Goal: Information Seeking & Learning: Learn about a topic

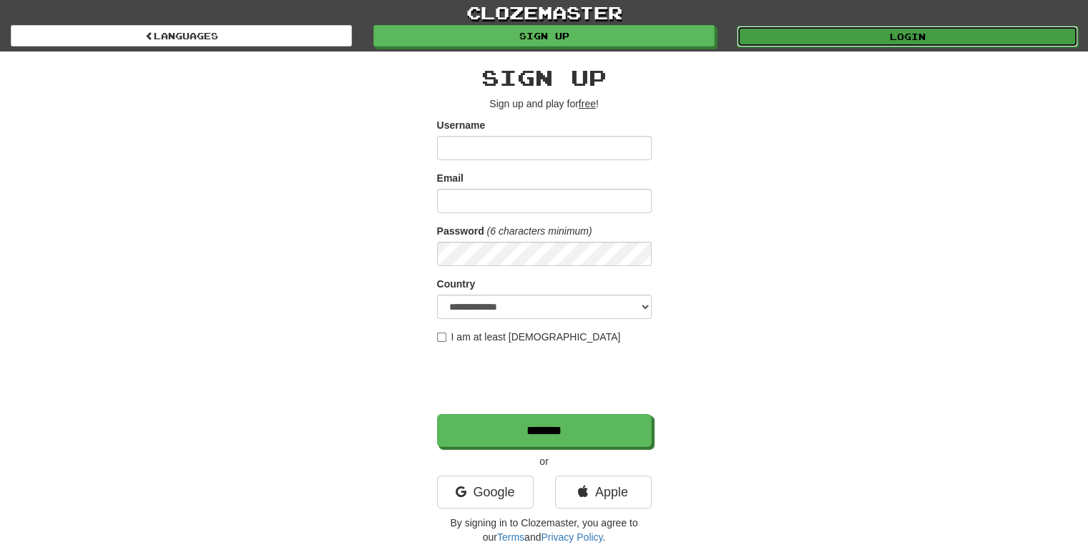
click at [852, 41] on link "Login" at bounding box center [907, 36] width 341 height 21
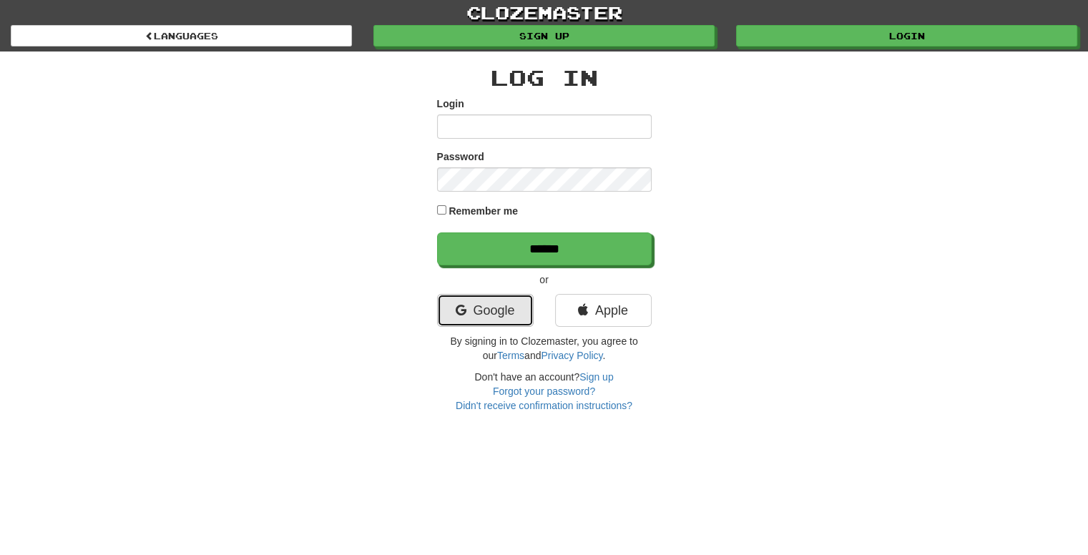
click at [489, 306] on link "Google" at bounding box center [485, 310] width 97 height 33
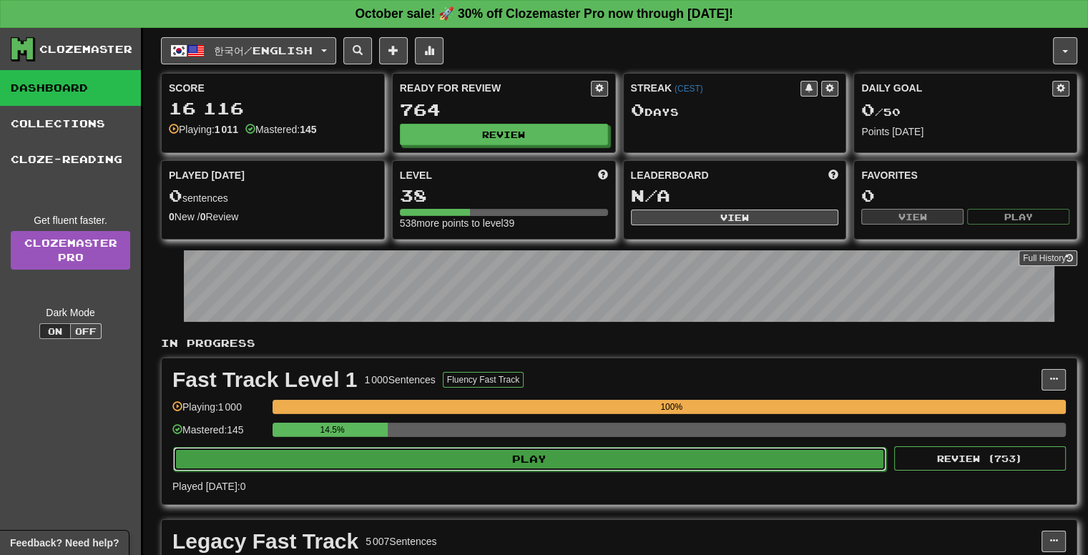
click at [512, 456] on button "Play" at bounding box center [529, 459] width 713 height 24
select select "**"
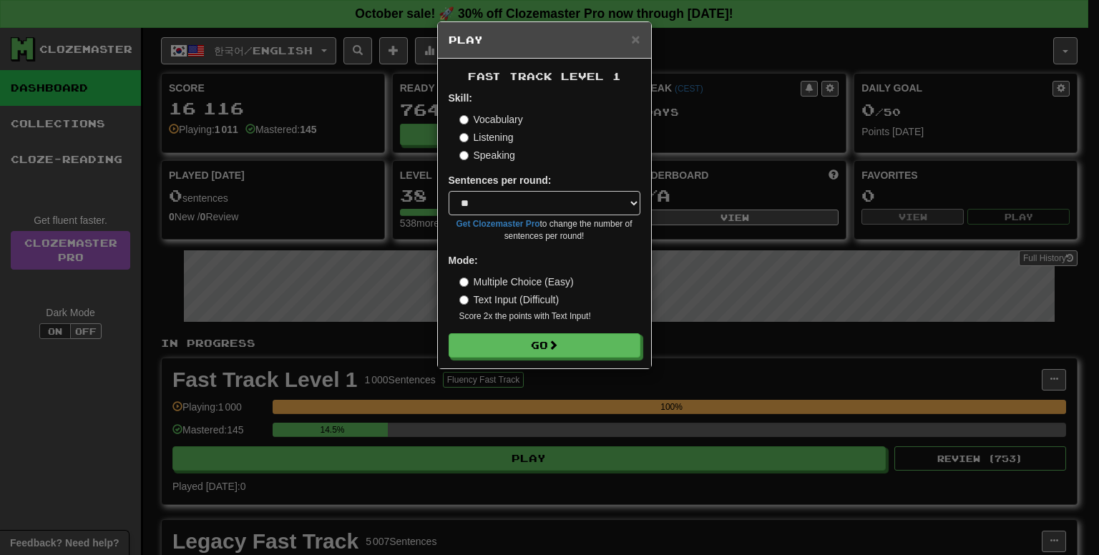
click at [493, 152] on label "Speaking" at bounding box center [487, 155] width 56 height 14
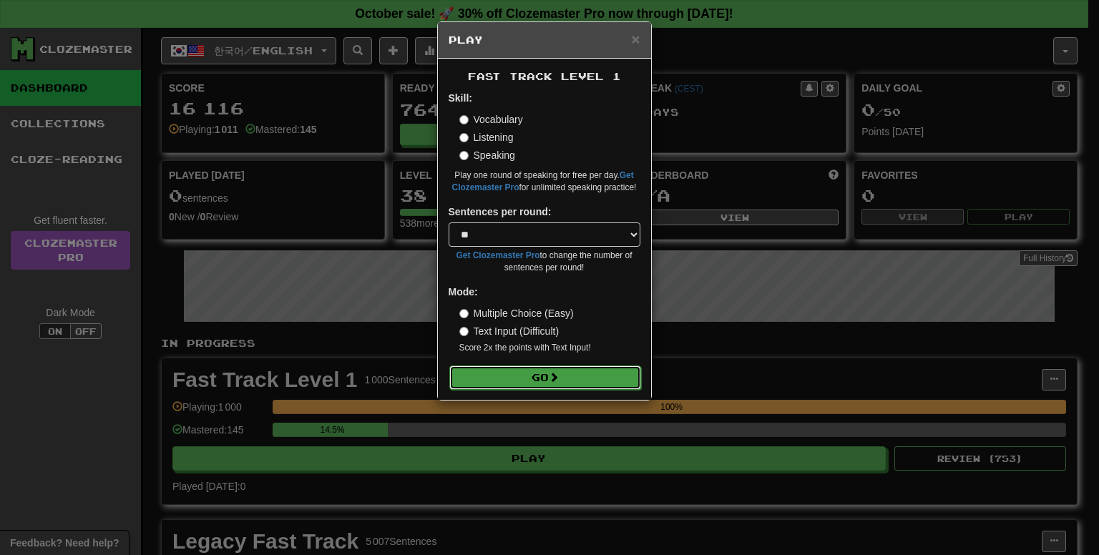
click at [550, 370] on button "Go" at bounding box center [545, 378] width 192 height 24
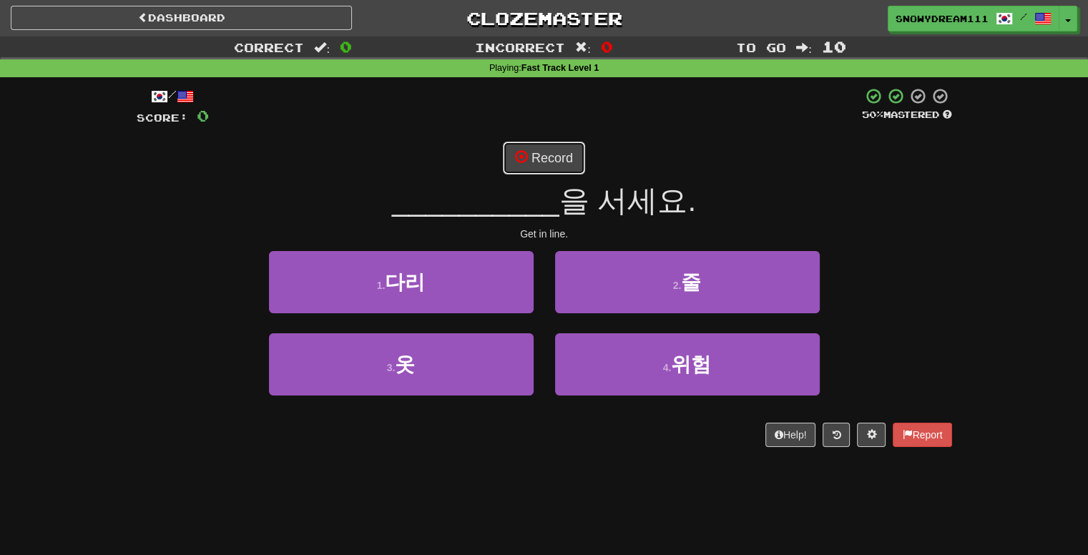
click at [536, 152] on button "Record" at bounding box center [544, 158] width 82 height 33
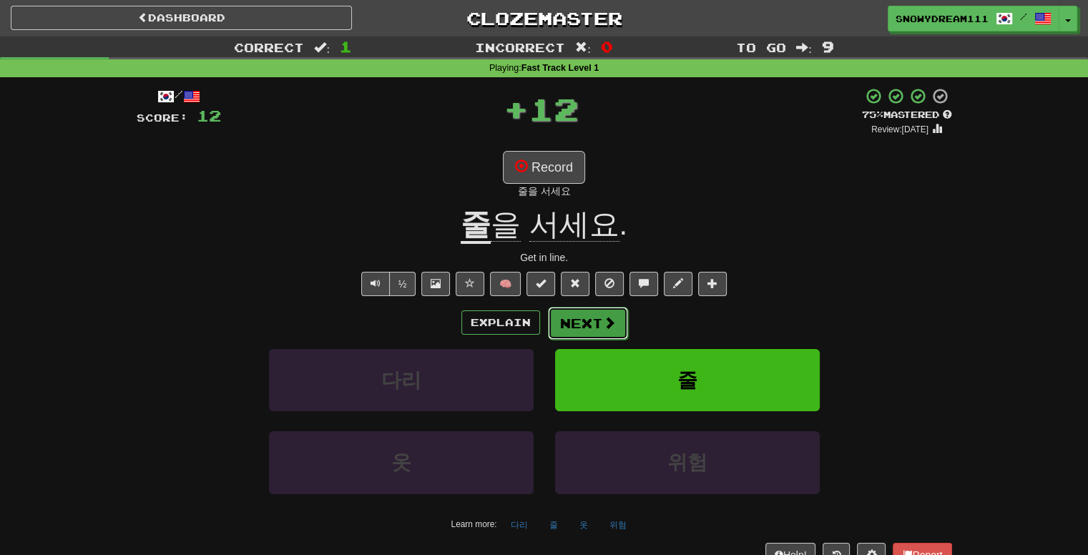
click at [590, 333] on button "Next" at bounding box center [588, 323] width 80 height 33
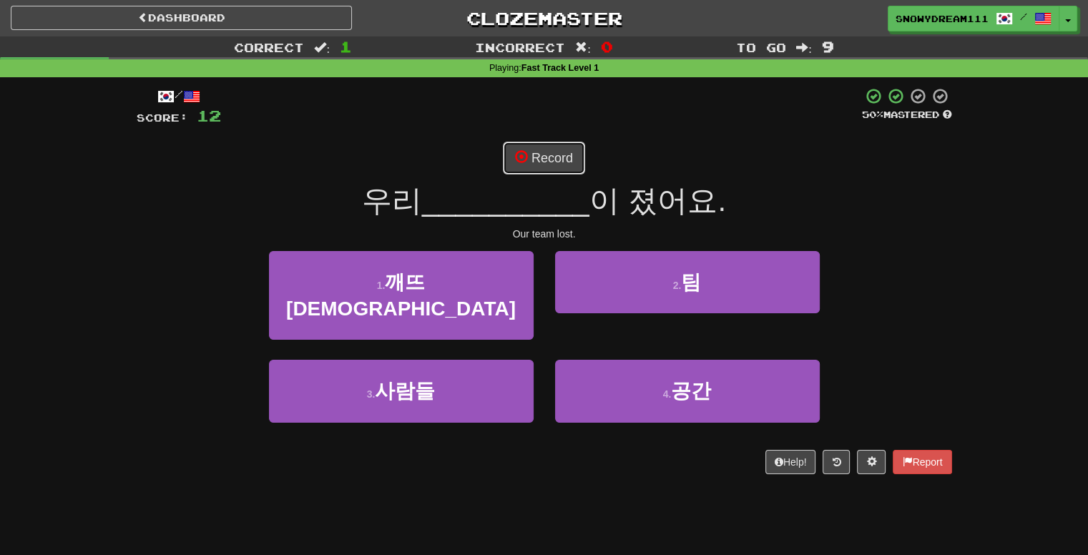
click at [554, 155] on button "Record" at bounding box center [544, 158] width 82 height 33
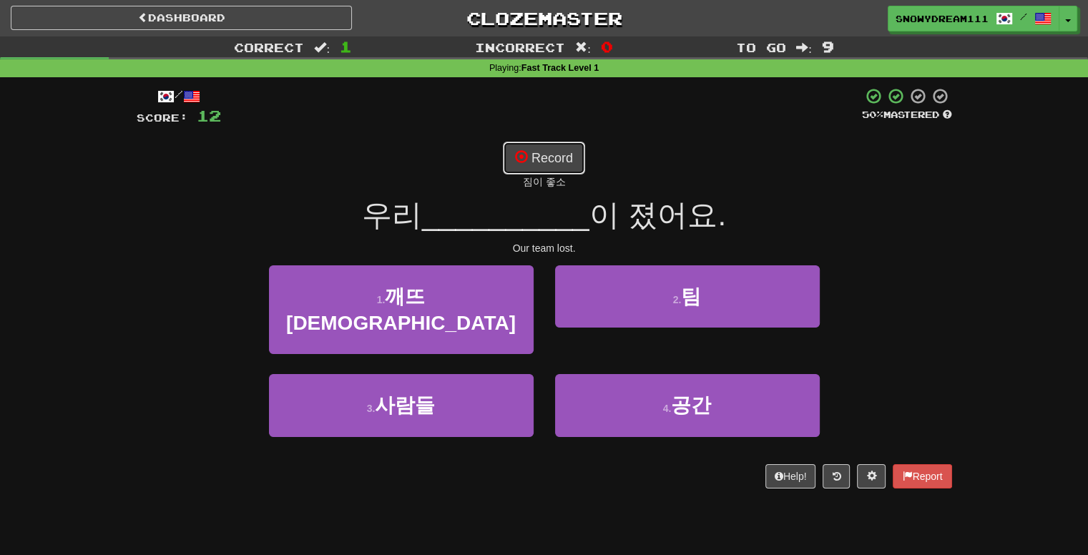
click at [566, 142] on button "Record" at bounding box center [544, 158] width 82 height 33
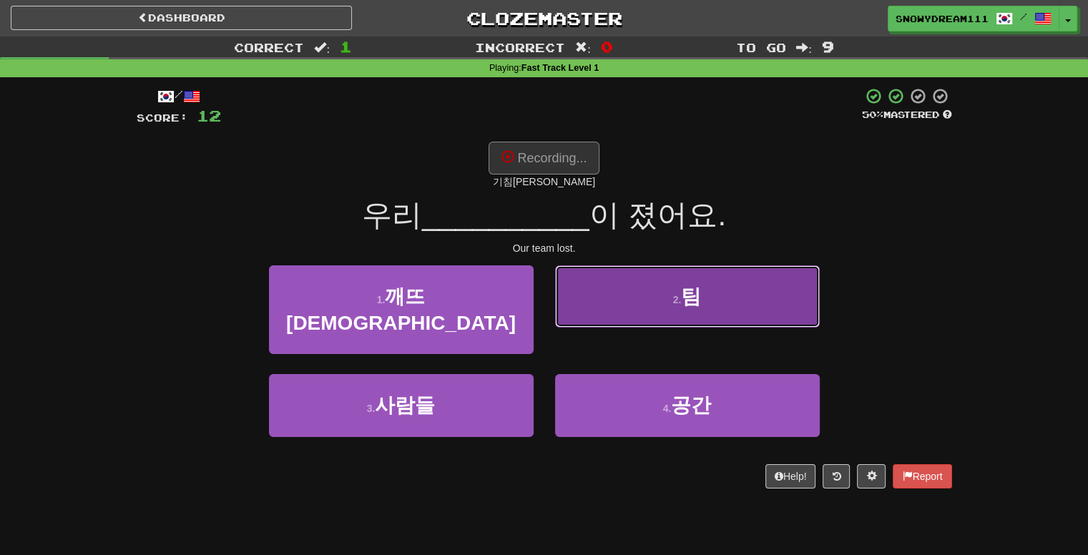
click at [673, 280] on button "2 . 팀" at bounding box center [687, 296] width 265 height 62
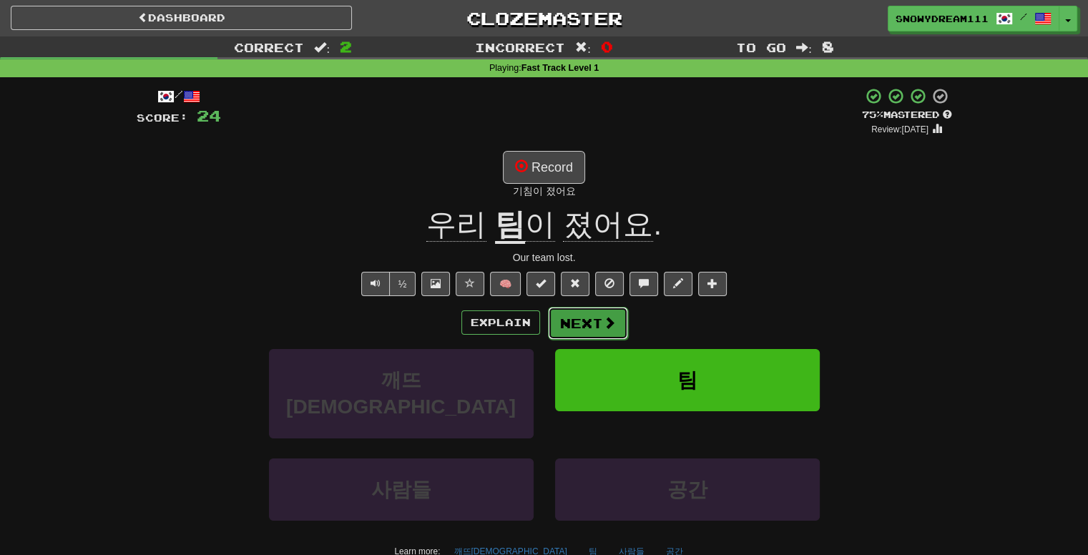
click at [567, 321] on button "Next" at bounding box center [588, 323] width 80 height 33
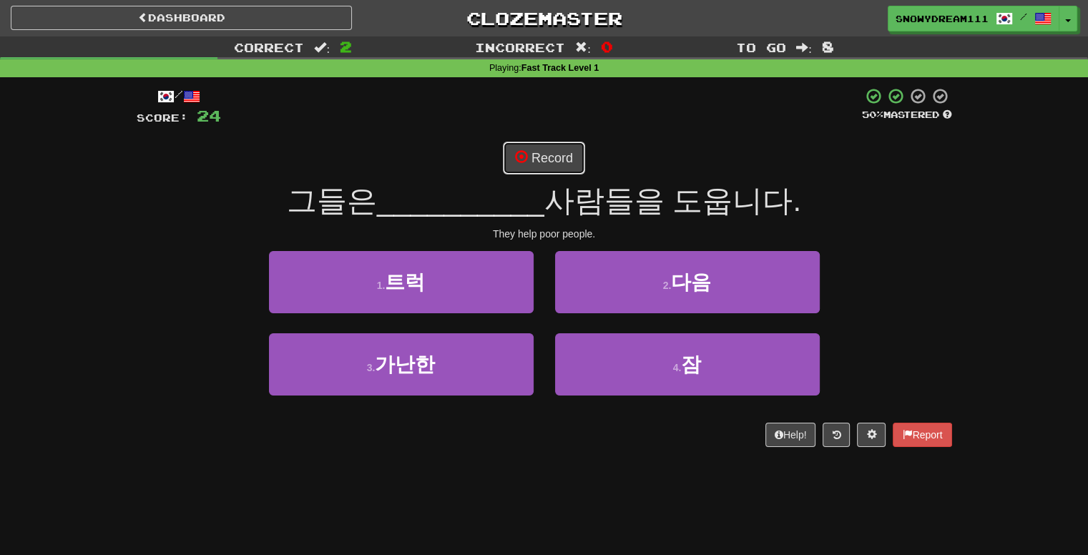
click at [542, 155] on button "Record" at bounding box center [544, 158] width 82 height 33
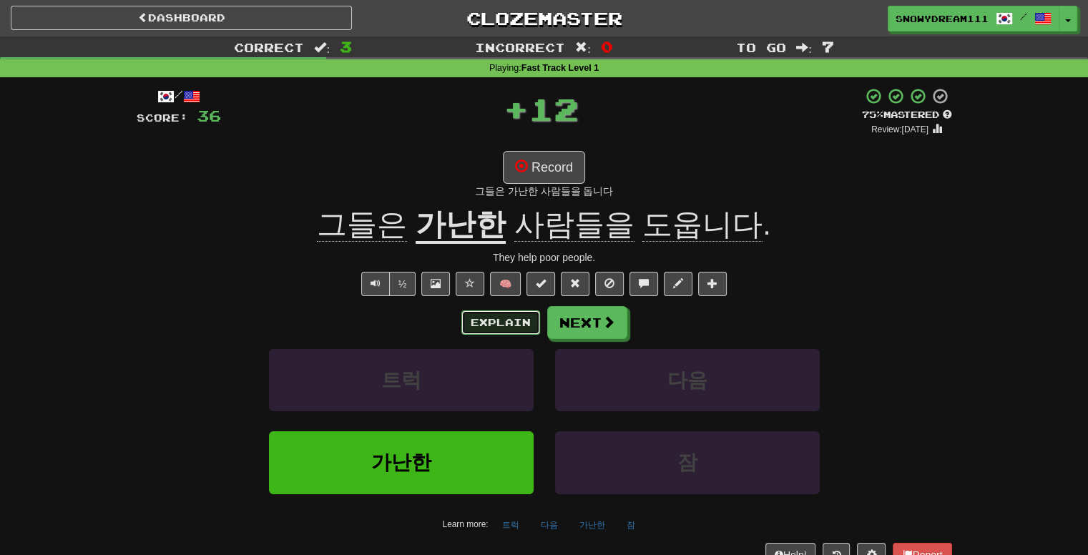
click at [494, 323] on button "Explain" at bounding box center [501, 323] width 79 height 24
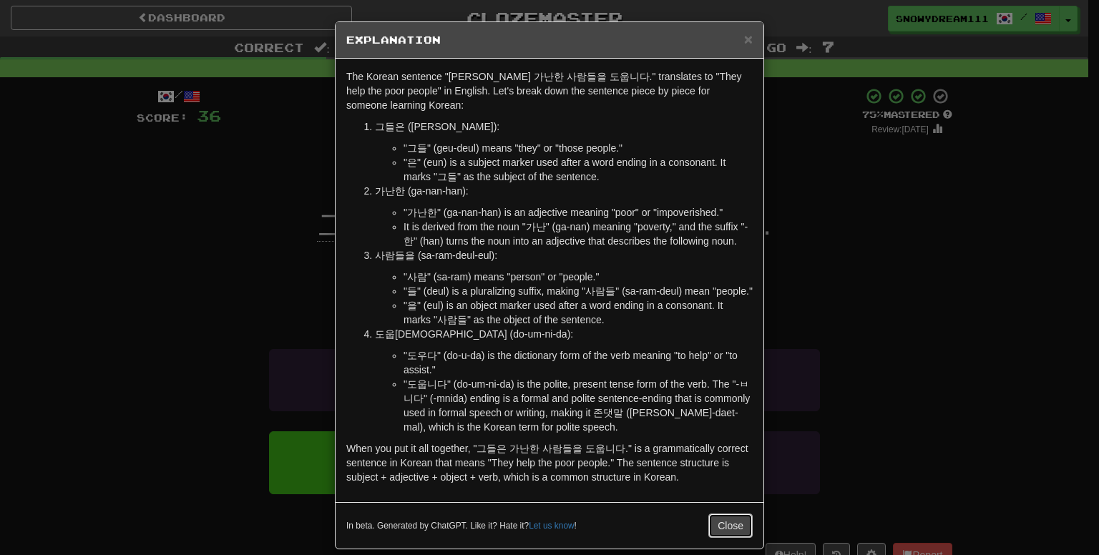
click at [722, 517] on button "Close" at bounding box center [730, 526] width 44 height 24
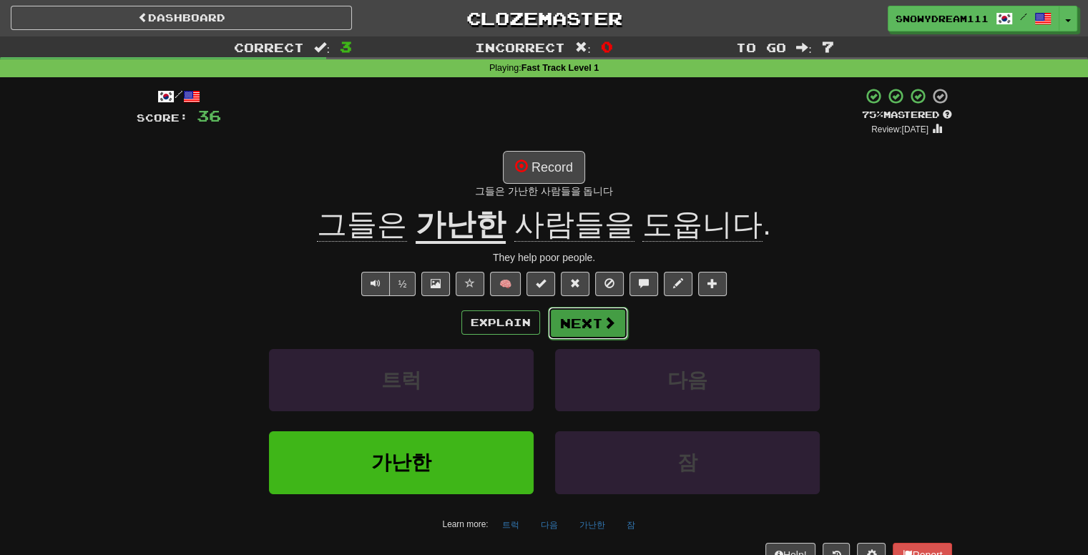
click at [577, 327] on button "Next" at bounding box center [588, 323] width 80 height 33
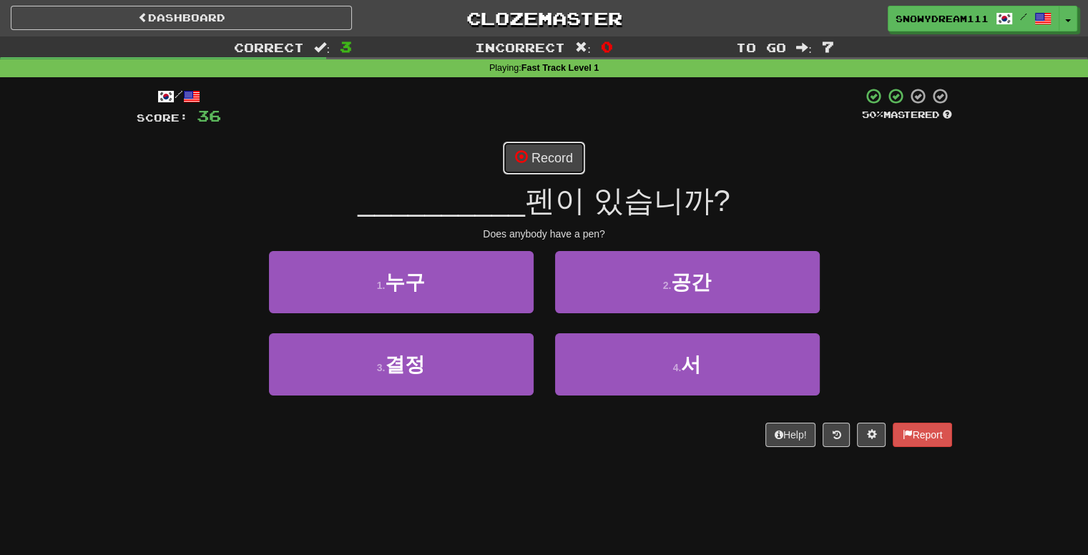
click at [567, 157] on button "Record" at bounding box center [544, 158] width 82 height 33
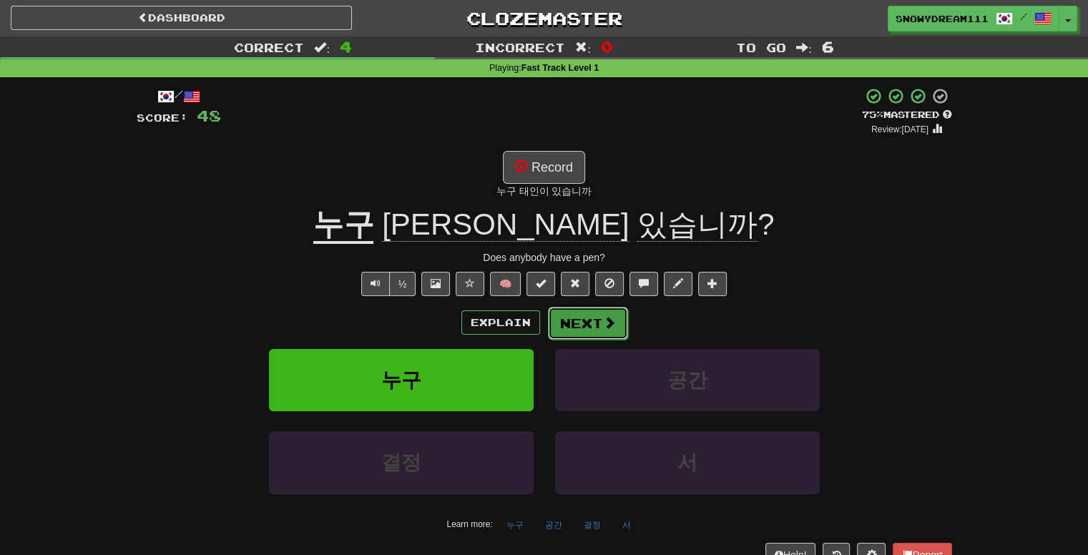
click at [587, 327] on button "Next" at bounding box center [588, 323] width 80 height 33
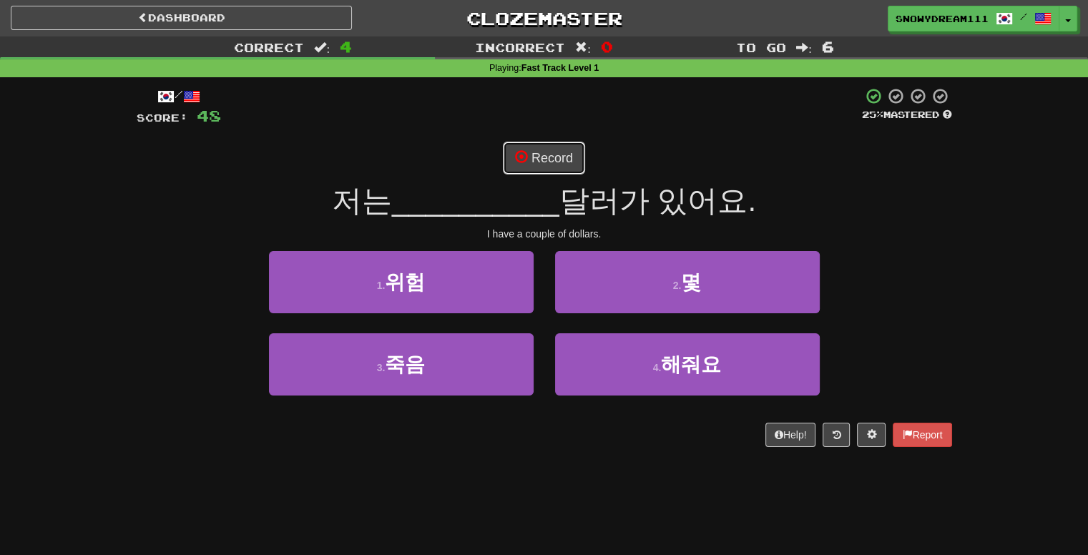
click at [536, 153] on button "Record" at bounding box center [544, 158] width 82 height 33
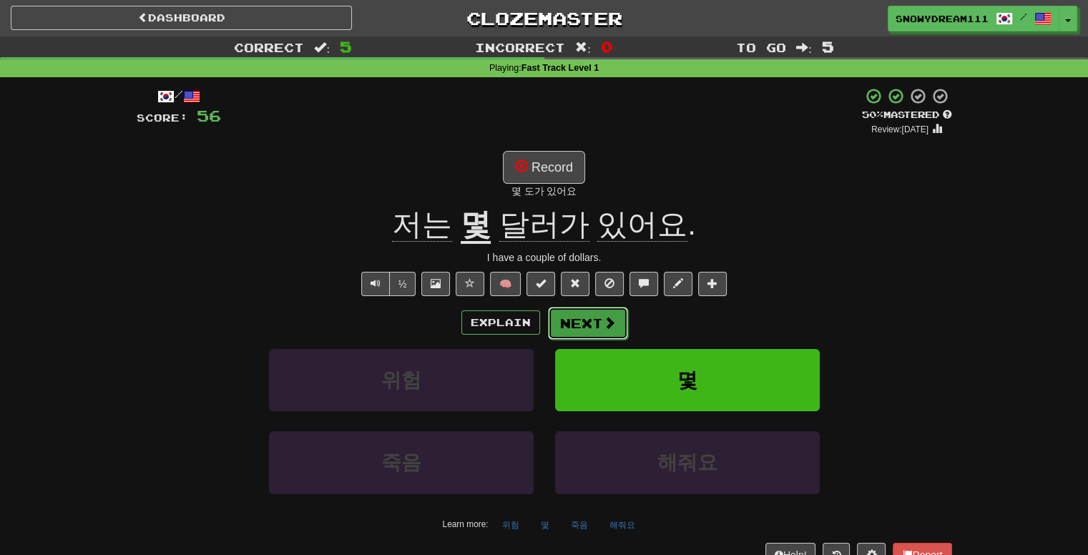
click at [607, 321] on span at bounding box center [609, 322] width 13 height 13
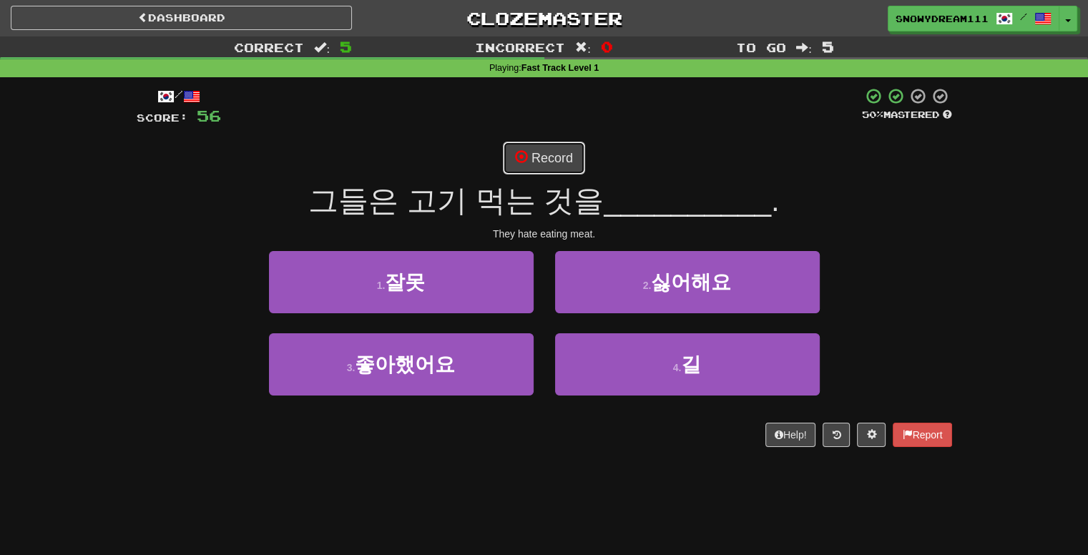
click at [535, 150] on button "Record" at bounding box center [544, 158] width 82 height 33
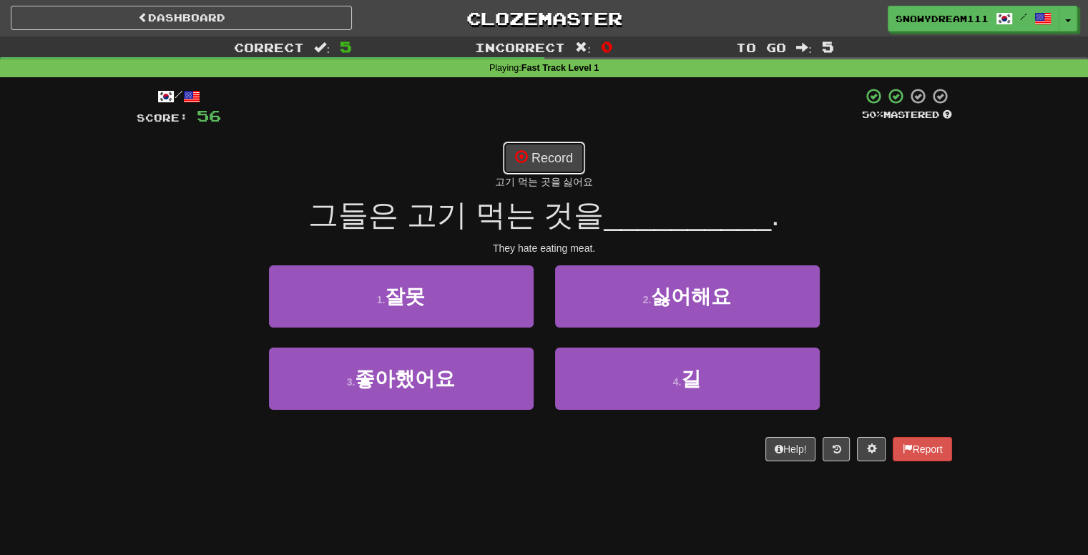
click at [560, 150] on button "Record" at bounding box center [544, 158] width 82 height 33
click at [554, 155] on button "Record" at bounding box center [544, 158] width 82 height 33
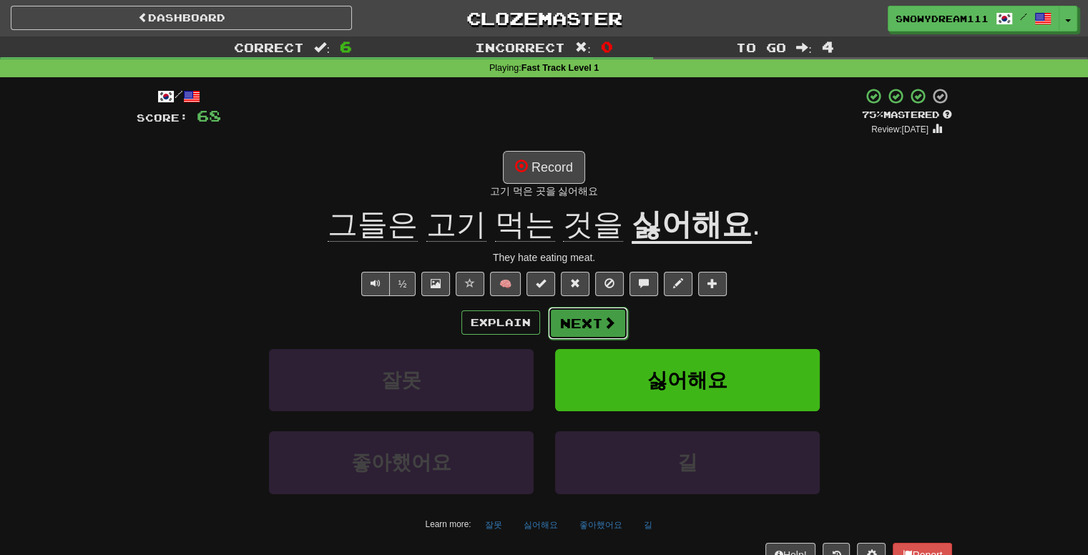
click at [573, 327] on button "Next" at bounding box center [588, 323] width 80 height 33
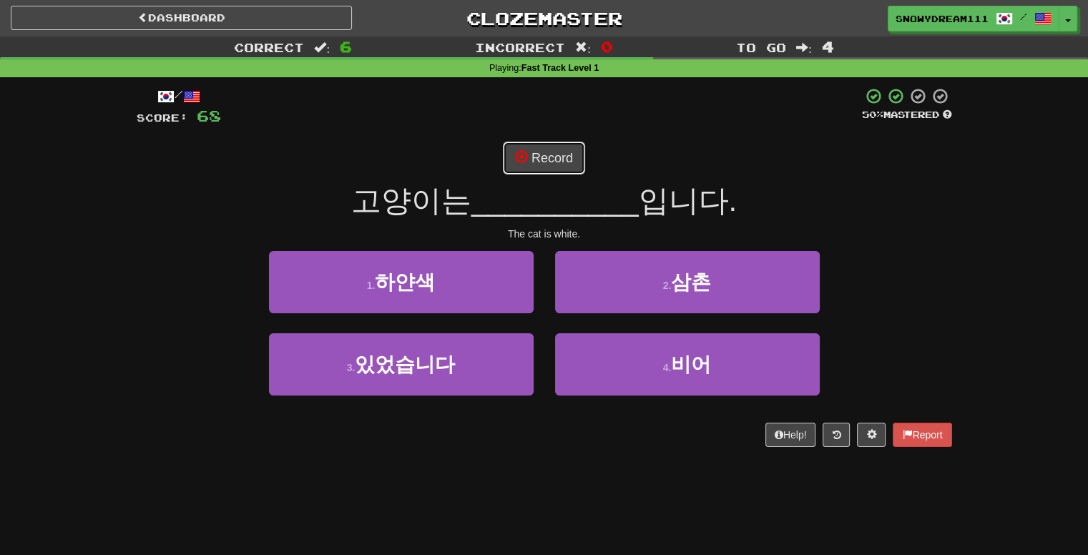
click at [561, 158] on button "Record" at bounding box center [544, 158] width 82 height 33
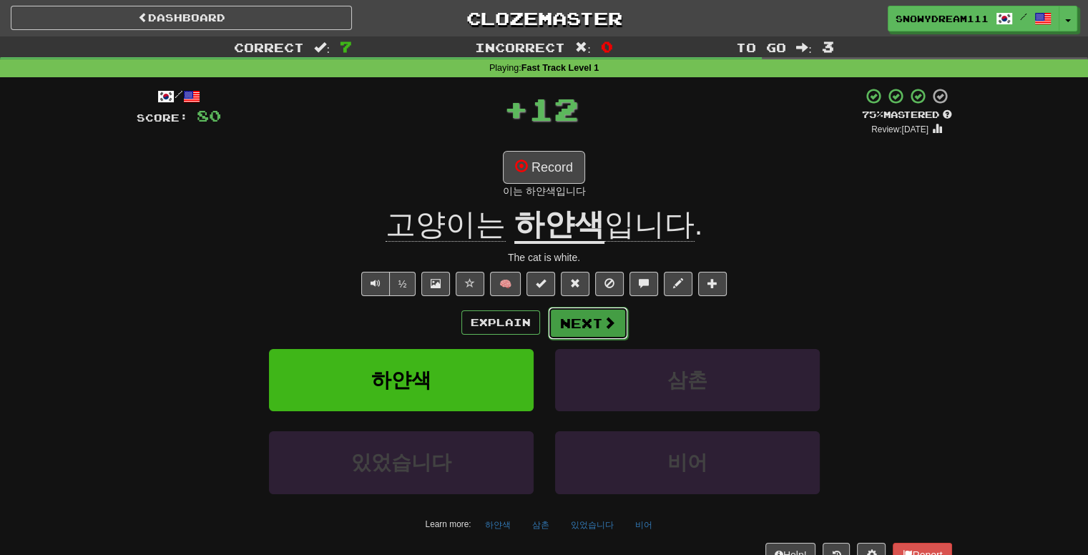
click at [584, 314] on button "Next" at bounding box center [588, 323] width 80 height 33
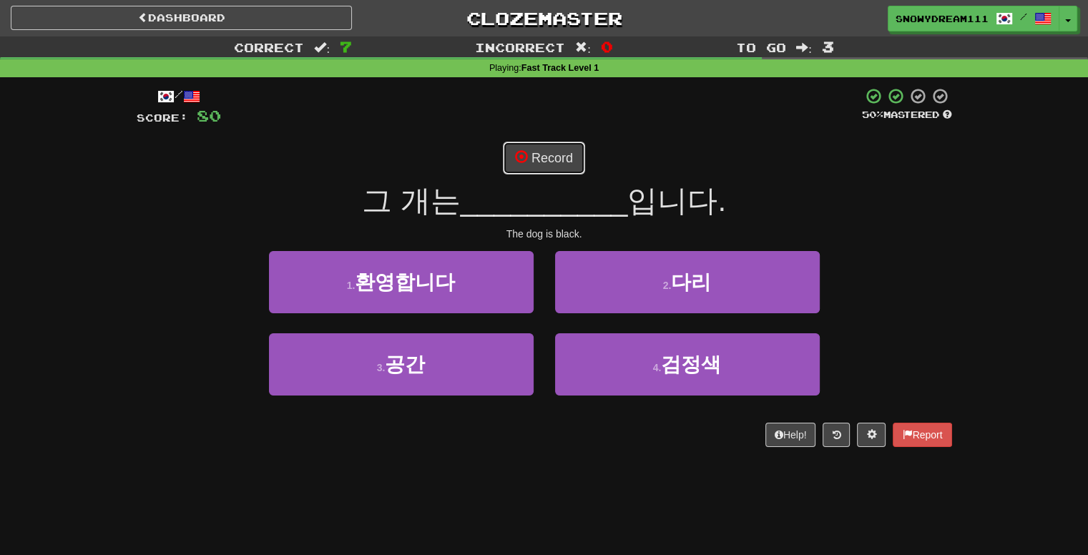
click at [577, 160] on button "Record" at bounding box center [544, 158] width 82 height 33
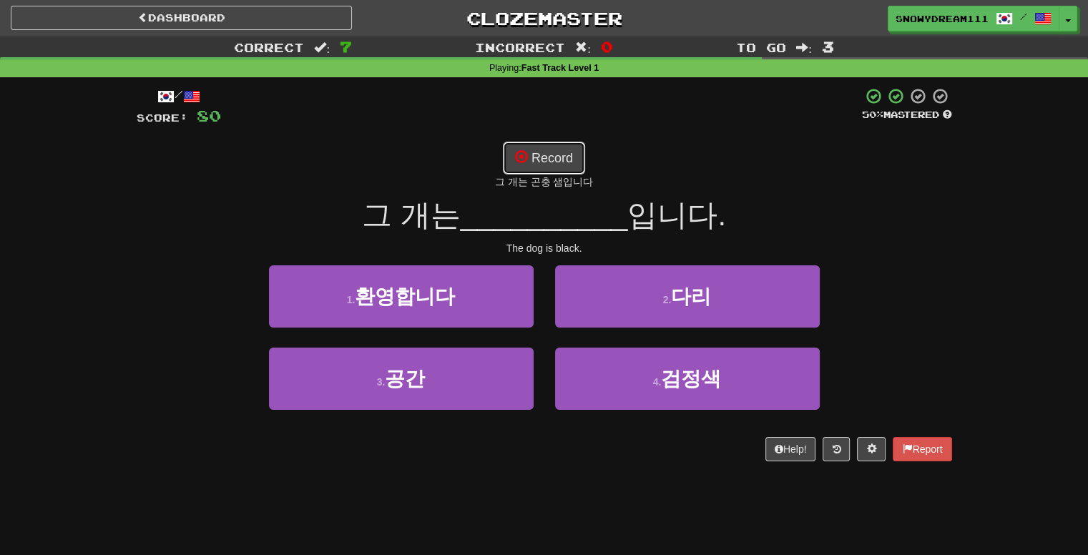
click at [550, 150] on button "Record" at bounding box center [544, 158] width 82 height 33
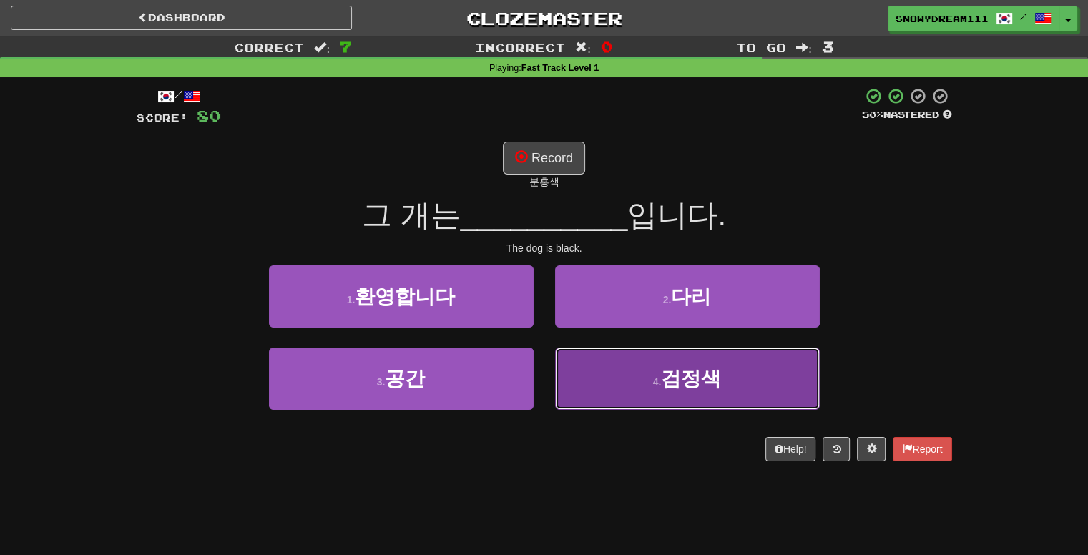
click at [651, 369] on button "4 . 검정색" at bounding box center [687, 379] width 265 height 62
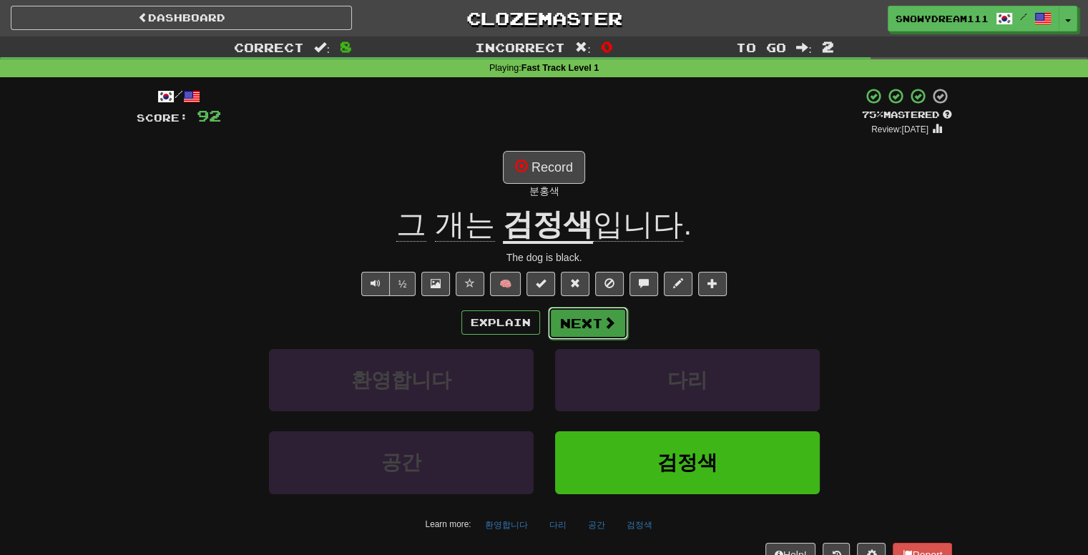
click at [604, 329] on span at bounding box center [609, 322] width 13 height 13
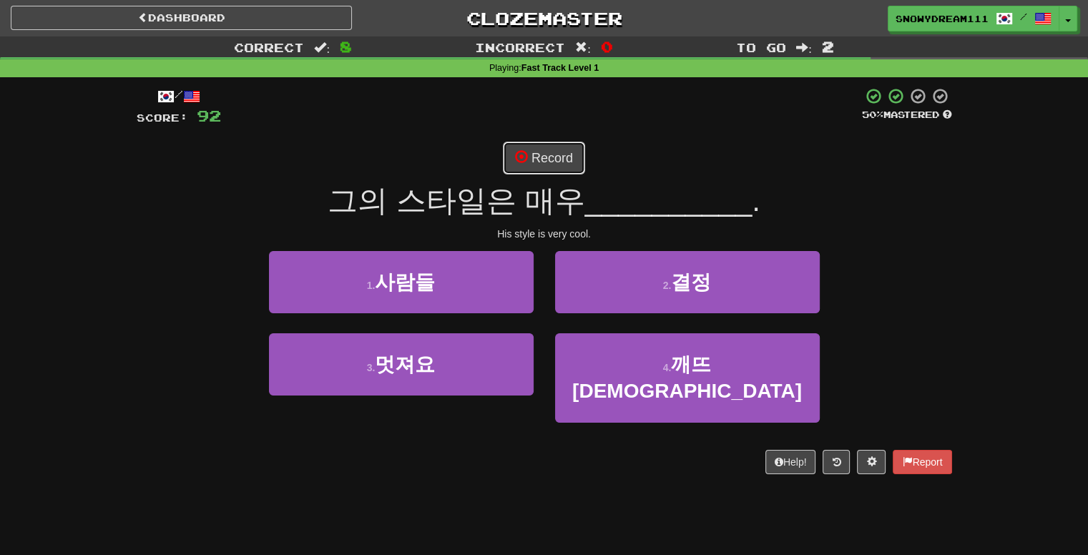
click at [555, 158] on button "Record" at bounding box center [544, 158] width 82 height 33
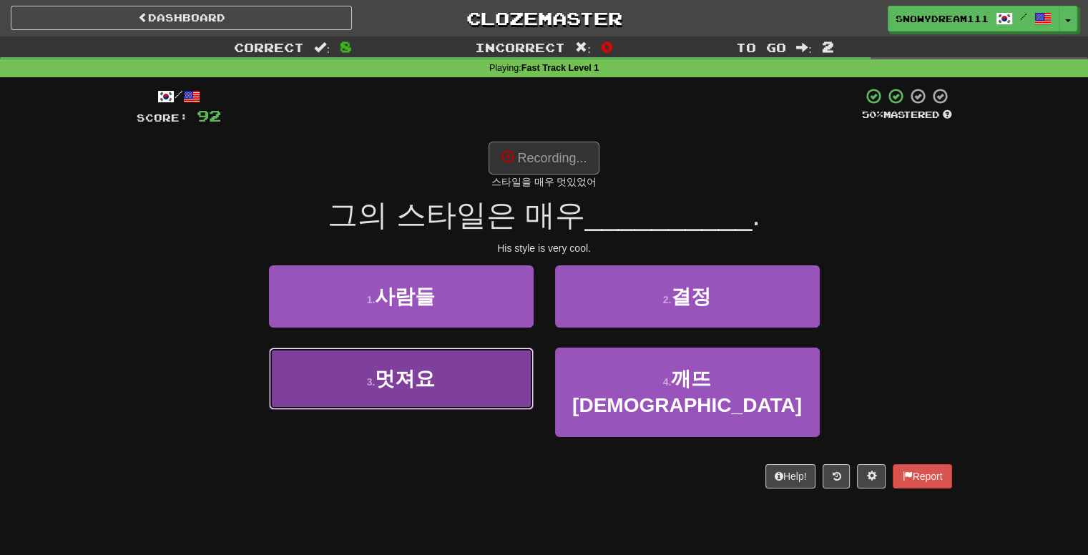
click at [458, 384] on button "3 . 멋져요" at bounding box center [401, 379] width 265 height 62
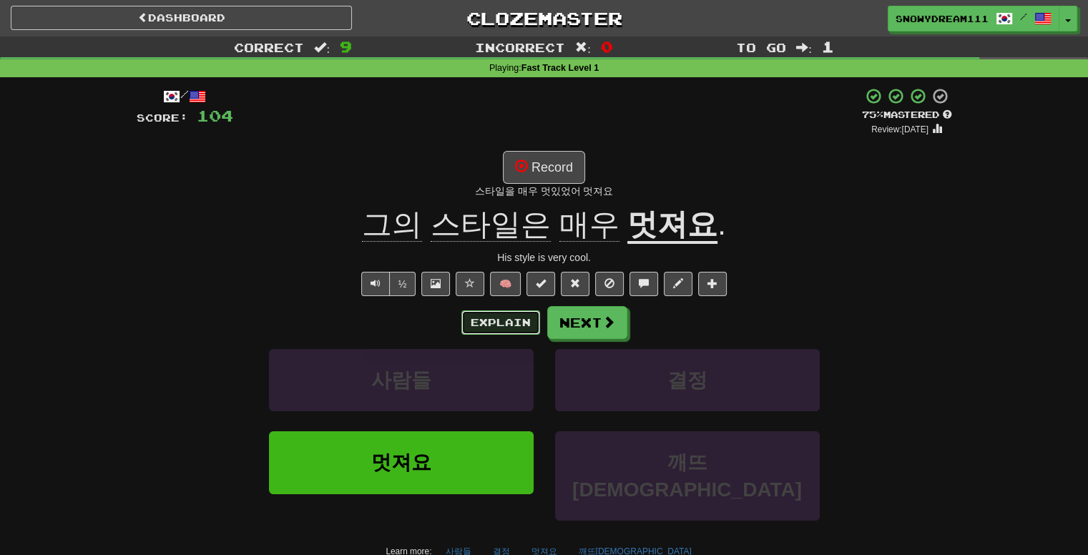
click at [514, 324] on button "Explain" at bounding box center [501, 323] width 79 height 24
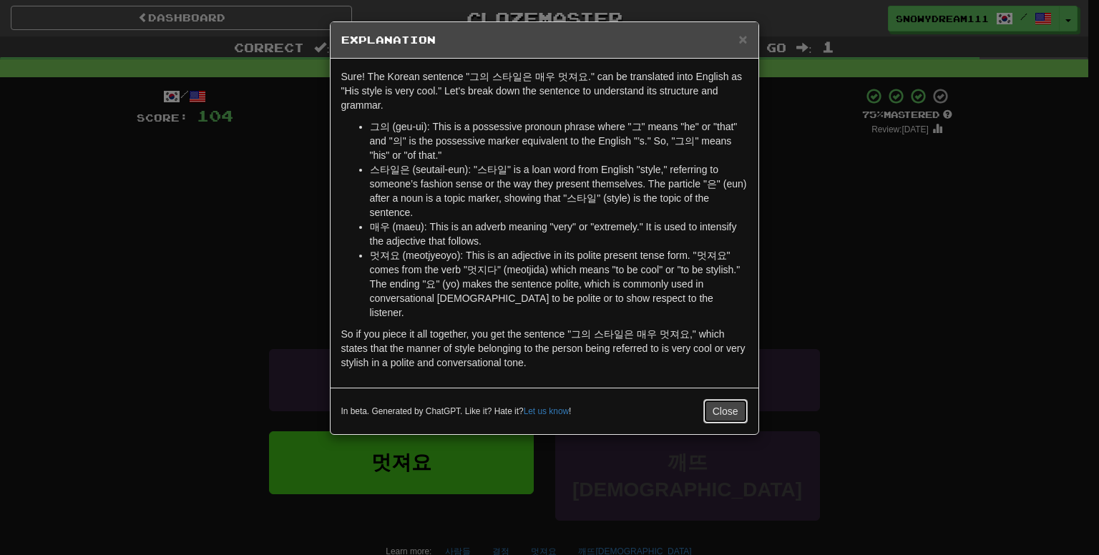
click at [718, 405] on button "Close" at bounding box center [725, 411] width 44 height 24
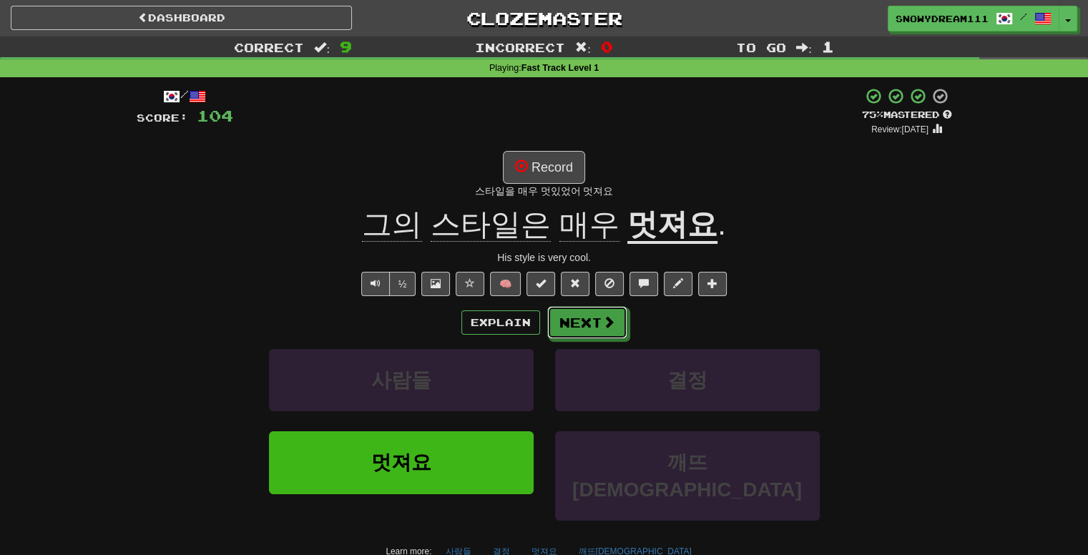
click at [605, 313] on button "Next" at bounding box center [587, 322] width 80 height 33
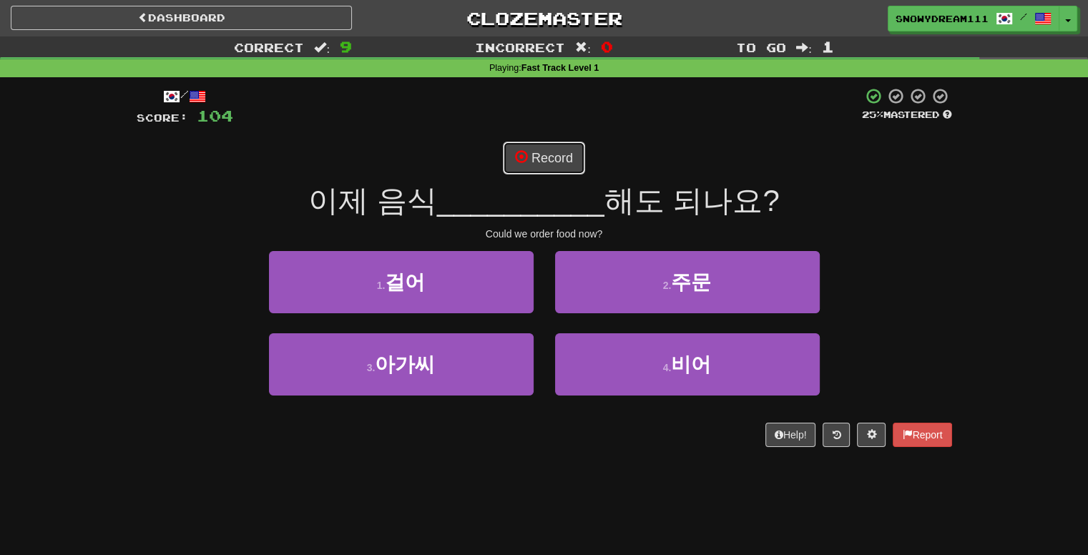
click at [541, 163] on button "Record" at bounding box center [544, 158] width 82 height 33
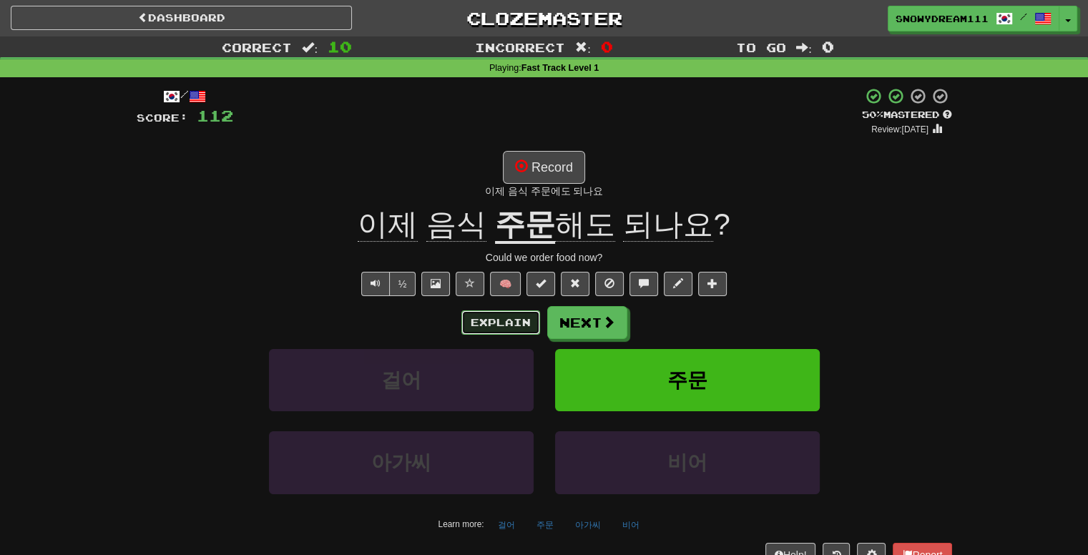
click at [481, 320] on button "Explain" at bounding box center [501, 323] width 79 height 24
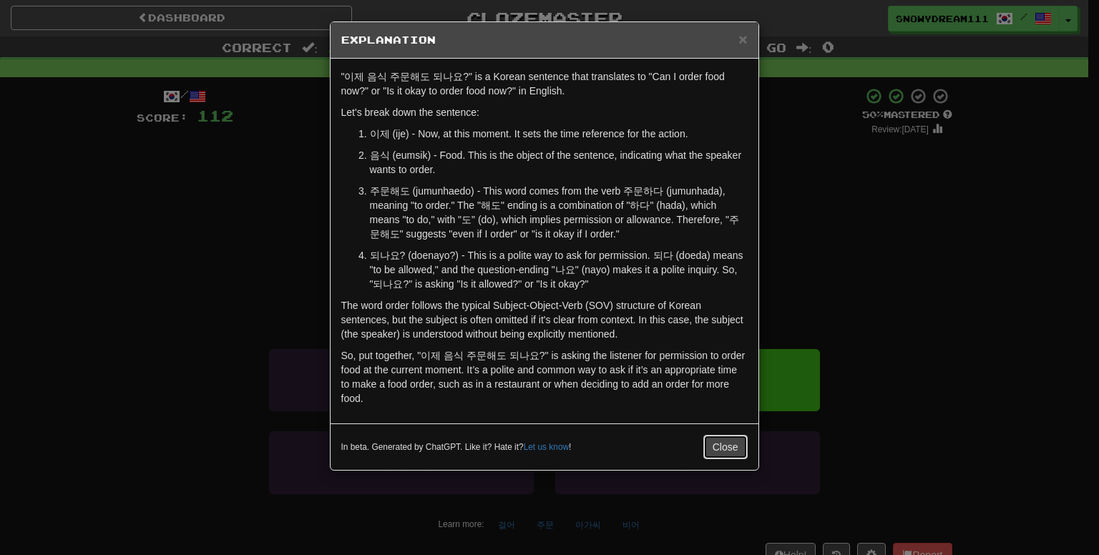
click at [713, 447] on button "Close" at bounding box center [725, 447] width 44 height 24
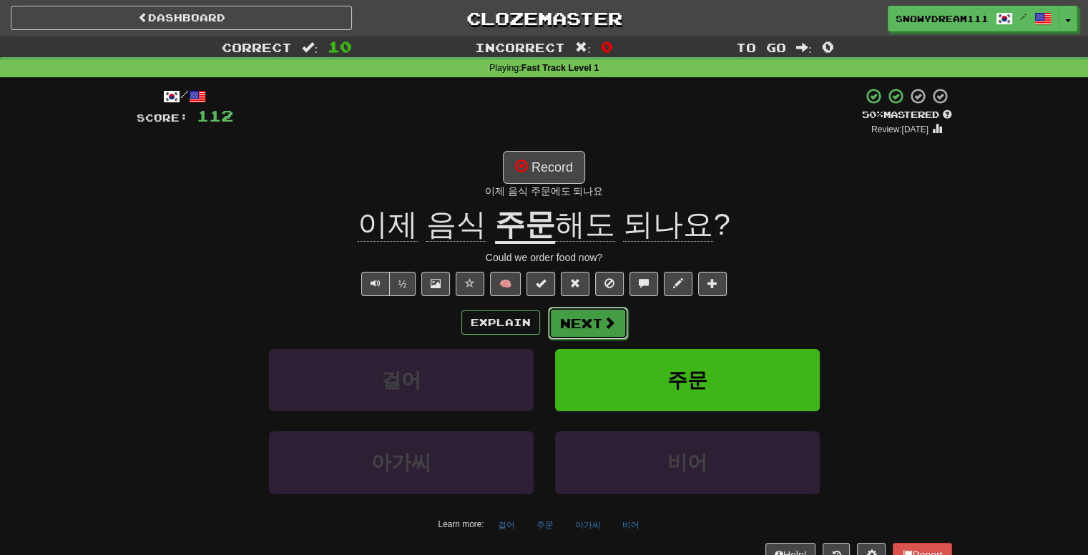
click at [577, 331] on button "Next" at bounding box center [588, 323] width 80 height 33
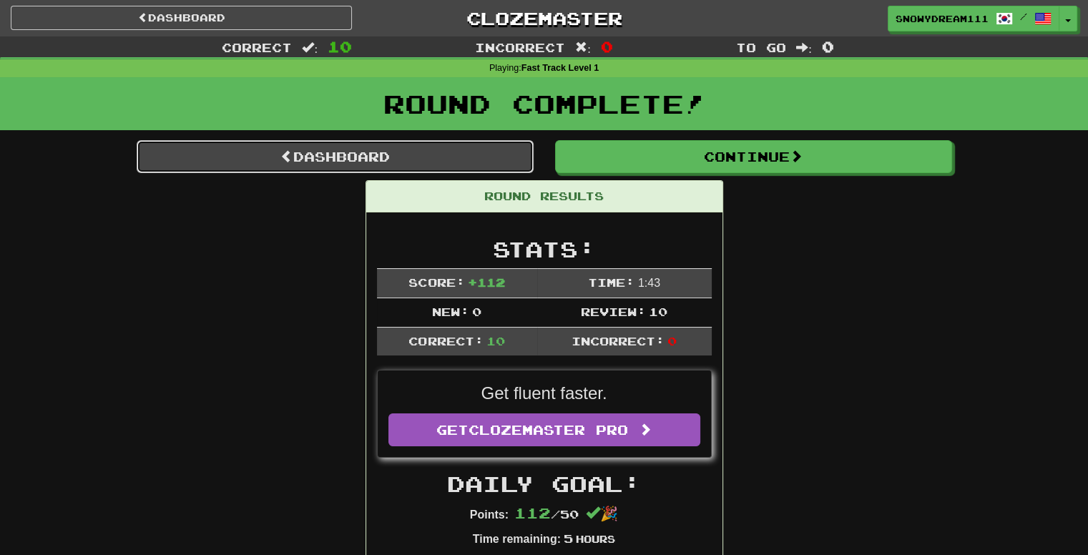
click at [444, 155] on link "Dashboard" at bounding box center [335, 156] width 397 height 33
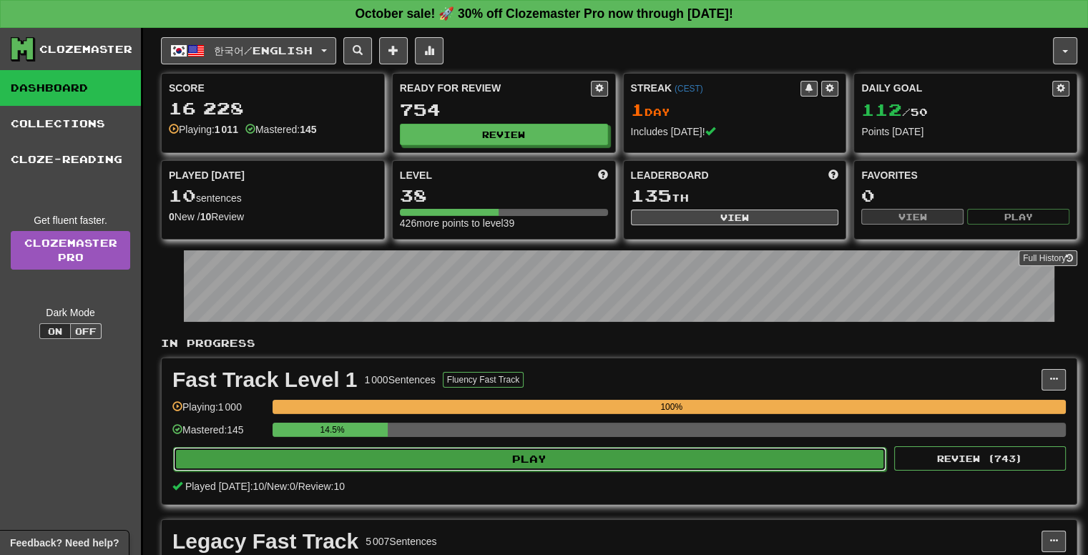
click at [551, 462] on button "Play" at bounding box center [529, 459] width 713 height 24
select select "**"
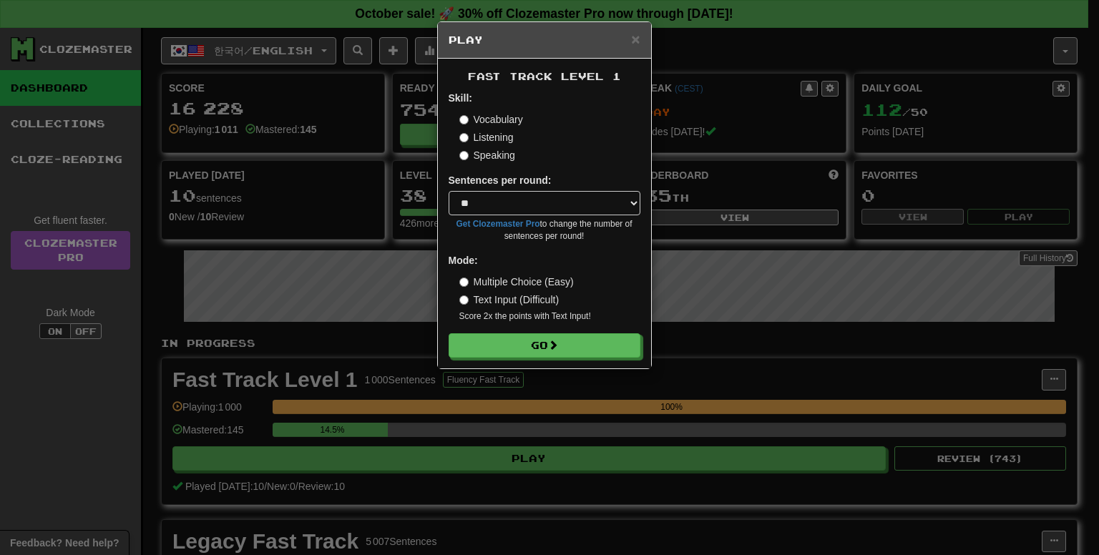
click at [492, 138] on label "Listening" at bounding box center [486, 137] width 54 height 14
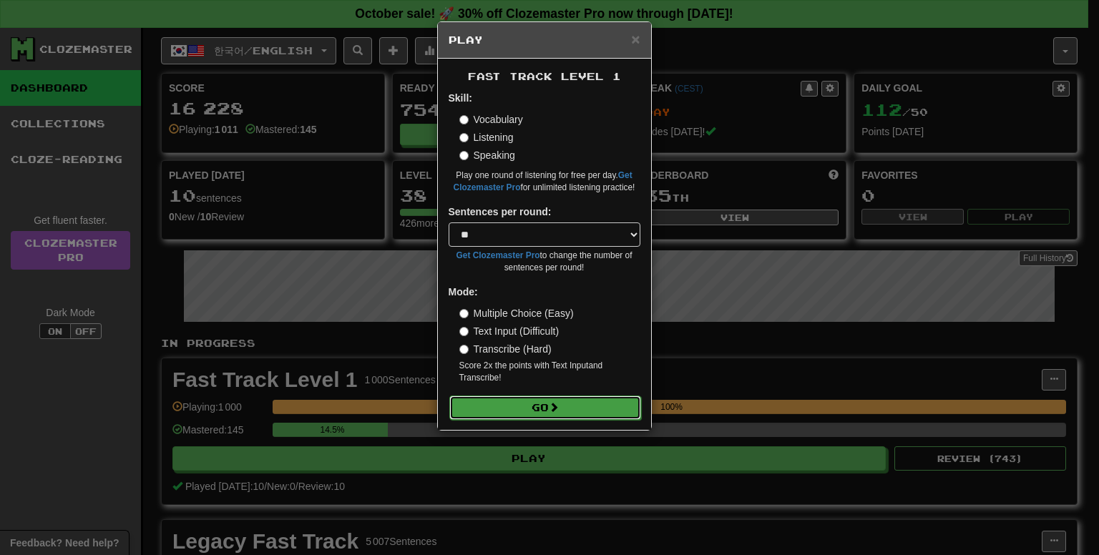
click at [525, 404] on button "Go" at bounding box center [545, 408] width 192 height 24
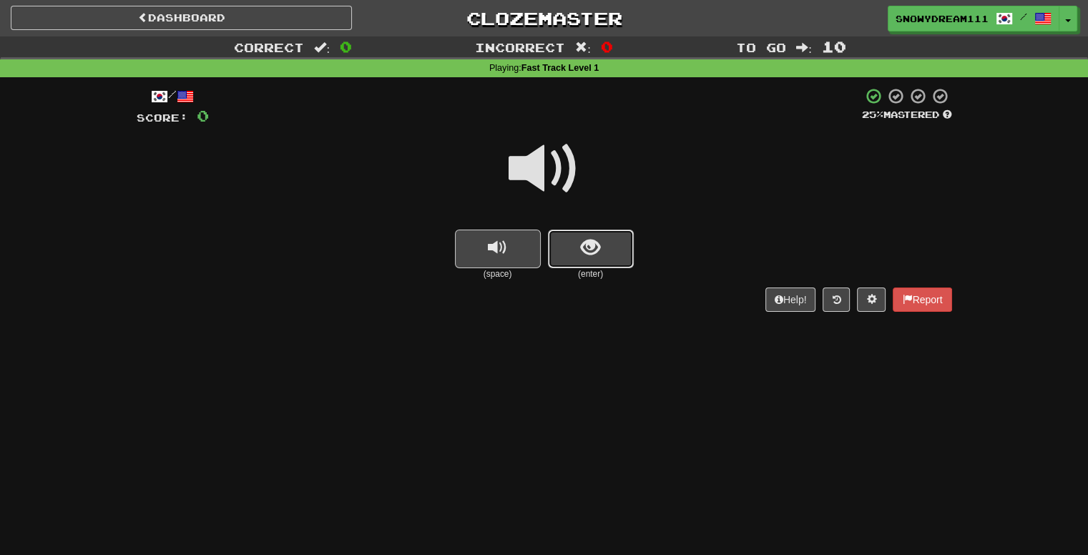
click at [599, 244] on span "show sentence" at bounding box center [590, 247] width 19 height 19
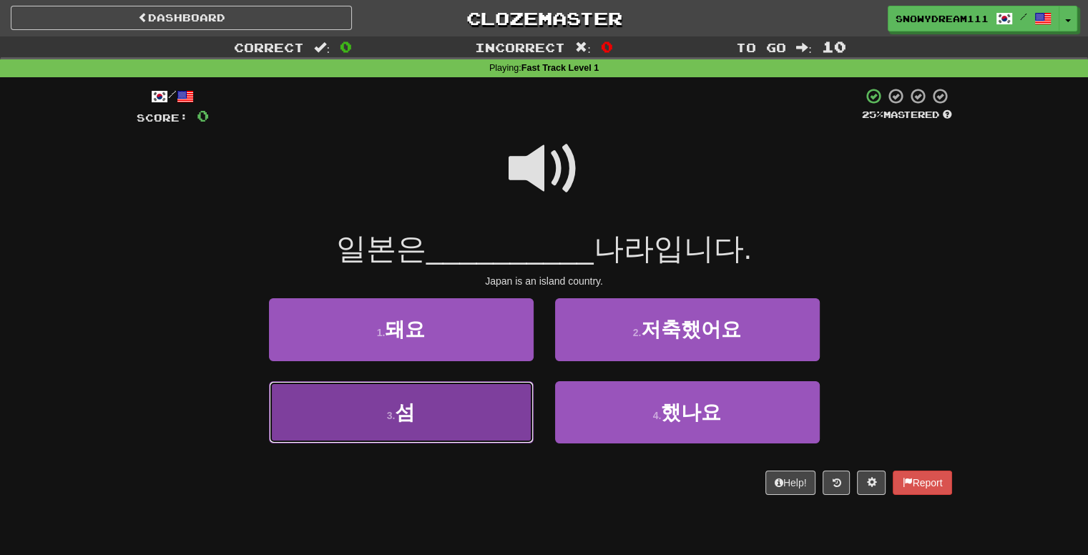
click at [424, 437] on button "3 . 섬" at bounding box center [401, 412] width 265 height 62
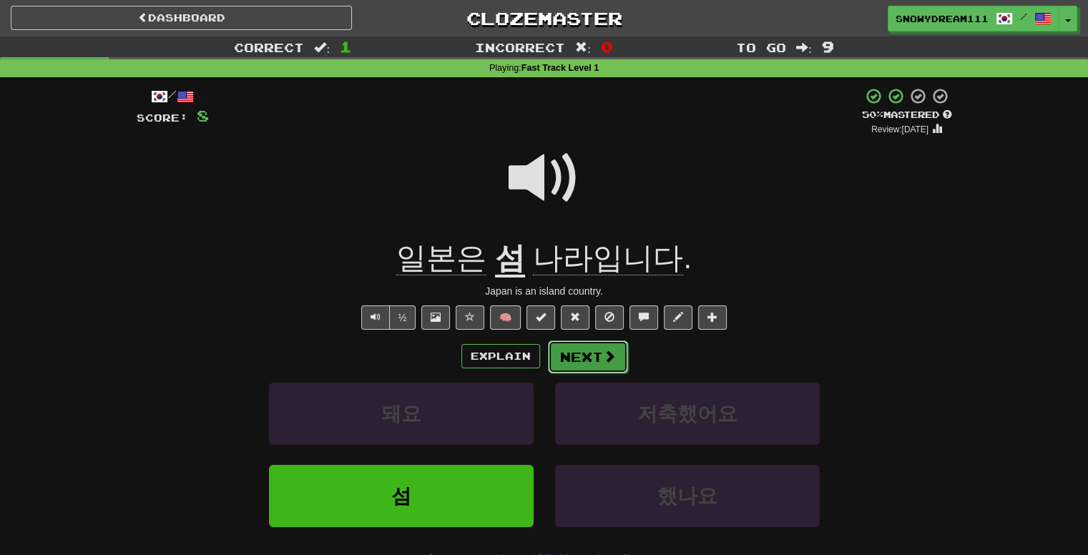
click at [564, 356] on button "Next" at bounding box center [588, 357] width 80 height 33
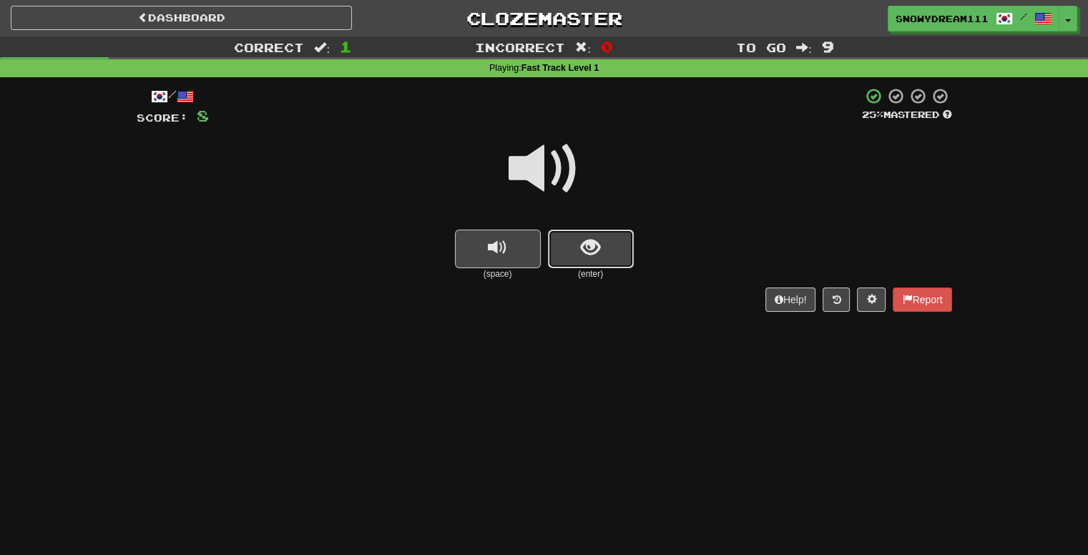
click at [592, 250] on span "show sentence" at bounding box center [590, 247] width 19 height 19
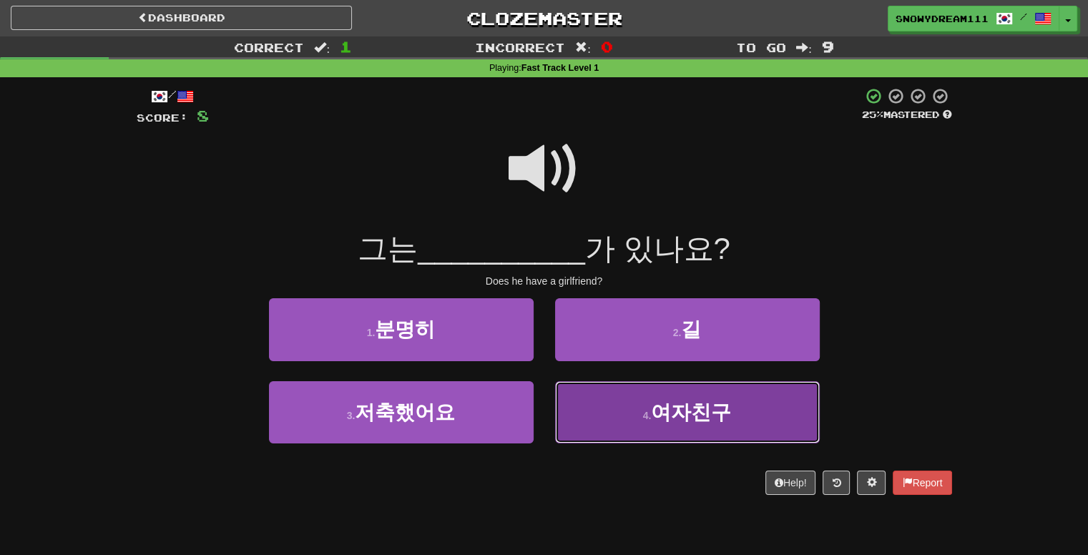
click at [660, 411] on span "여자친구" at bounding box center [691, 412] width 80 height 22
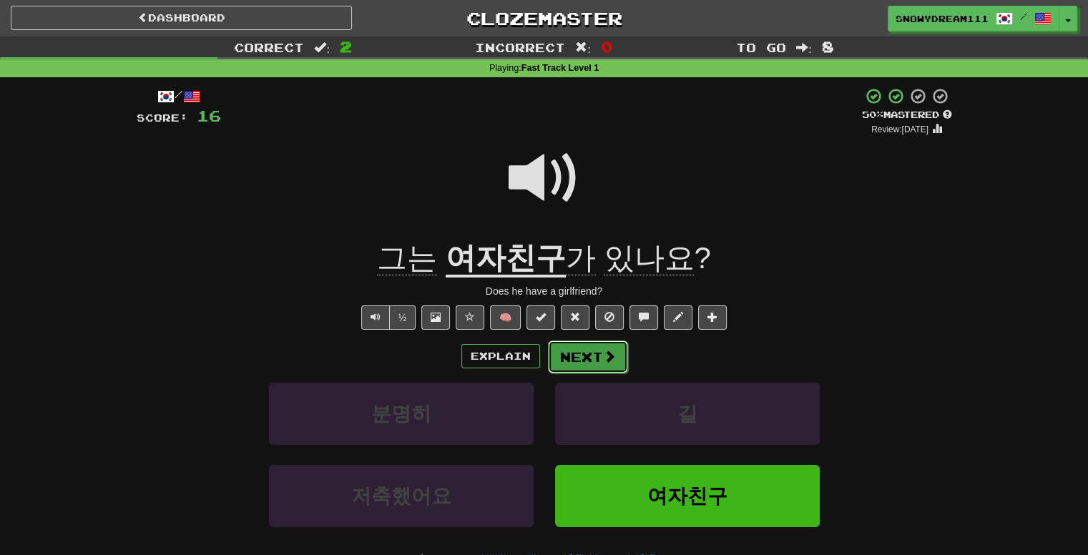
click at [595, 360] on button "Next" at bounding box center [588, 357] width 80 height 33
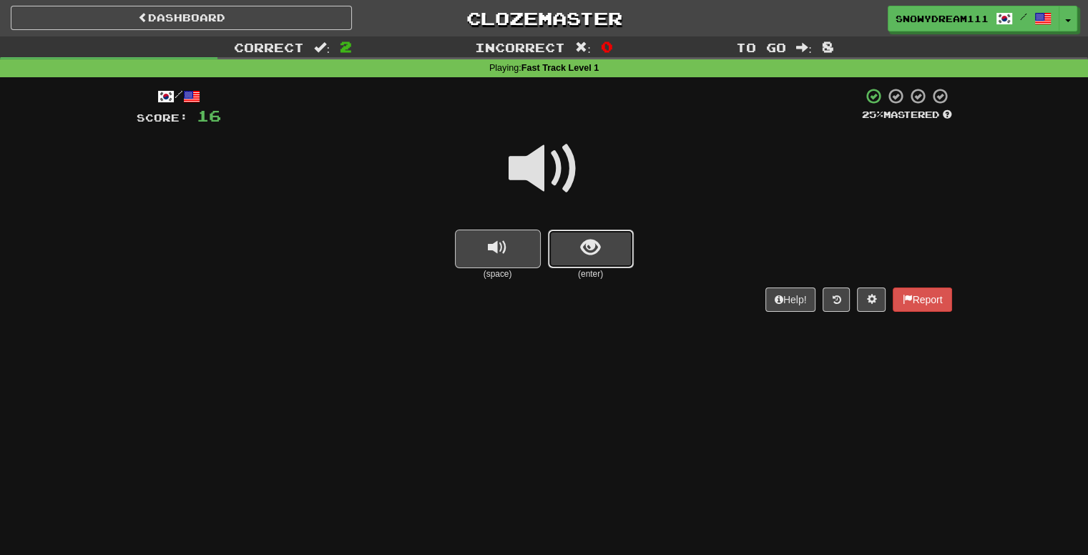
click at [595, 240] on span "show sentence" at bounding box center [590, 247] width 19 height 19
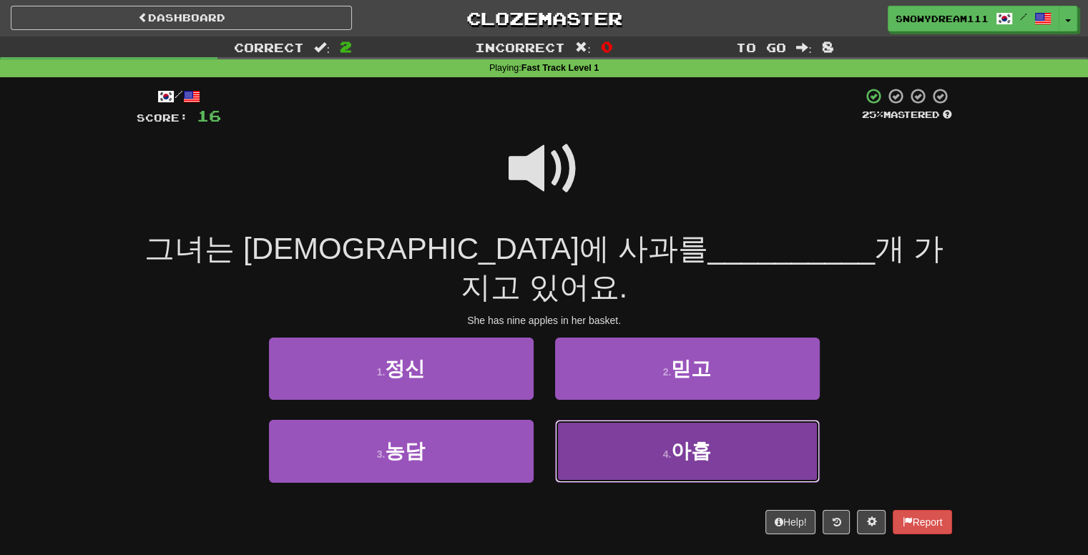
click at [678, 432] on button "4 . 아홉" at bounding box center [687, 451] width 265 height 62
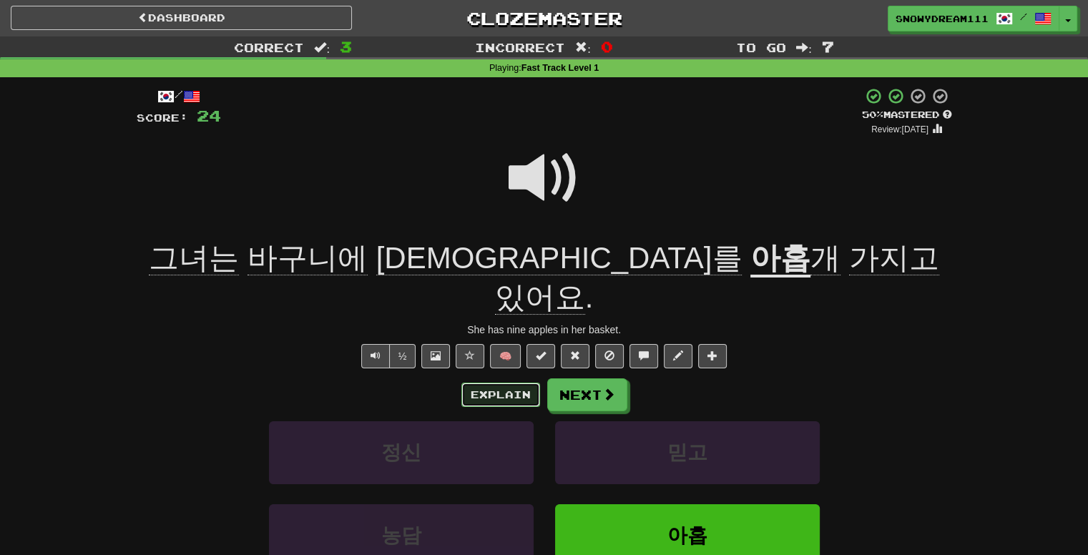
click at [480, 383] on button "Explain" at bounding box center [501, 395] width 79 height 24
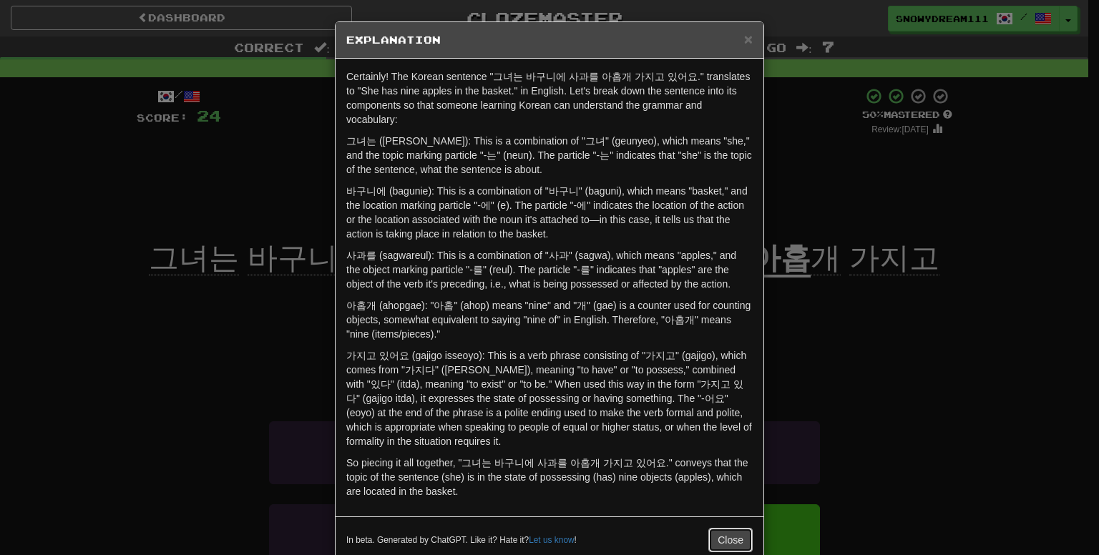
click at [724, 530] on button "Close" at bounding box center [730, 540] width 44 height 24
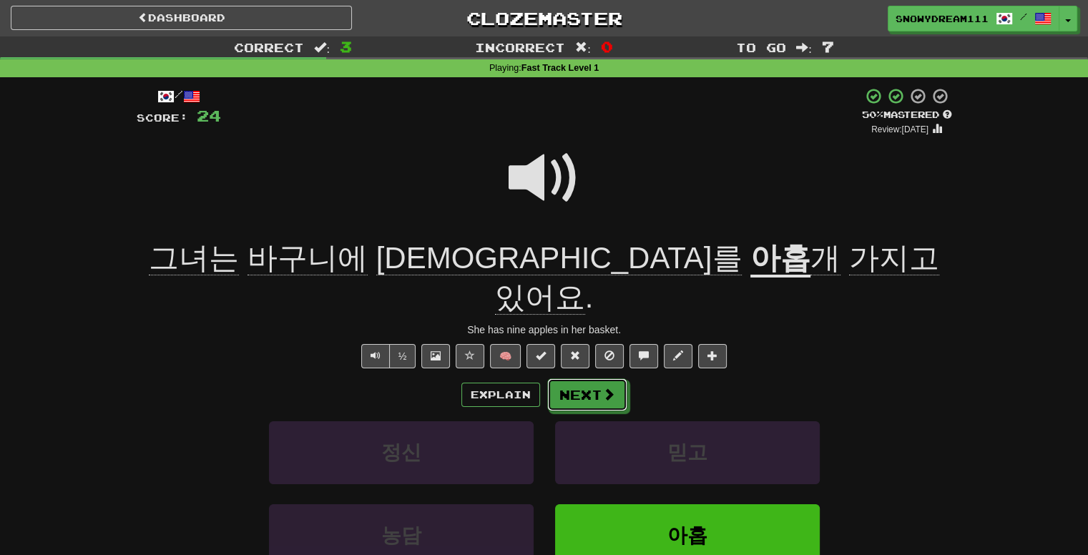
click at [591, 379] on button "Next" at bounding box center [587, 395] width 80 height 33
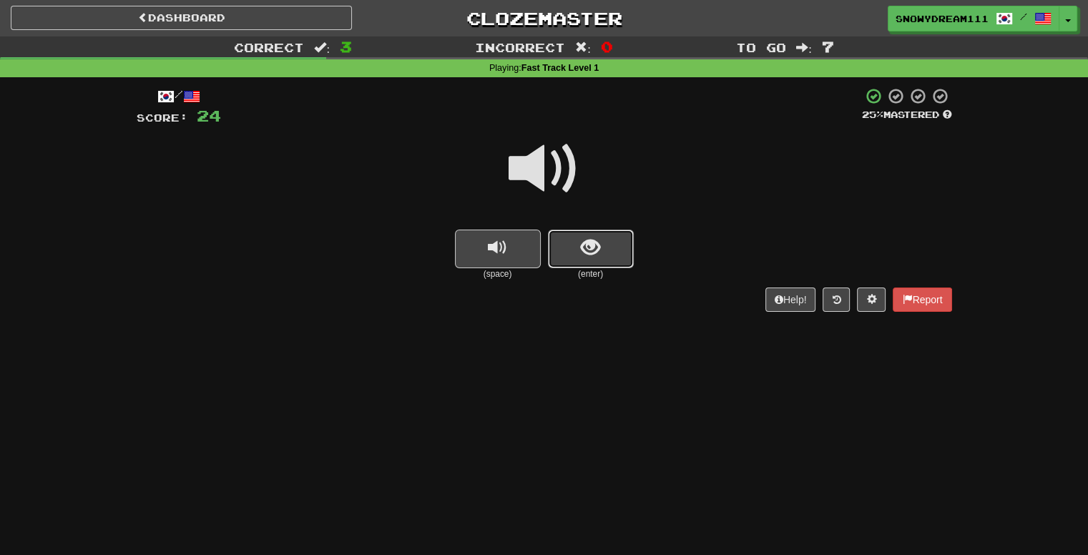
click at [570, 246] on button "show sentence" at bounding box center [591, 249] width 86 height 39
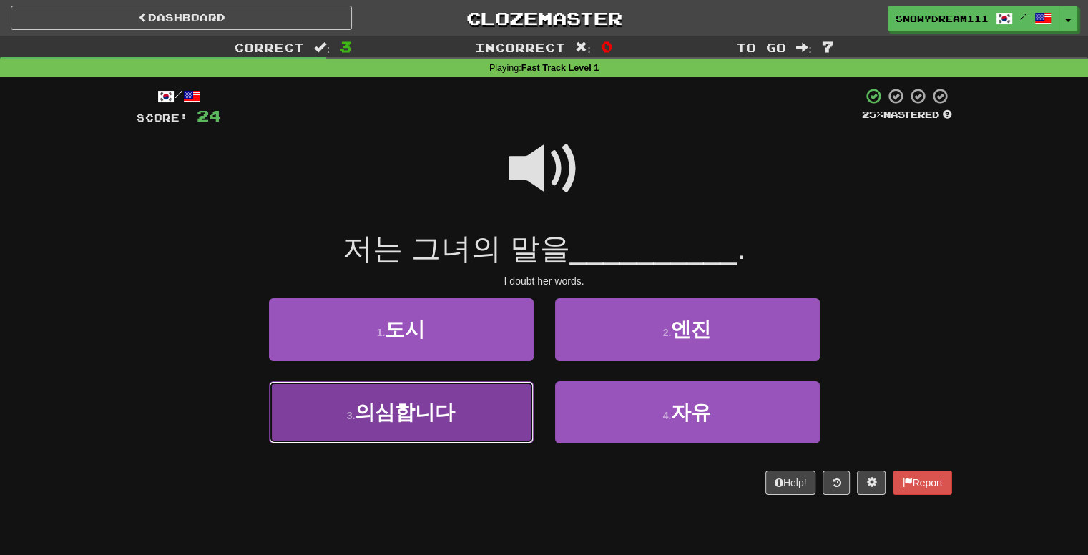
click at [489, 406] on button "3 . 의심합니다" at bounding box center [401, 412] width 265 height 62
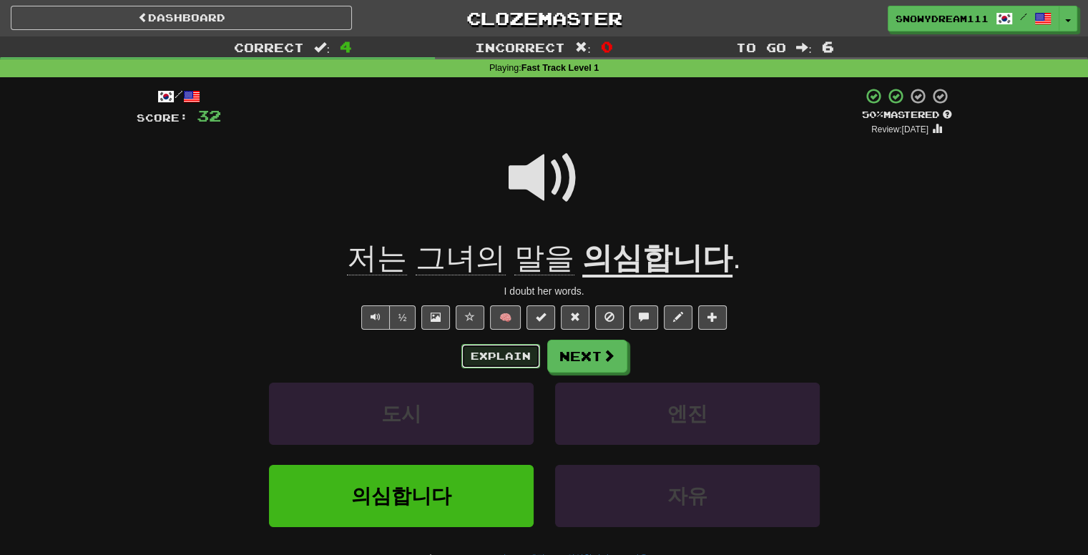
click at [509, 356] on button "Explain" at bounding box center [501, 356] width 79 height 24
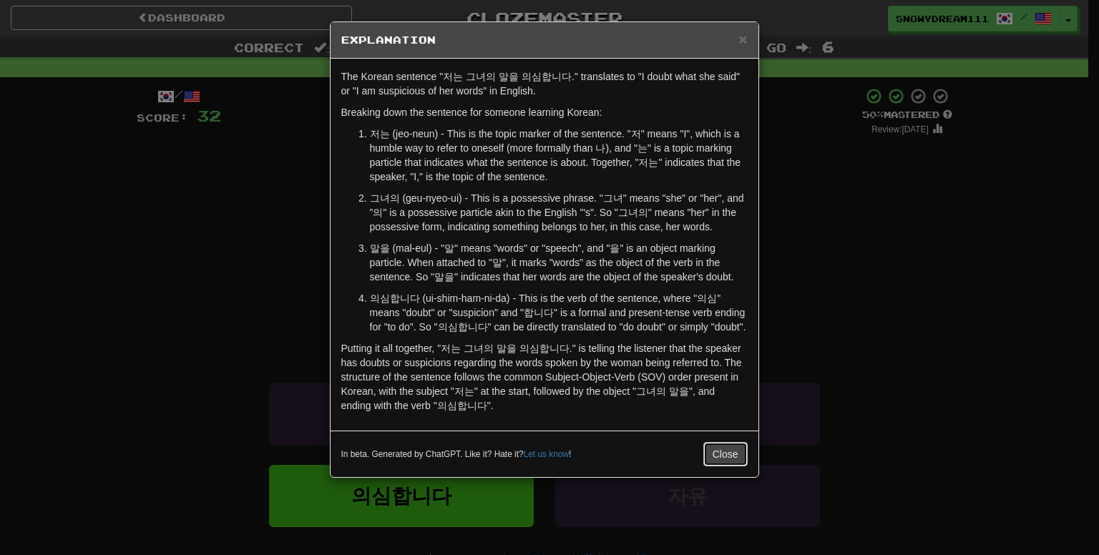
click at [723, 454] on button "Close" at bounding box center [725, 454] width 44 height 24
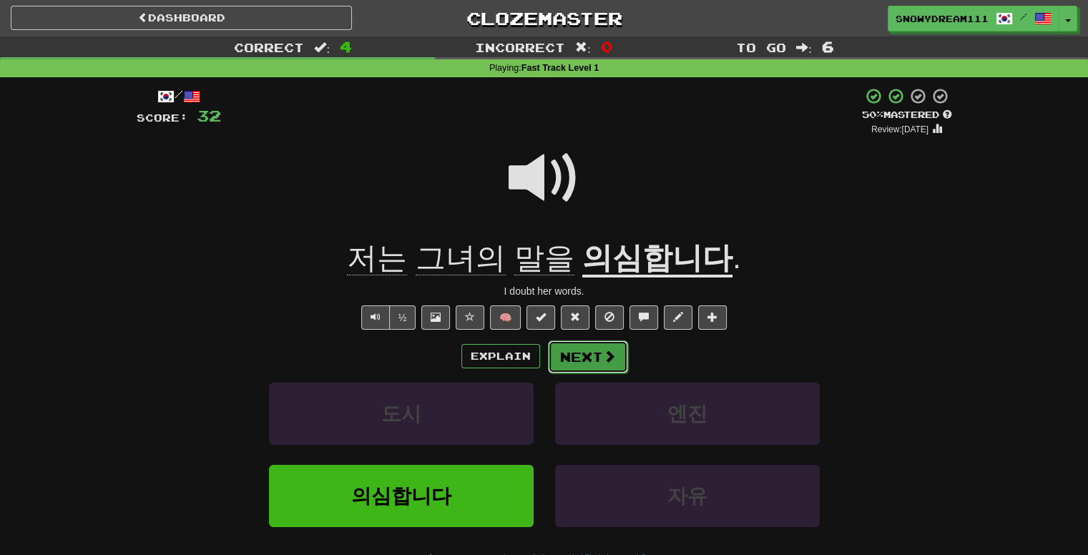
click at [587, 361] on button "Next" at bounding box center [588, 357] width 80 height 33
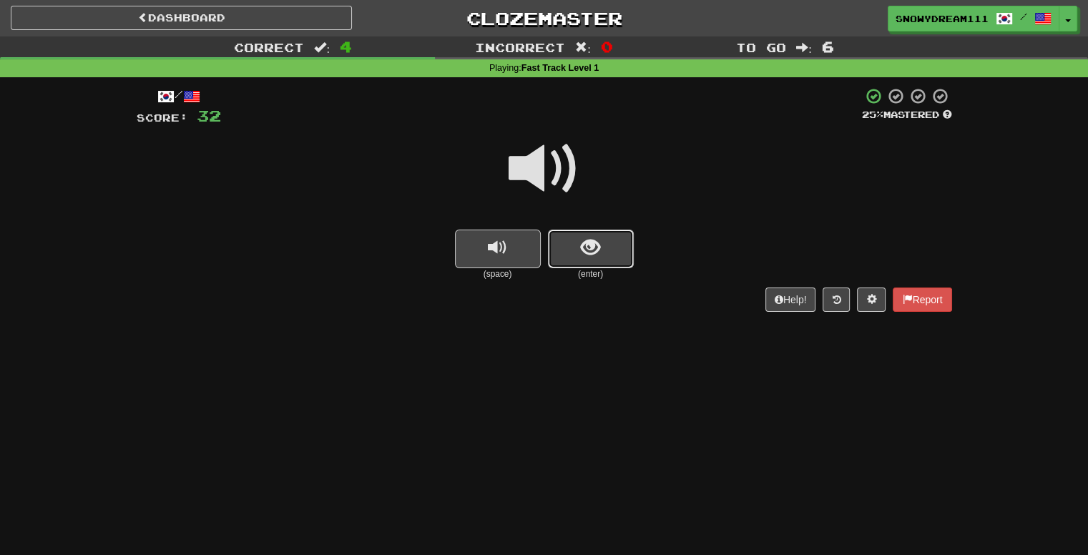
click at [582, 250] on span "show sentence" at bounding box center [590, 247] width 19 height 19
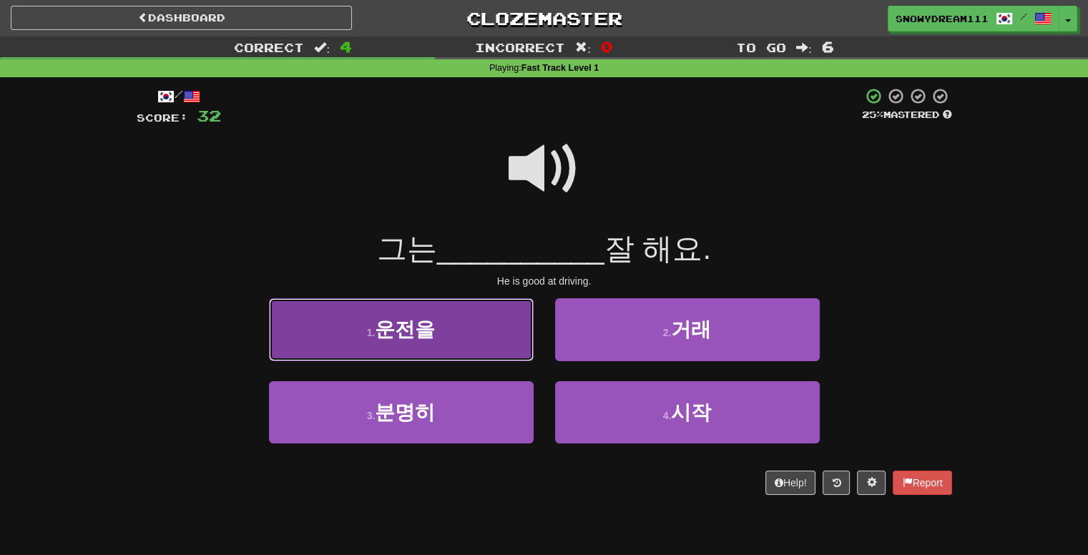
click at [463, 321] on button "1 . 운전을" at bounding box center [401, 329] width 265 height 62
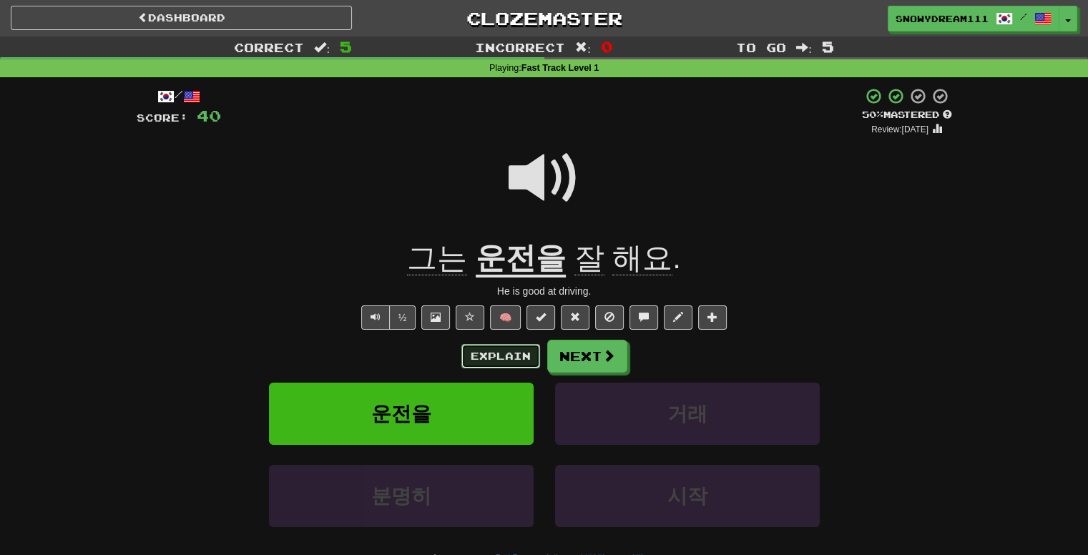
click at [499, 358] on button "Explain" at bounding box center [501, 356] width 79 height 24
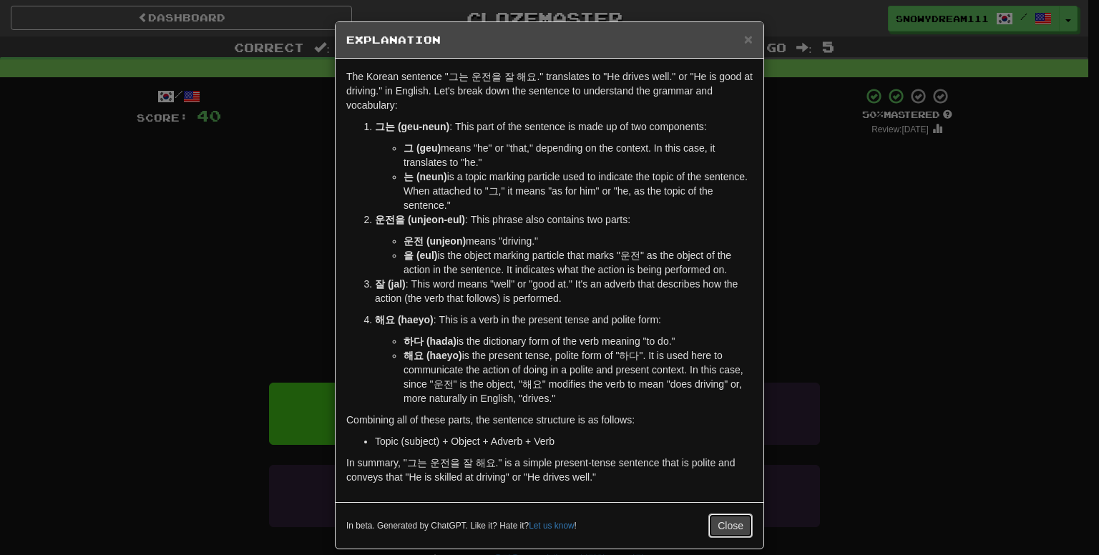
click at [721, 519] on button "Close" at bounding box center [730, 526] width 44 height 24
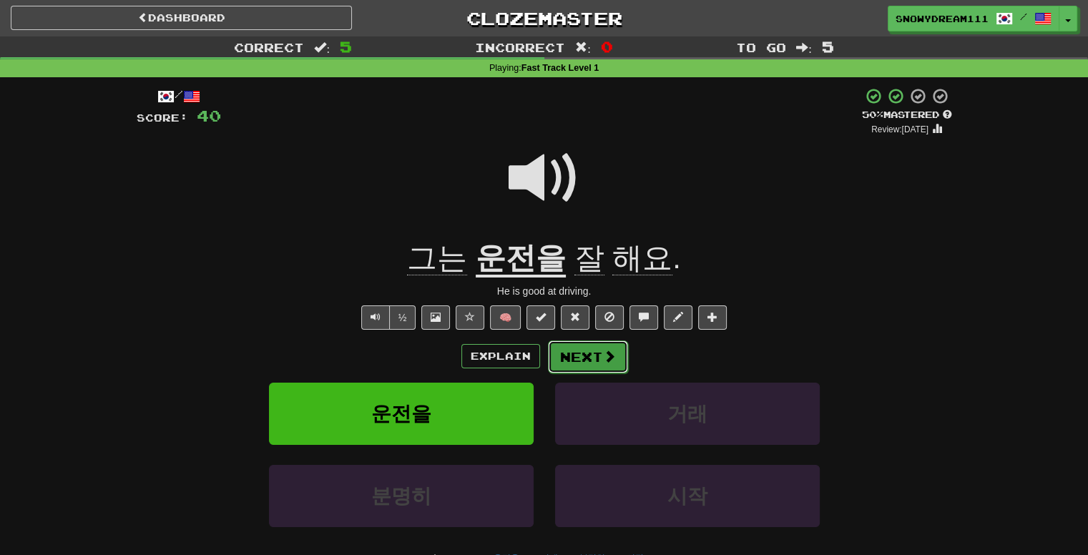
click at [611, 361] on span at bounding box center [609, 356] width 13 height 13
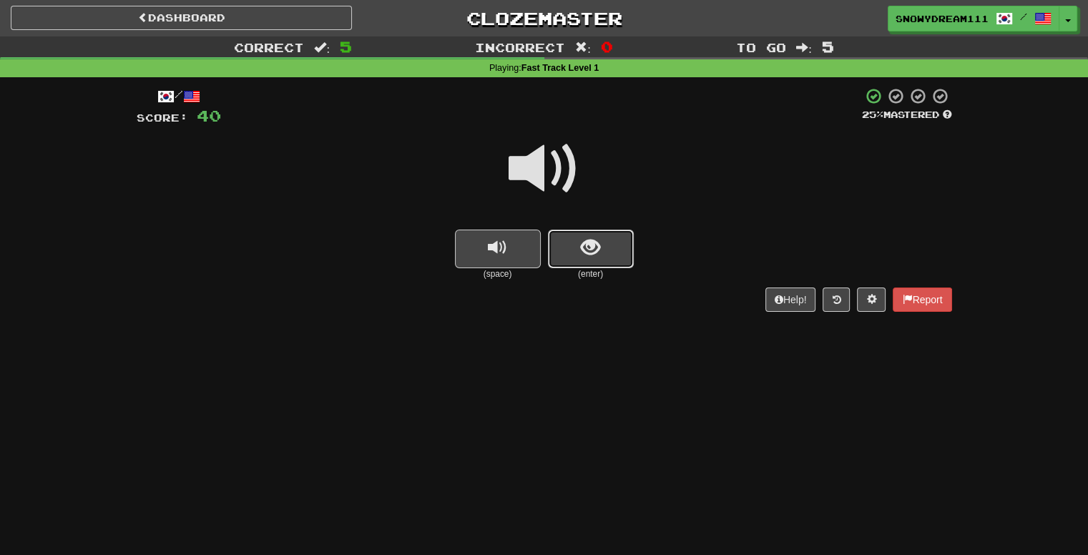
click at [585, 241] on span "show sentence" at bounding box center [590, 247] width 19 height 19
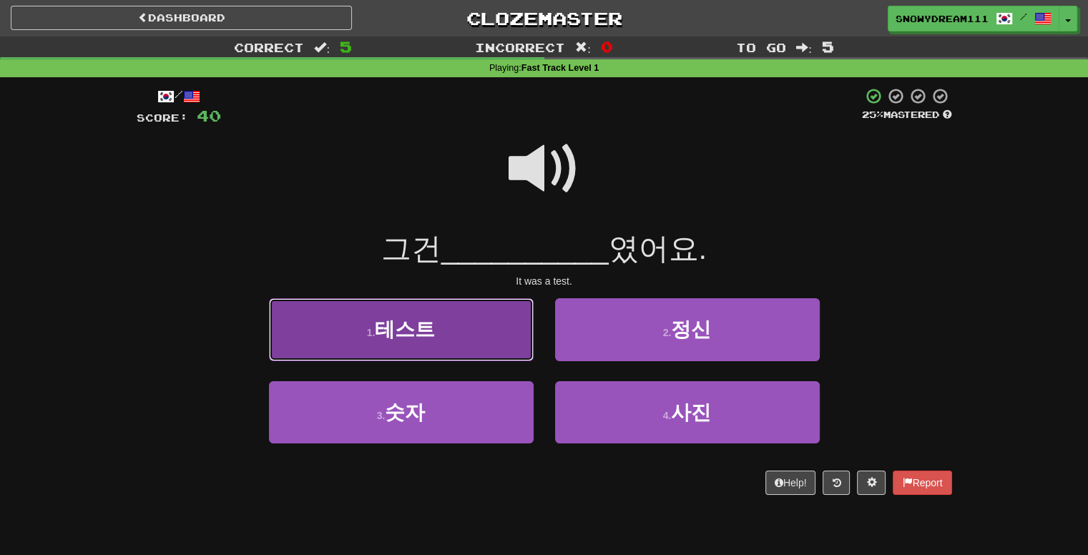
click at [463, 324] on button "1 . 테스트" at bounding box center [401, 329] width 265 height 62
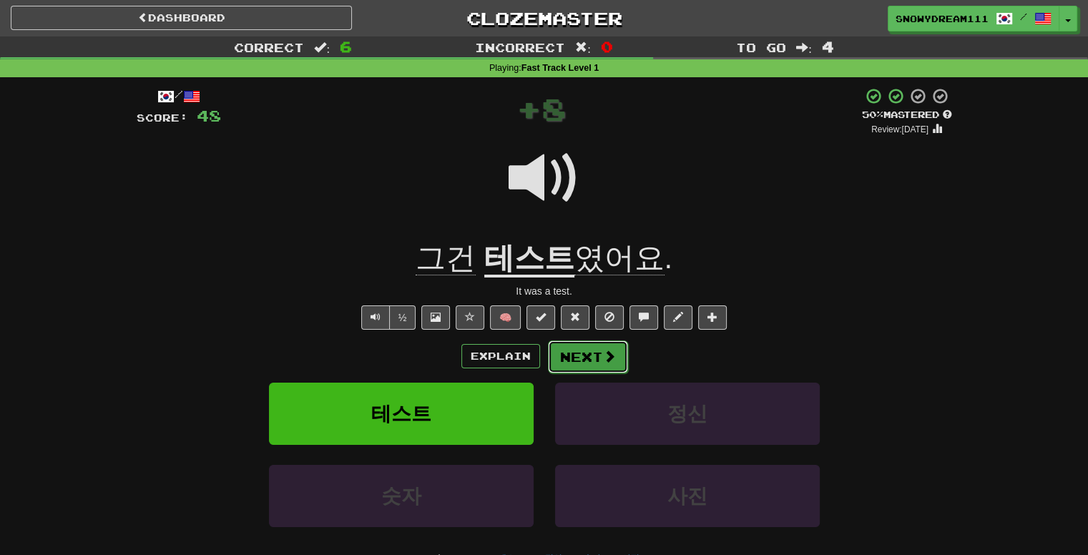
click at [580, 358] on button "Next" at bounding box center [588, 357] width 80 height 33
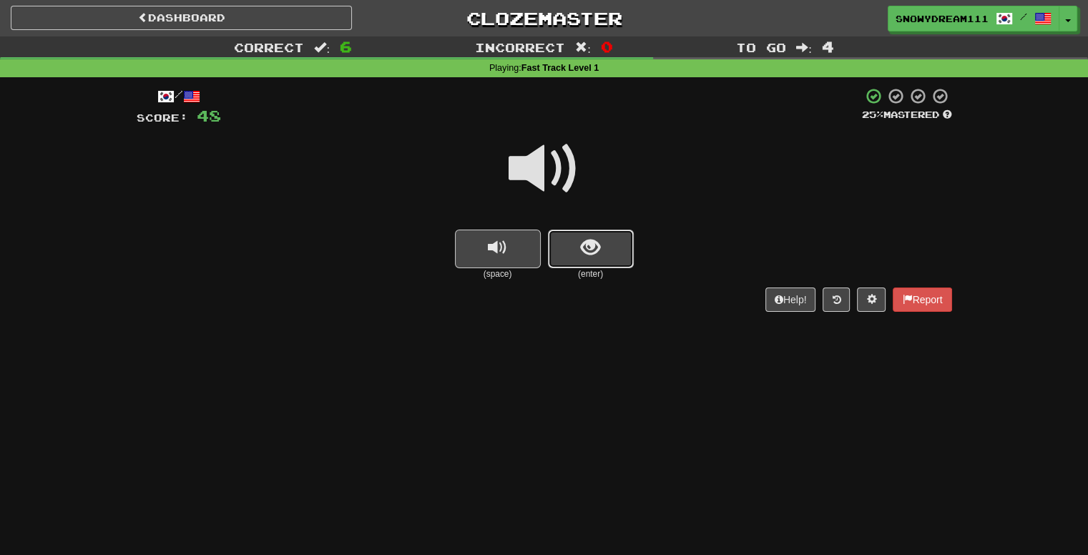
click at [590, 253] on span "show sentence" at bounding box center [590, 247] width 19 height 19
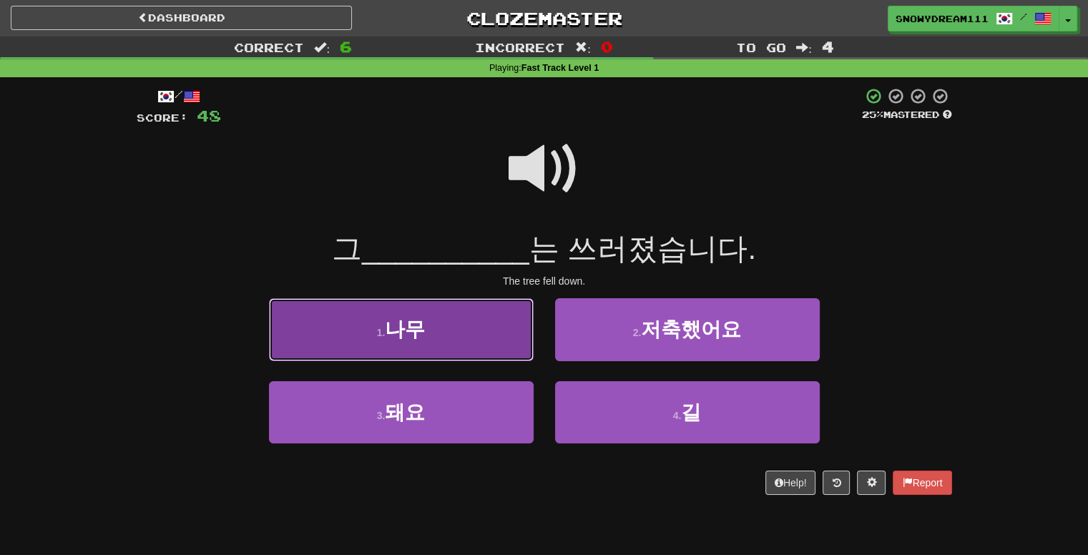
click at [517, 318] on button "1 . 나무" at bounding box center [401, 329] width 265 height 62
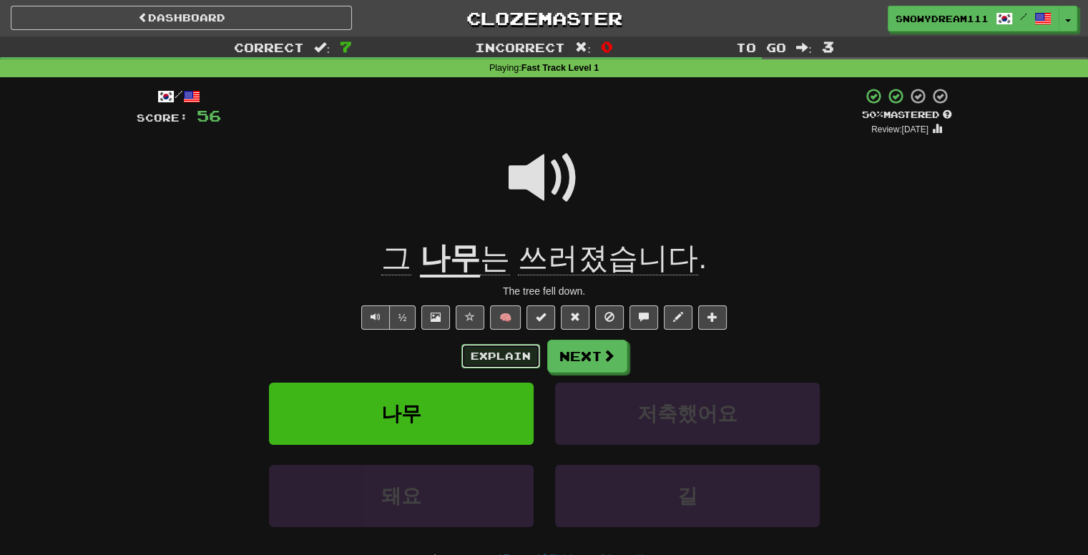
click at [500, 365] on button "Explain" at bounding box center [501, 356] width 79 height 24
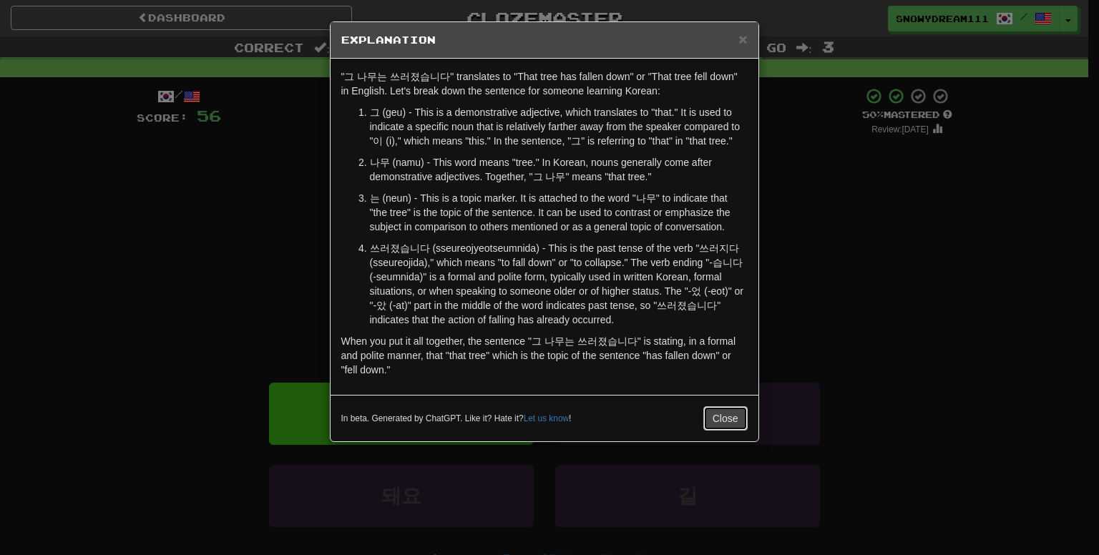
click at [708, 424] on button "Close" at bounding box center [725, 418] width 44 height 24
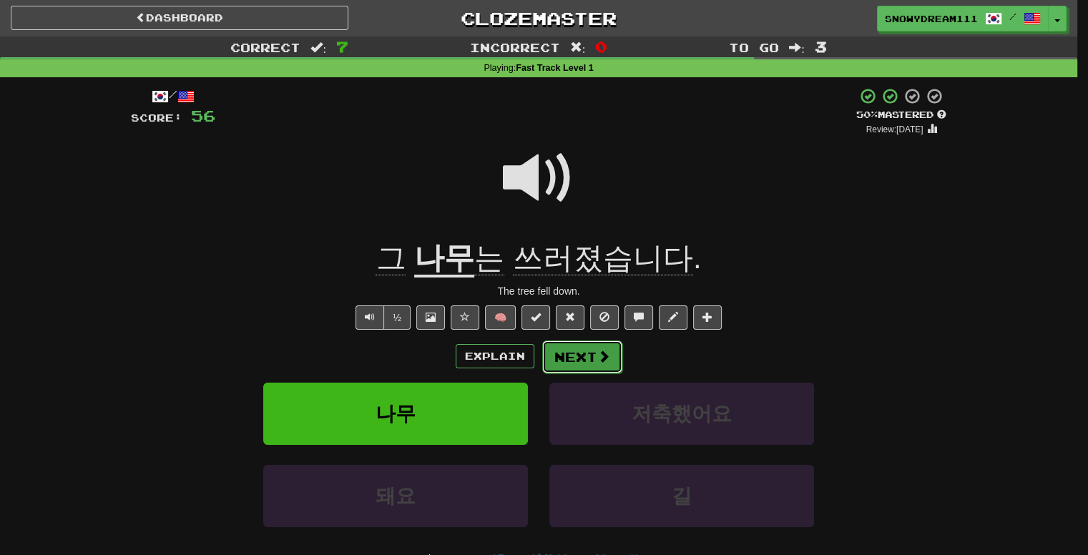
click at [589, 363] on button "Next" at bounding box center [582, 357] width 80 height 33
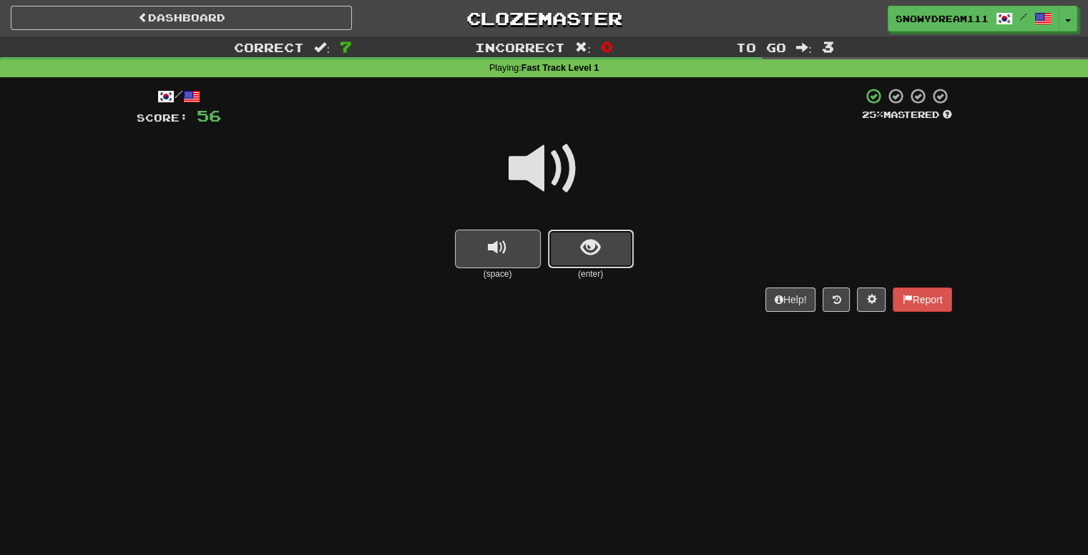
click at [588, 250] on span "show sentence" at bounding box center [590, 247] width 19 height 19
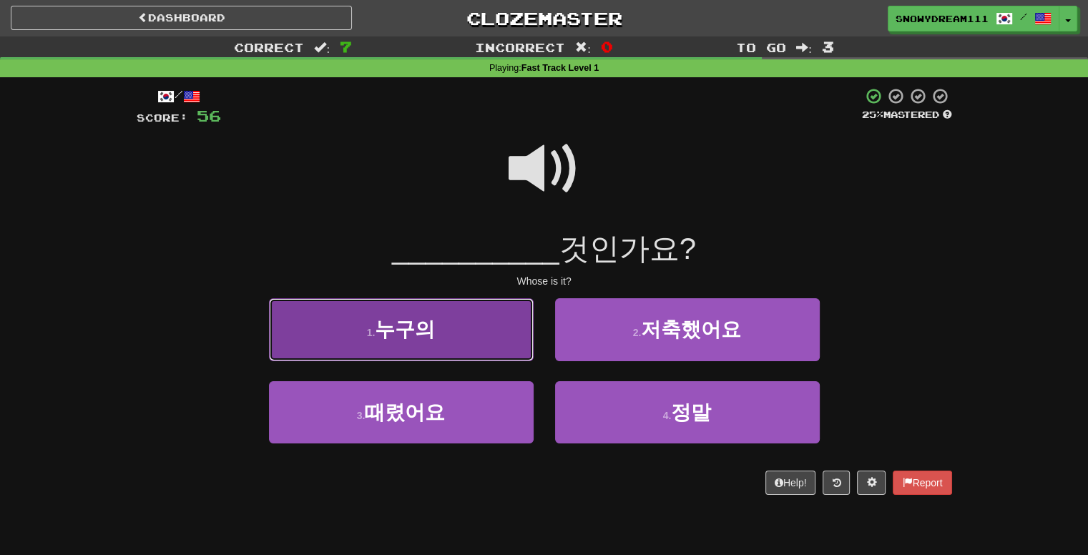
click at [469, 319] on button "1 . 누구의" at bounding box center [401, 329] width 265 height 62
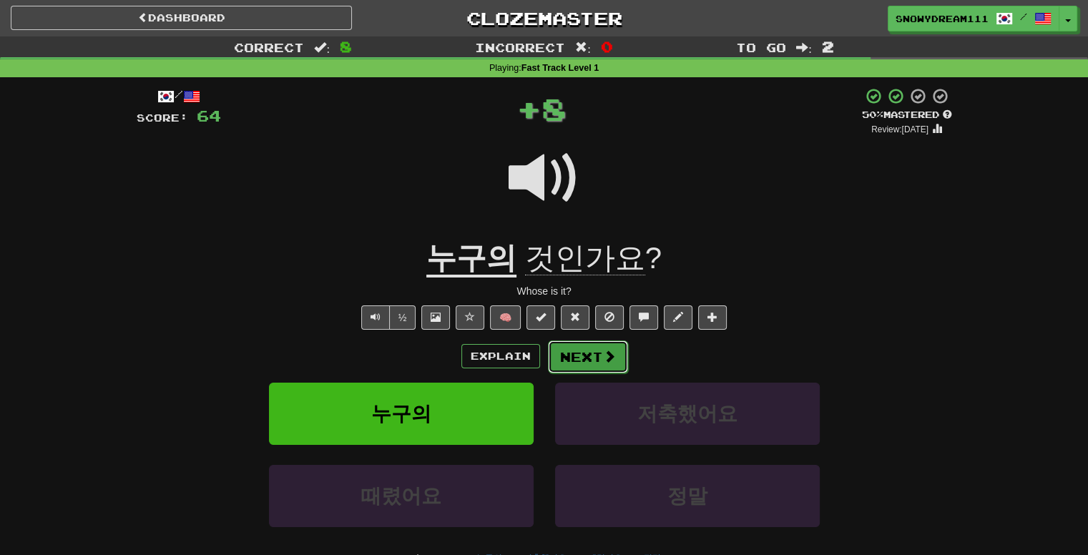
click at [594, 360] on button "Next" at bounding box center [588, 357] width 80 height 33
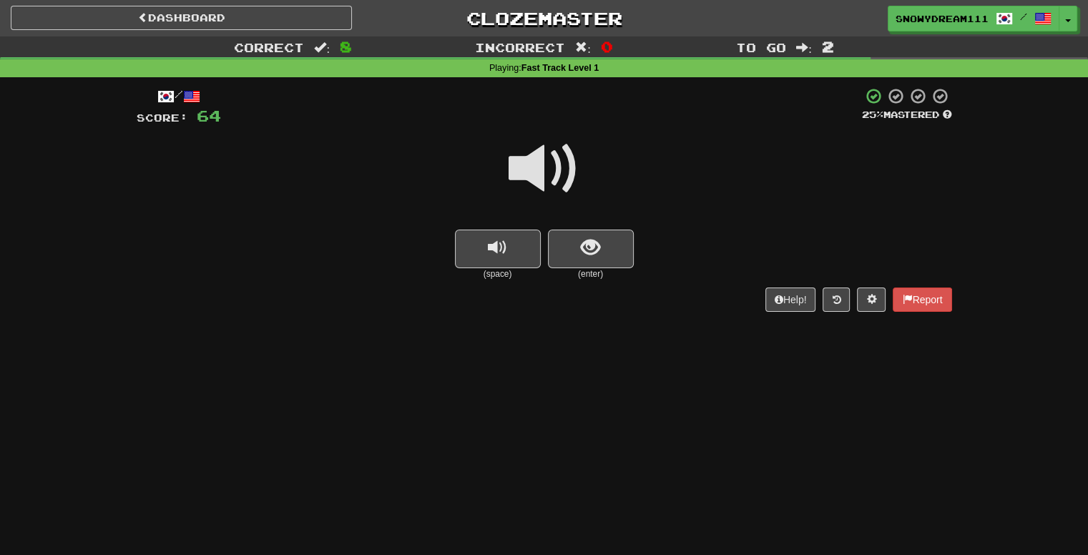
click at [561, 183] on span at bounding box center [545, 169] width 72 height 72
click at [593, 250] on span "show sentence" at bounding box center [590, 247] width 19 height 19
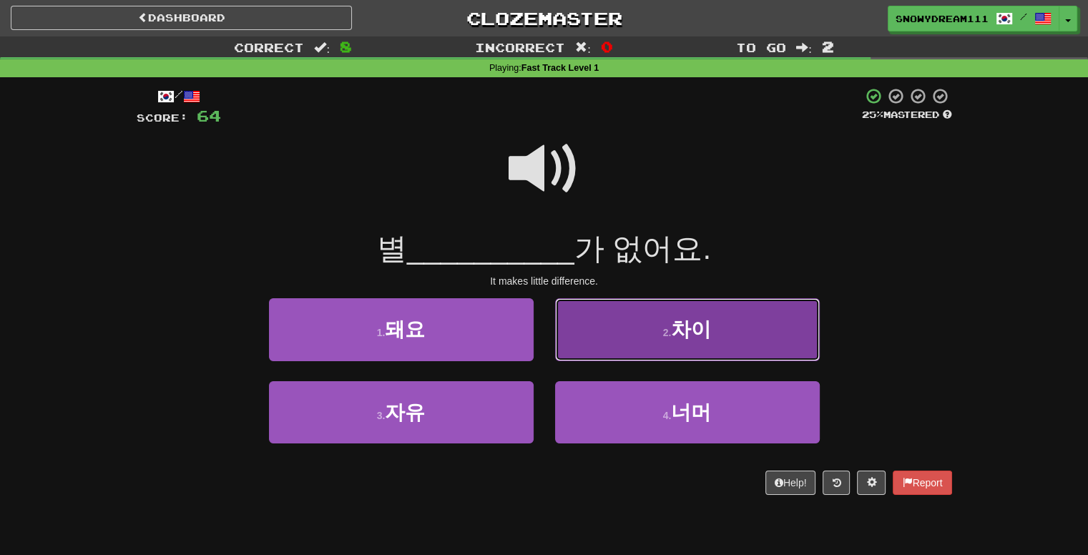
click at [638, 345] on button "2 . 차이" at bounding box center [687, 329] width 265 height 62
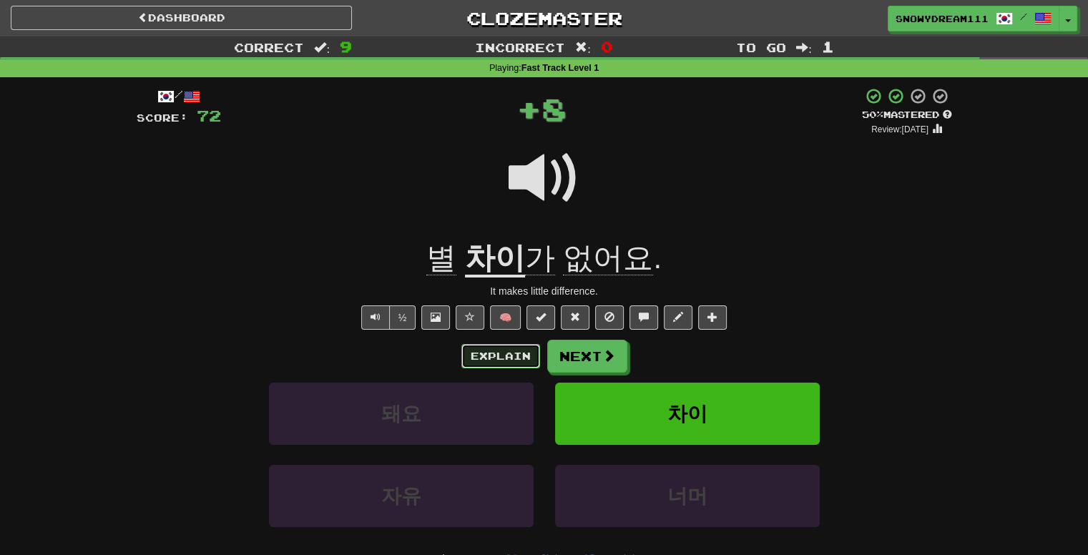
click at [501, 355] on button "Explain" at bounding box center [501, 356] width 79 height 24
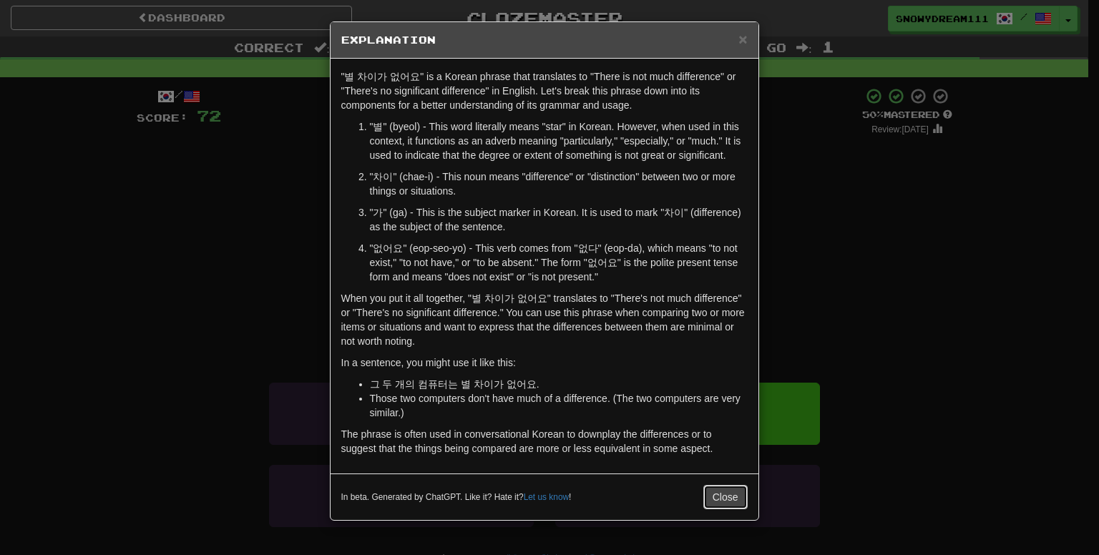
click at [732, 498] on button "Close" at bounding box center [725, 497] width 44 height 24
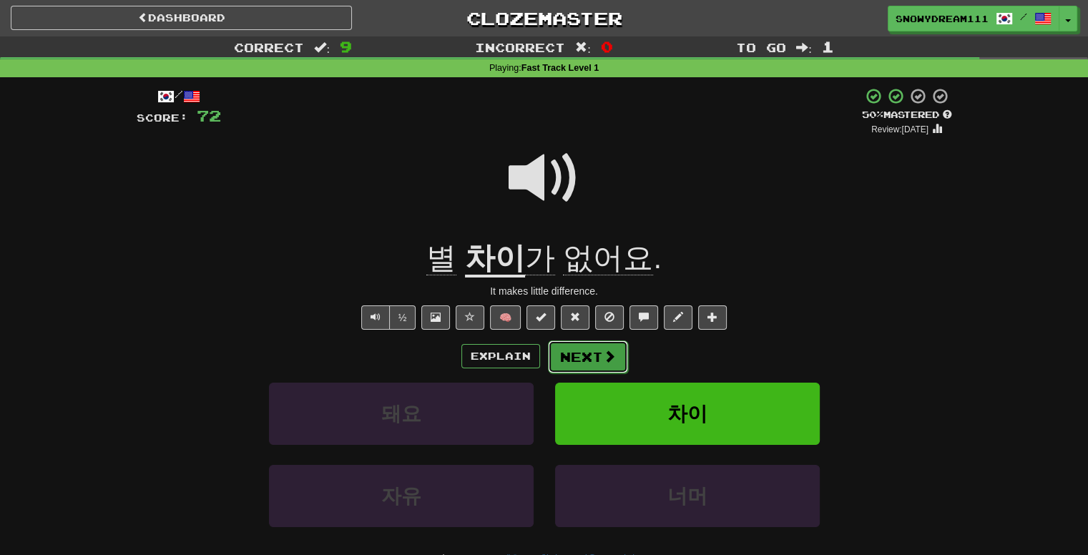
click at [615, 358] on button "Next" at bounding box center [588, 357] width 80 height 33
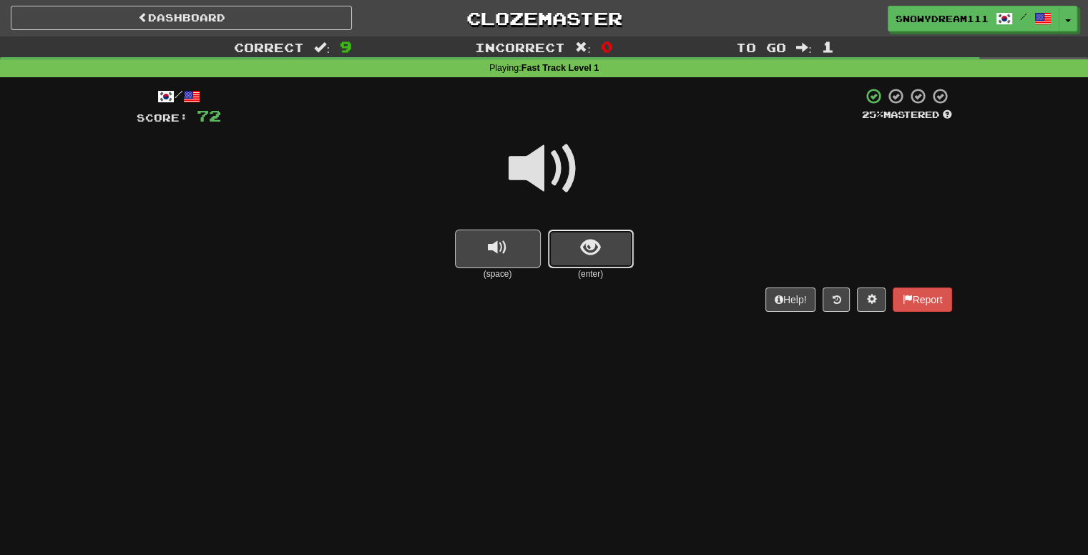
click at [616, 253] on button "show sentence" at bounding box center [591, 249] width 86 height 39
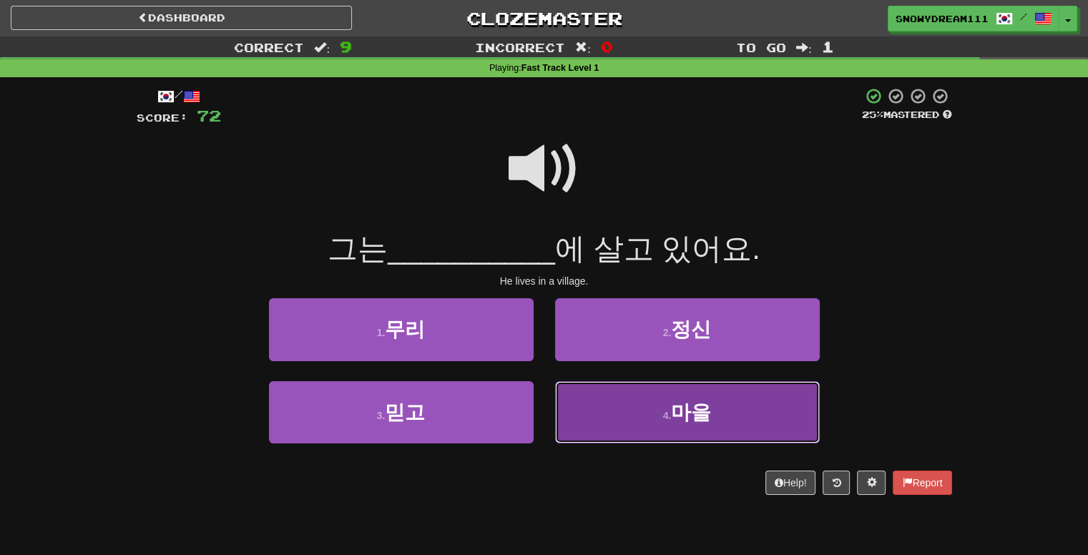
click at [710, 441] on button "4 . 마을" at bounding box center [687, 412] width 265 height 62
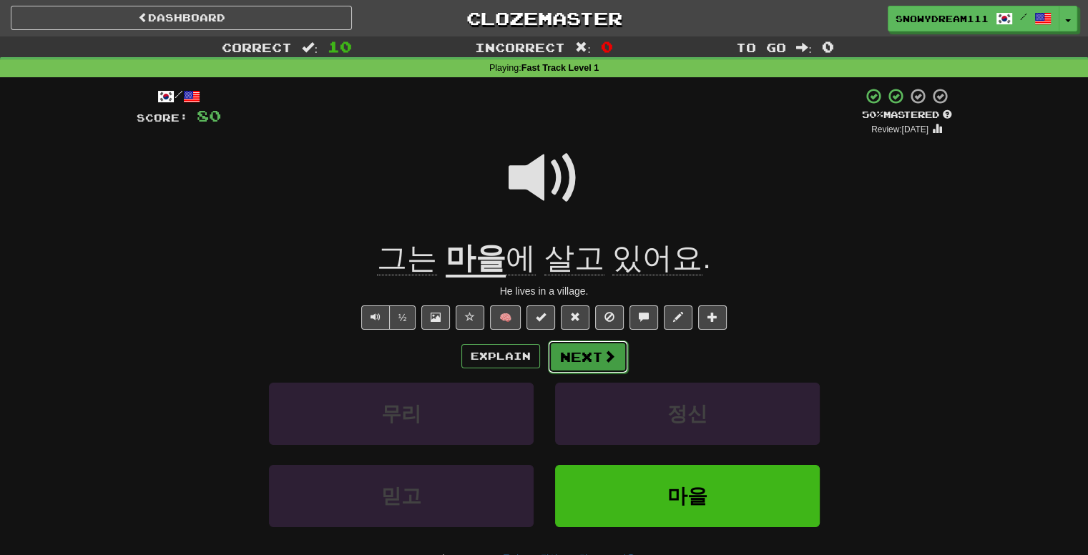
click at [590, 362] on button "Next" at bounding box center [588, 357] width 80 height 33
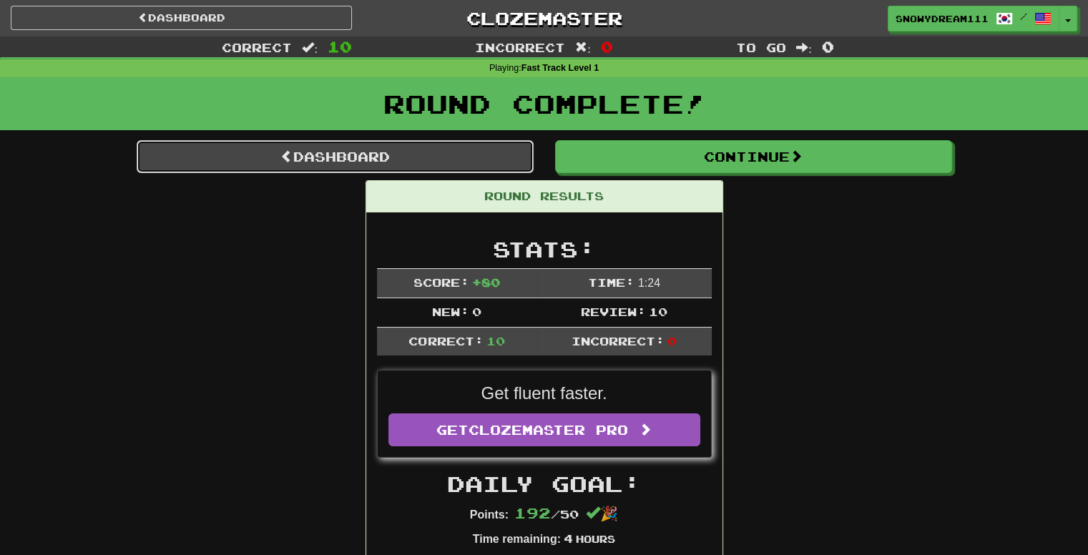
click at [429, 149] on link "Dashboard" at bounding box center [335, 156] width 397 height 33
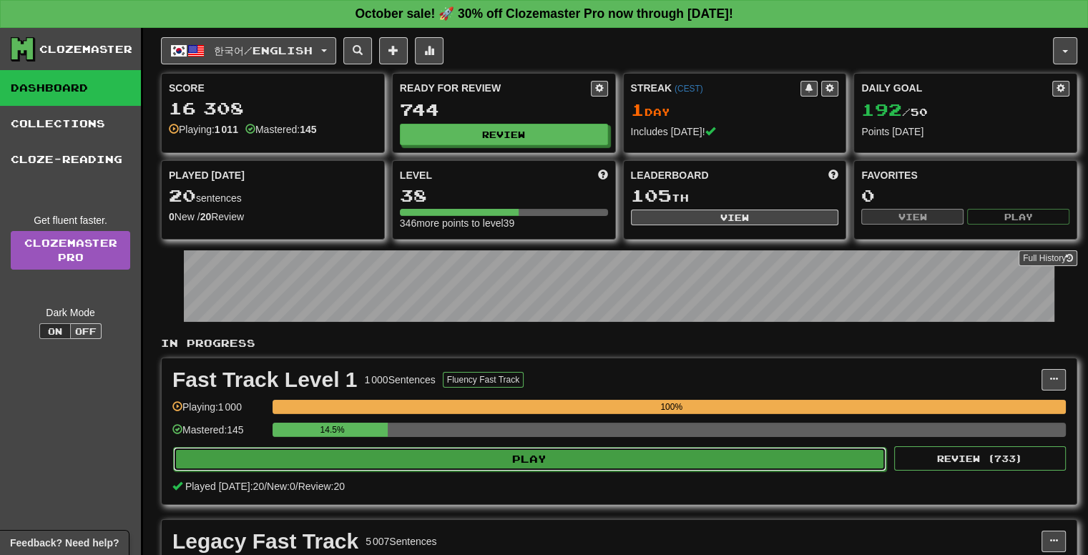
click at [508, 458] on button "Play" at bounding box center [529, 459] width 713 height 24
select select "**"
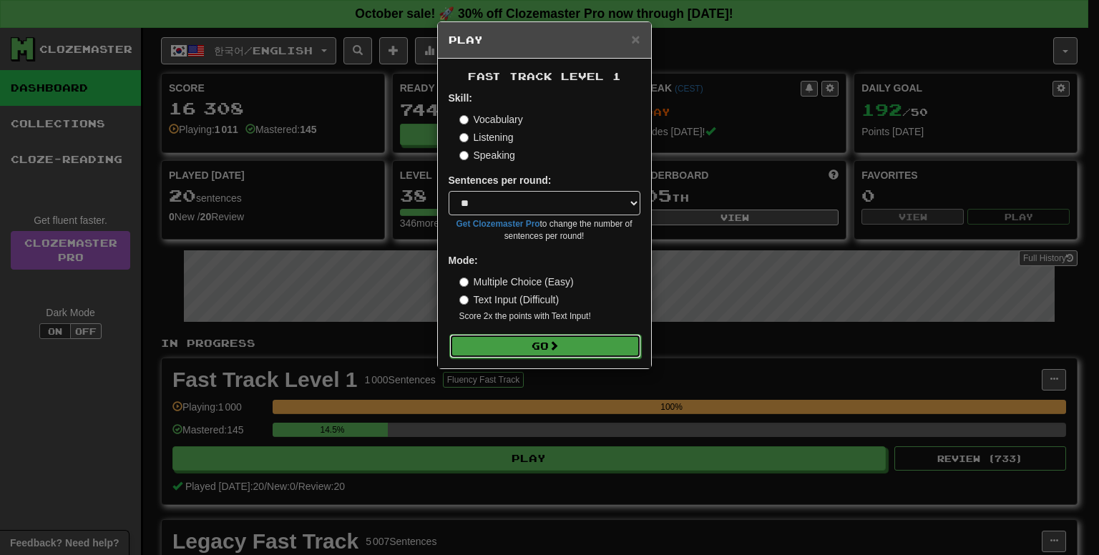
click at [540, 337] on button "Go" at bounding box center [545, 346] width 192 height 24
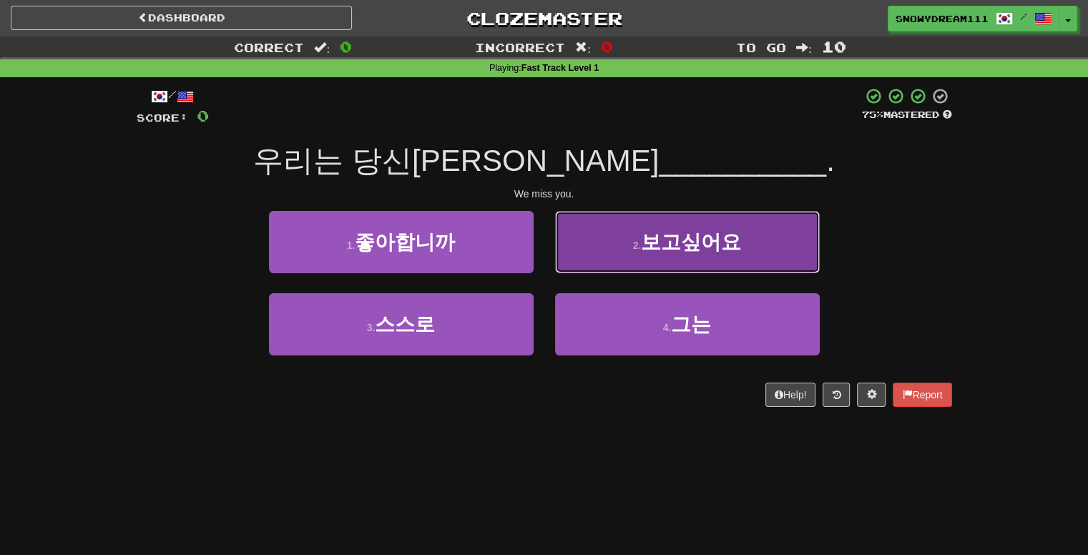
click at [650, 231] on span "보고싶어요" at bounding box center [691, 242] width 100 height 22
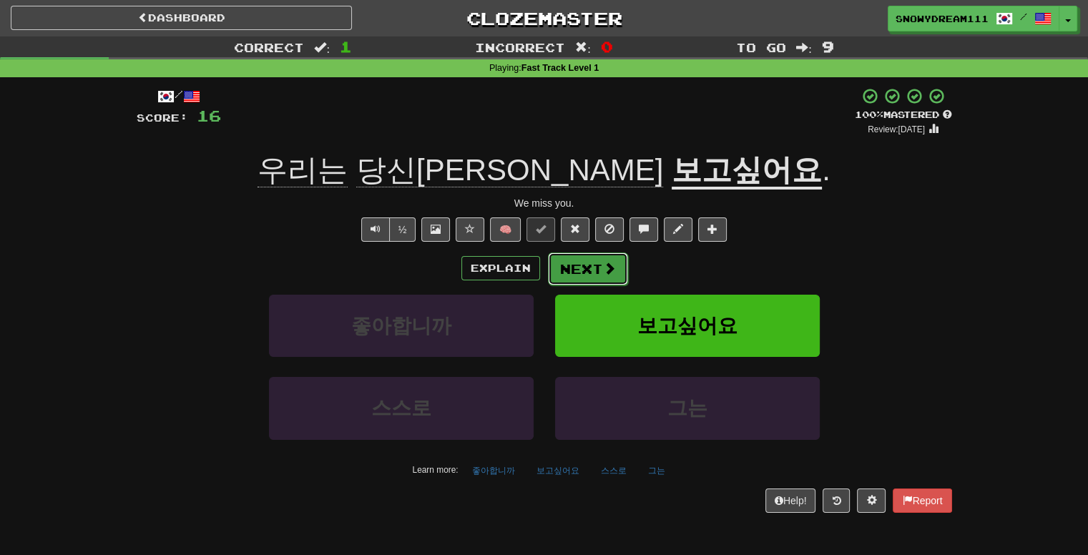
click at [585, 261] on button "Next" at bounding box center [588, 269] width 80 height 33
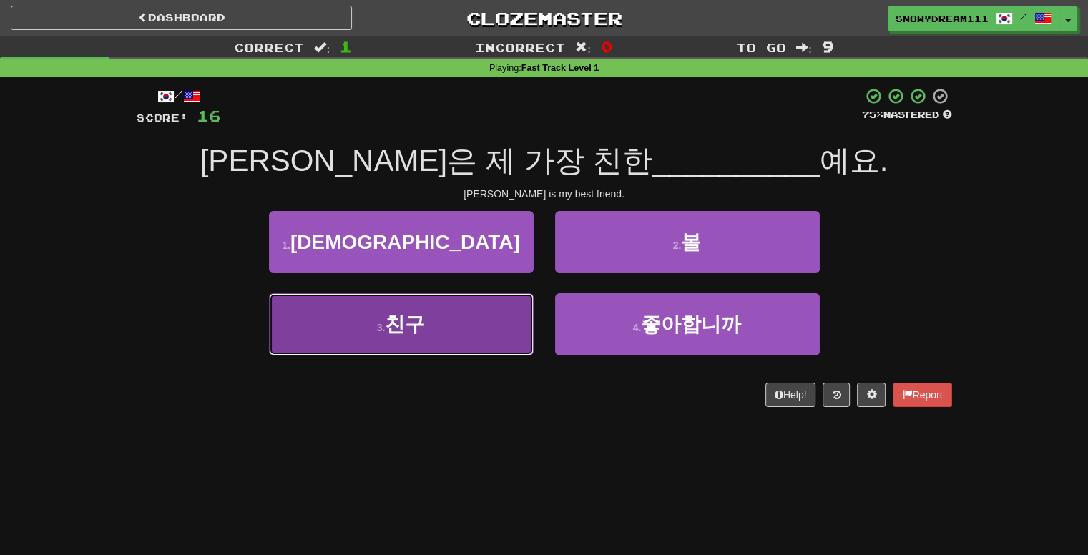
click at [384, 331] on small "3 ." at bounding box center [381, 327] width 9 height 11
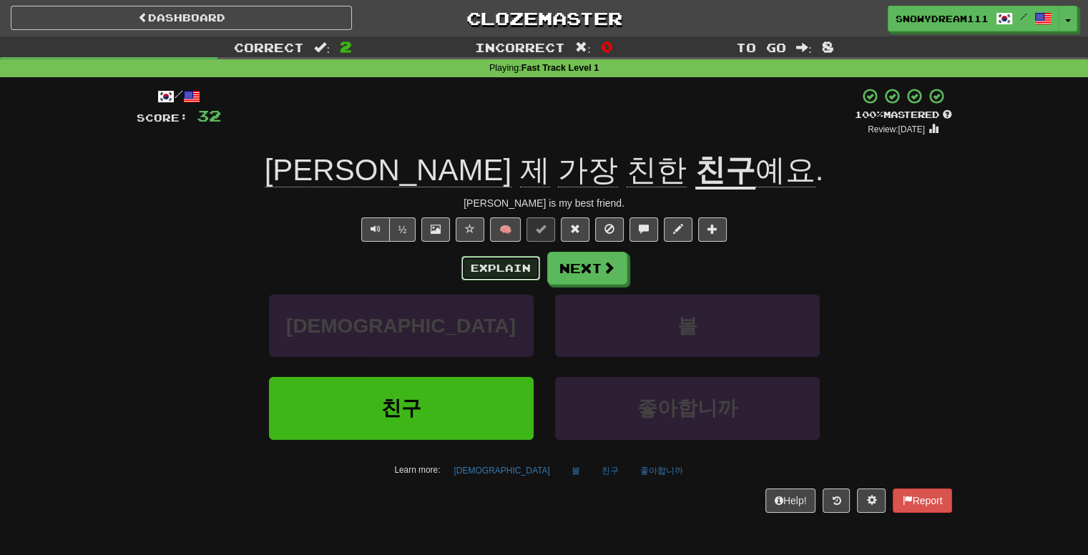
click at [464, 264] on button "Explain" at bounding box center [501, 268] width 79 height 24
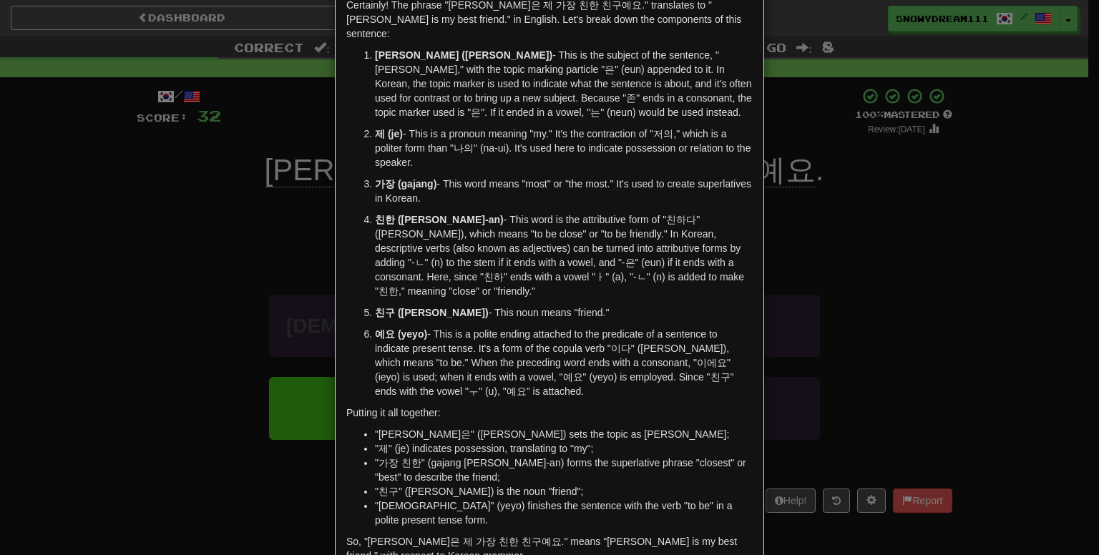
scroll to position [137, 0]
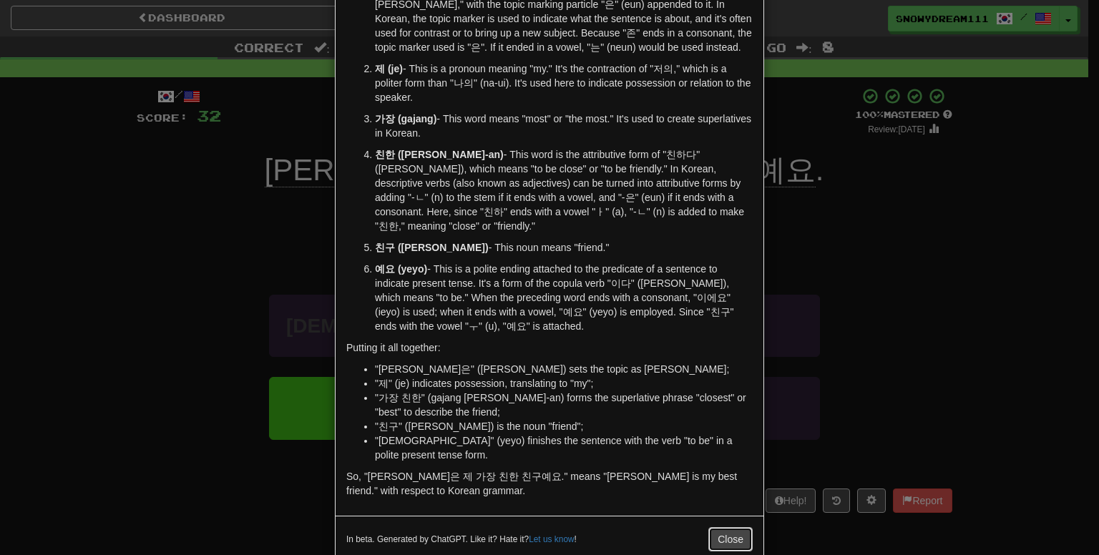
click at [741, 527] on button "Close" at bounding box center [730, 539] width 44 height 24
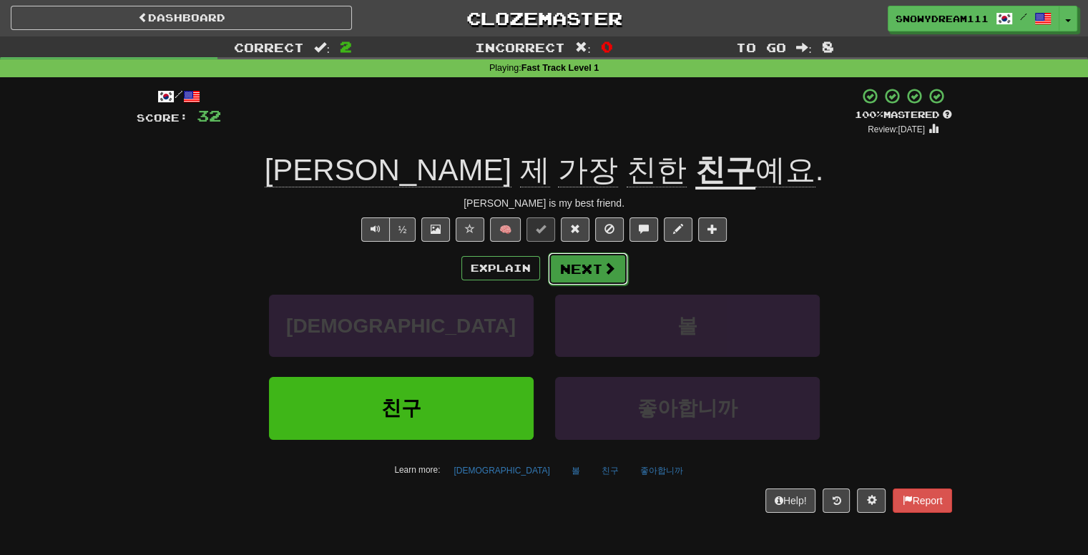
click at [597, 275] on button "Next" at bounding box center [588, 269] width 80 height 33
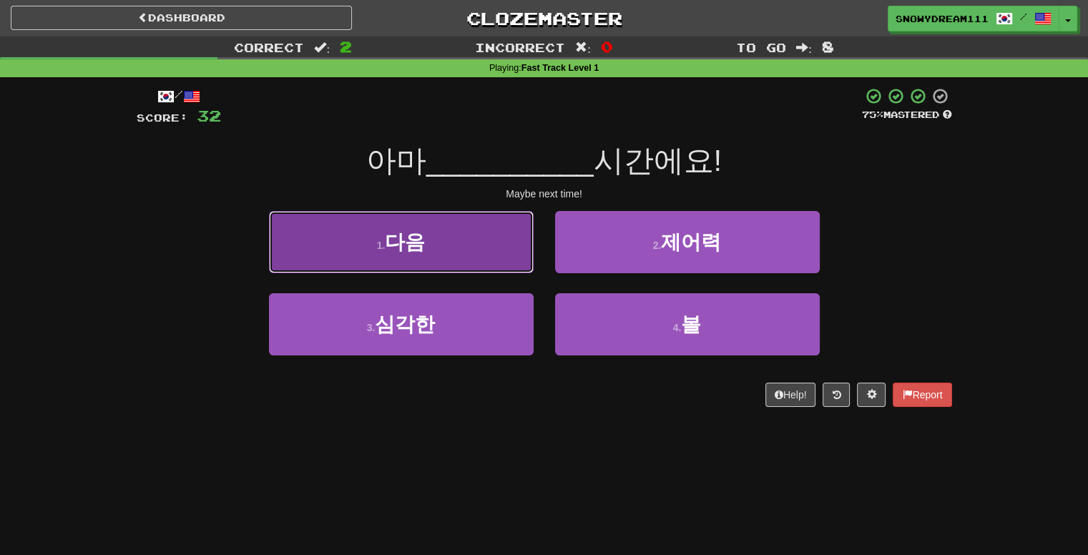
click at [362, 238] on button "1 . 다음" at bounding box center [401, 242] width 265 height 62
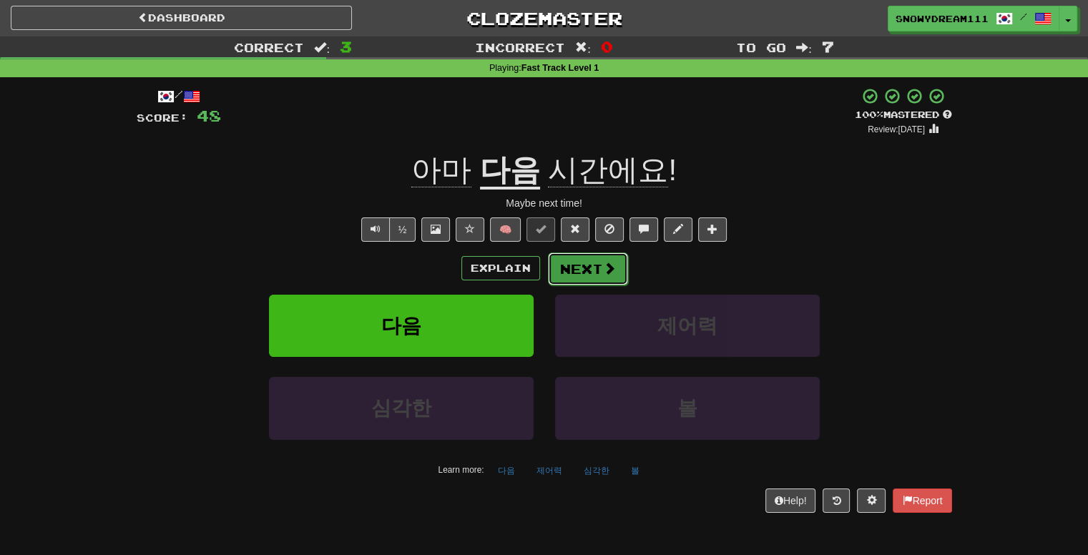
click at [580, 260] on button "Next" at bounding box center [588, 269] width 80 height 33
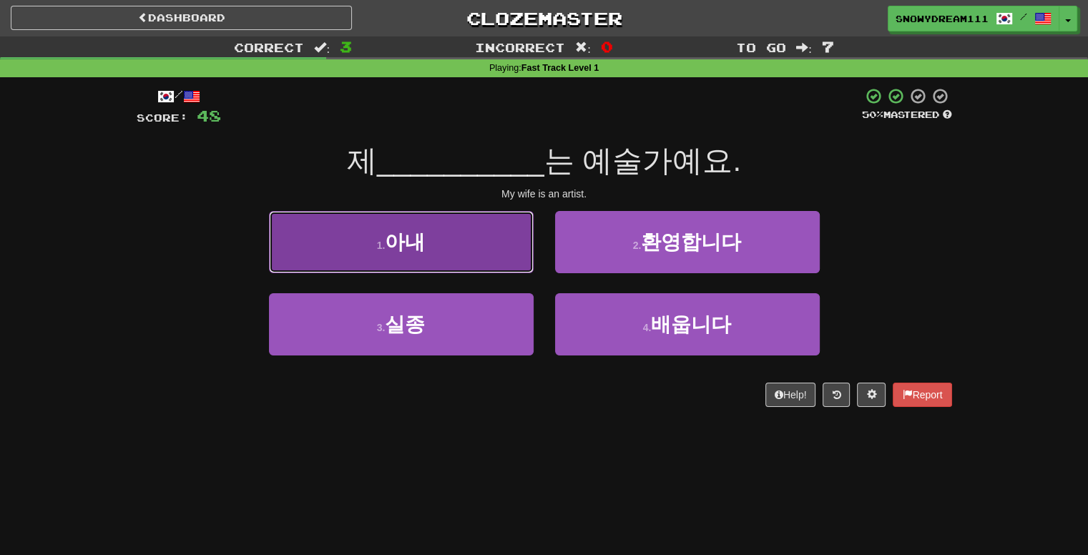
click at [422, 220] on button "1 . 아내" at bounding box center [401, 242] width 265 height 62
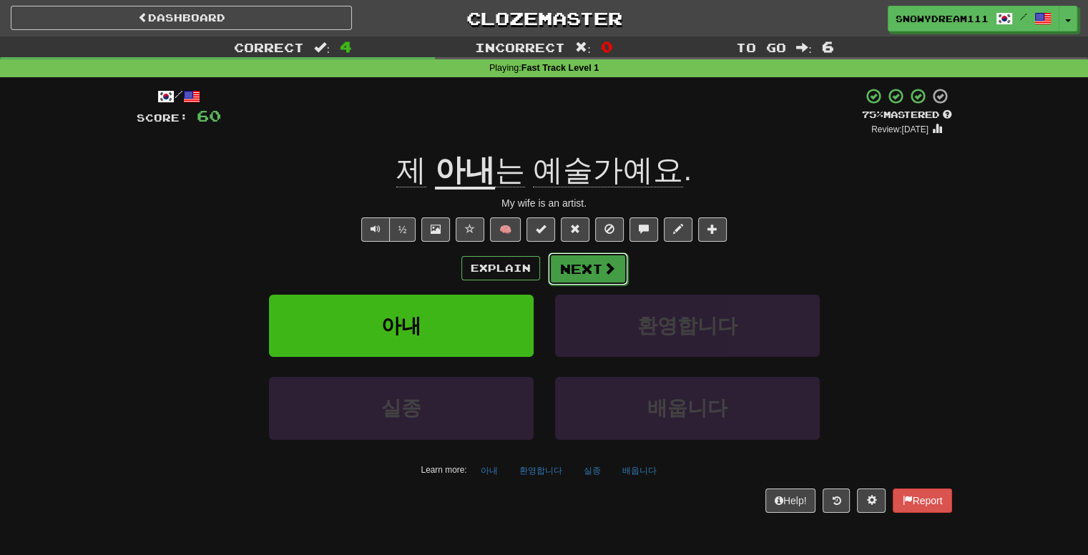
click at [567, 269] on button "Next" at bounding box center [588, 269] width 80 height 33
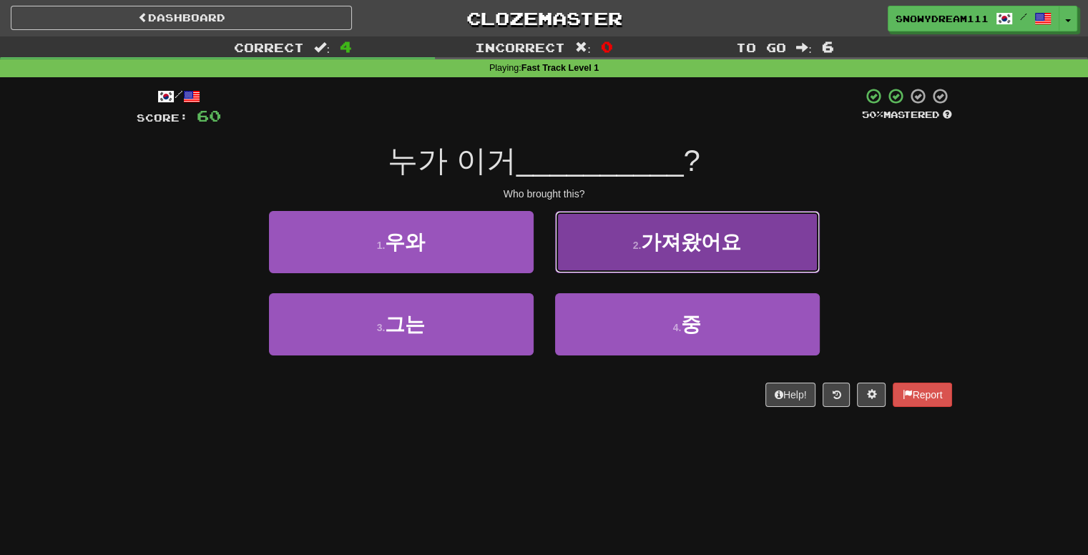
click at [613, 247] on button "2 . 가져왔어요" at bounding box center [687, 242] width 265 height 62
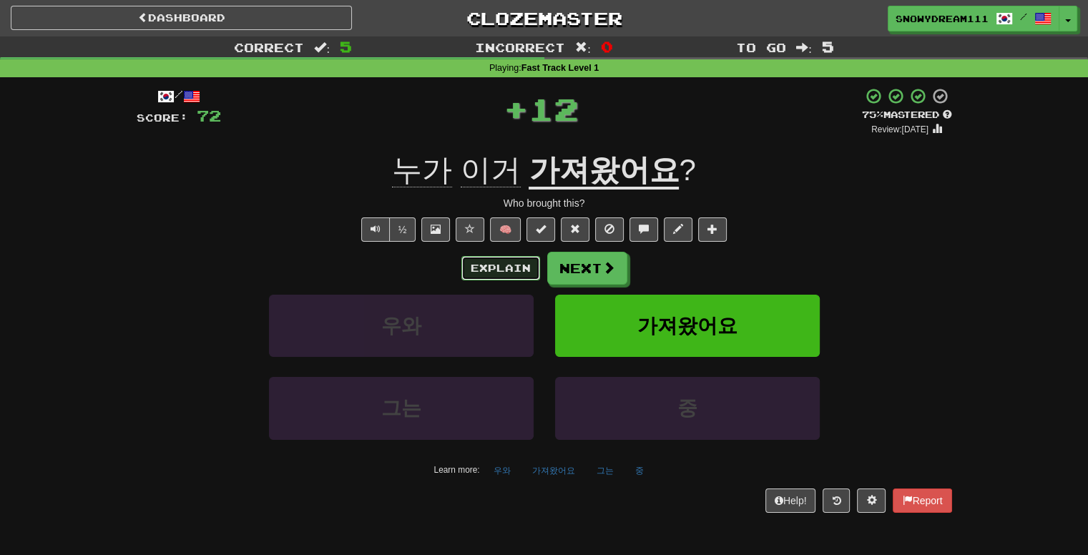
click at [499, 267] on button "Explain" at bounding box center [501, 268] width 79 height 24
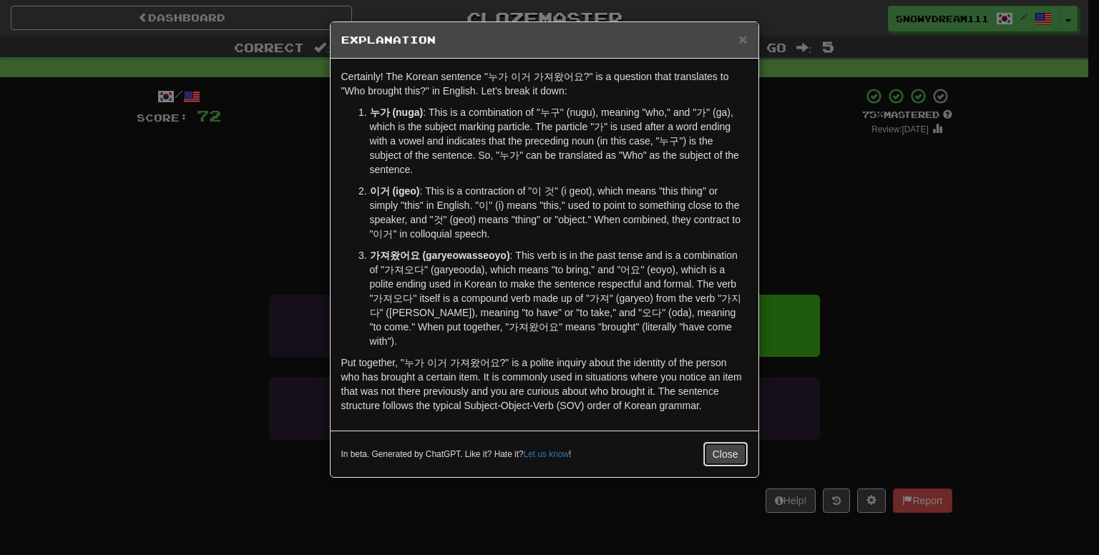
click at [736, 445] on button "Close" at bounding box center [725, 454] width 44 height 24
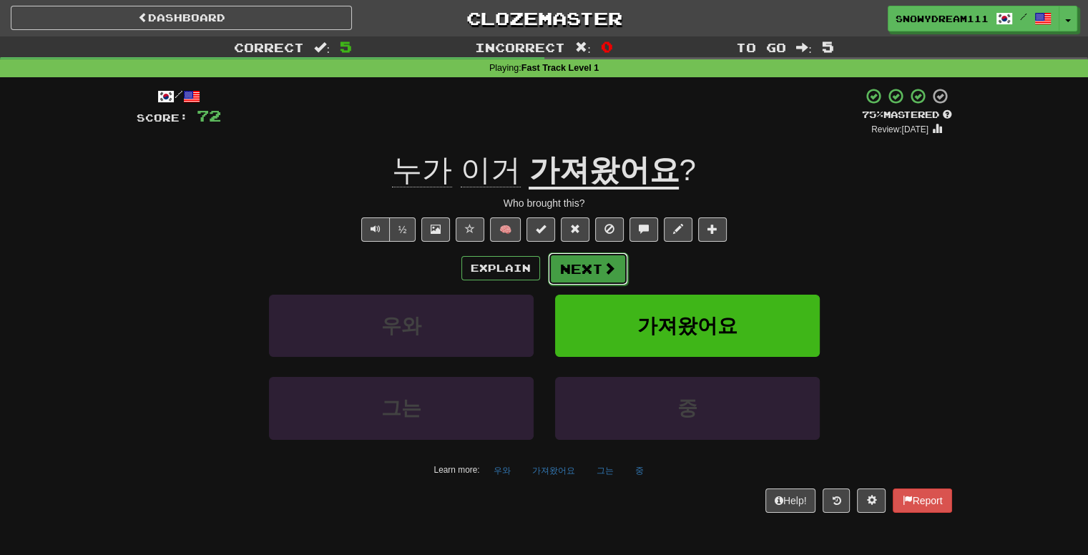
click at [610, 275] on button "Next" at bounding box center [588, 269] width 80 height 33
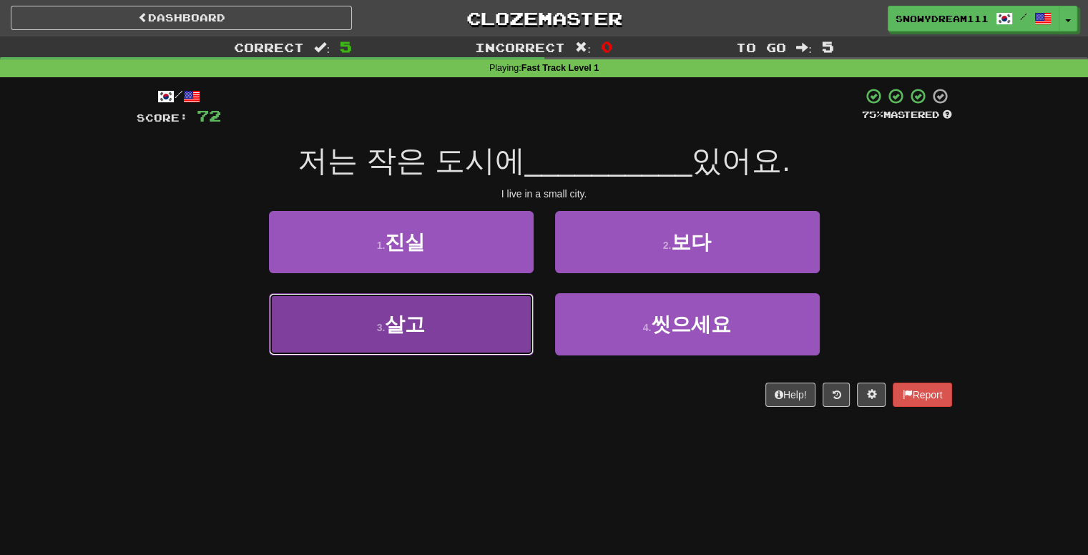
click at [436, 310] on button "3 . 살고" at bounding box center [401, 324] width 265 height 62
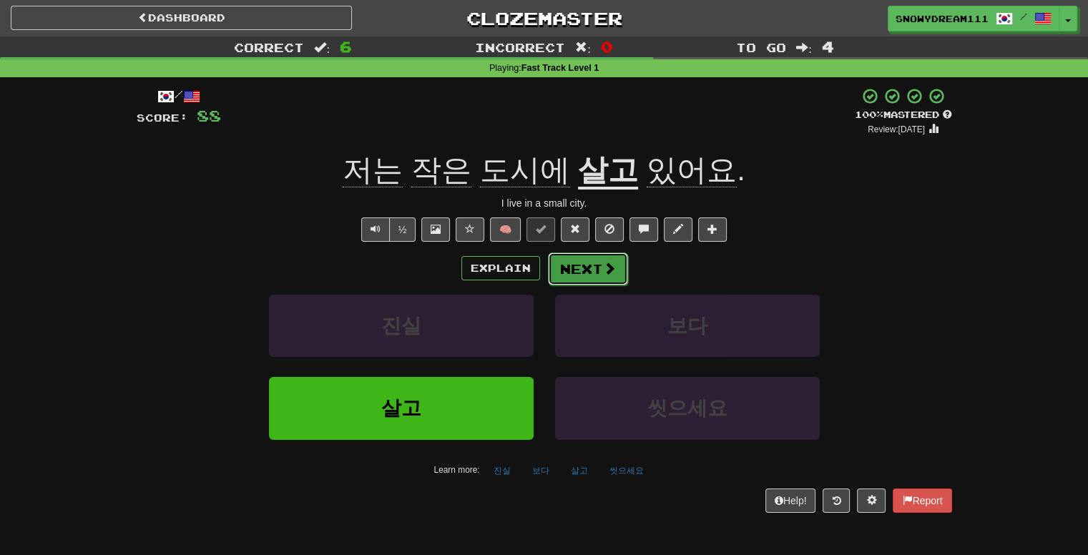
click at [585, 271] on button "Next" at bounding box center [588, 269] width 80 height 33
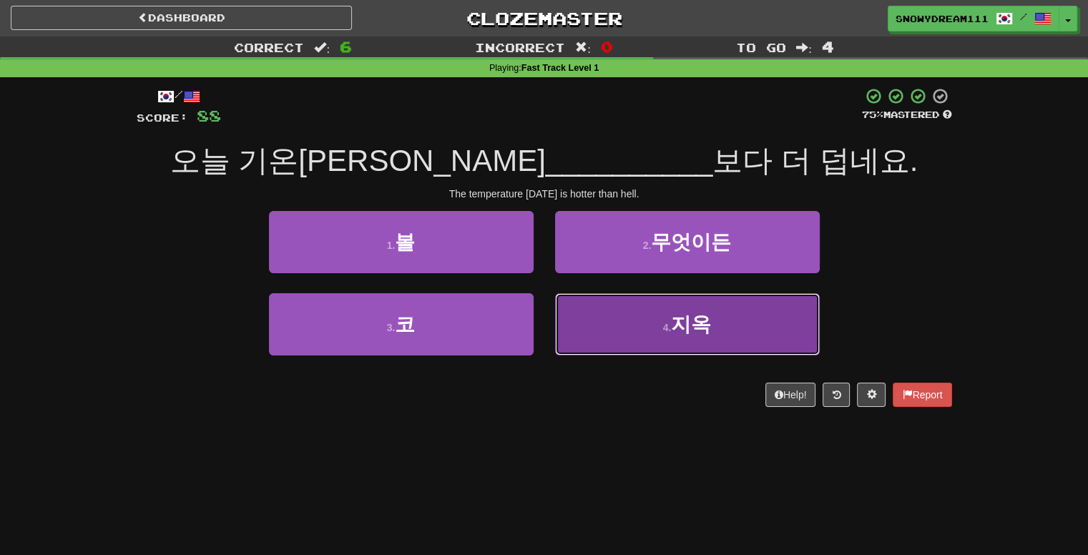
click at [610, 331] on button "4 . 지옥" at bounding box center [687, 324] width 265 height 62
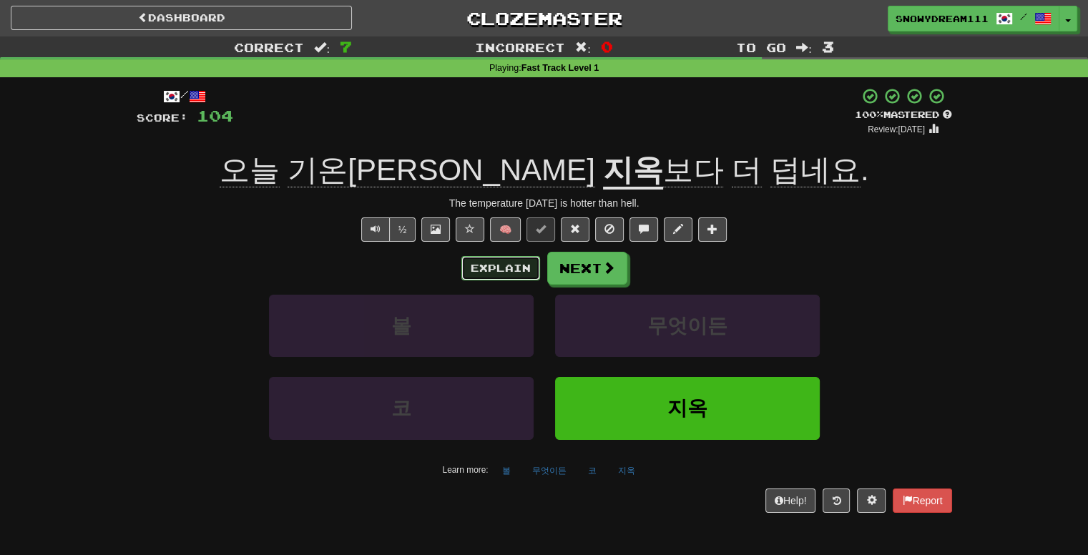
click at [469, 268] on button "Explain" at bounding box center [501, 268] width 79 height 24
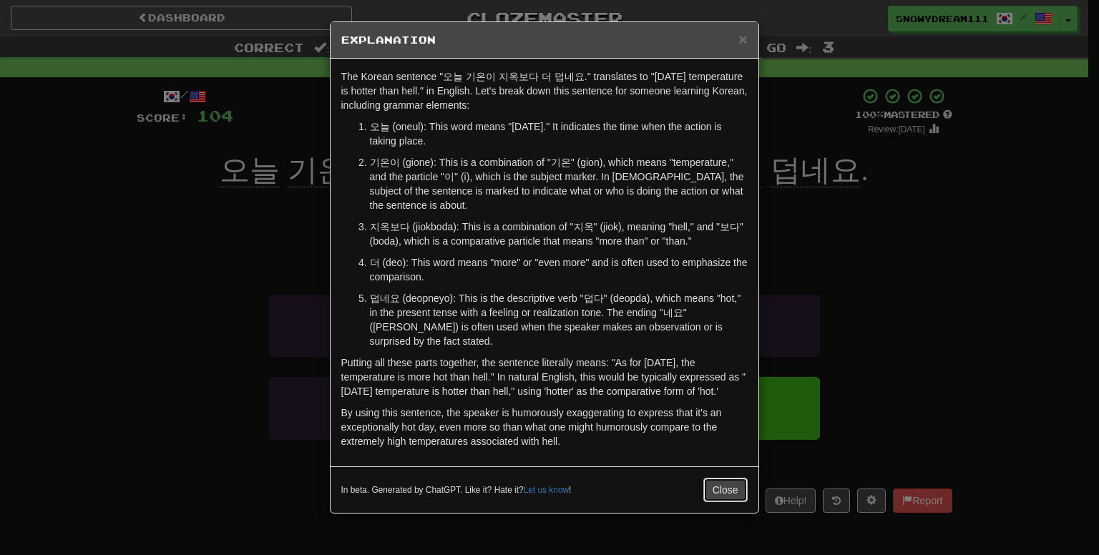
click at [722, 483] on button "Close" at bounding box center [725, 490] width 44 height 24
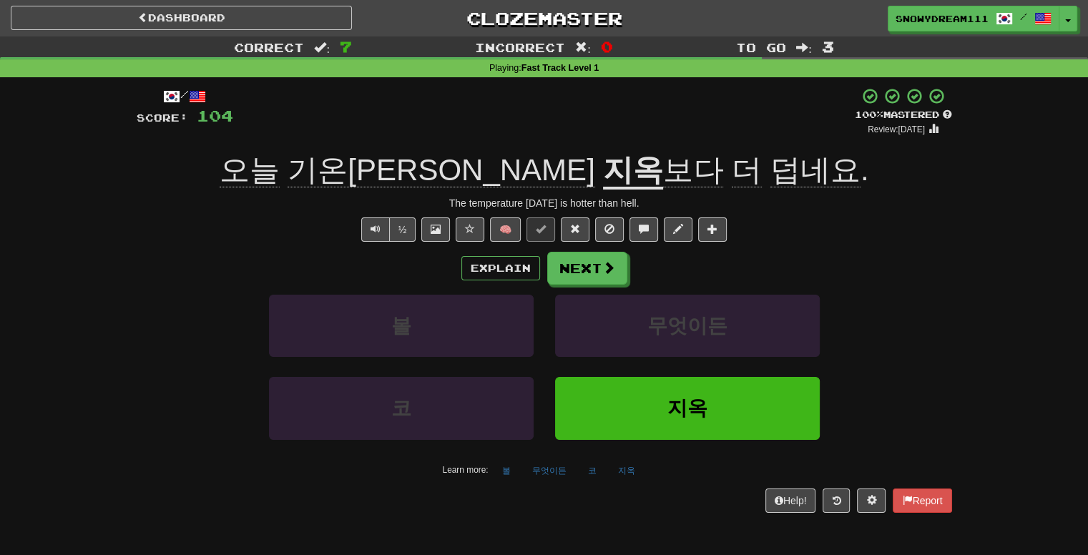
click at [571, 284] on div "Explain Next 볼 무엇이든 코 지옥 Learn more: 볼 무엇이든 코 지옥" at bounding box center [545, 367] width 816 height 230
click at [573, 273] on button "Next" at bounding box center [588, 269] width 80 height 33
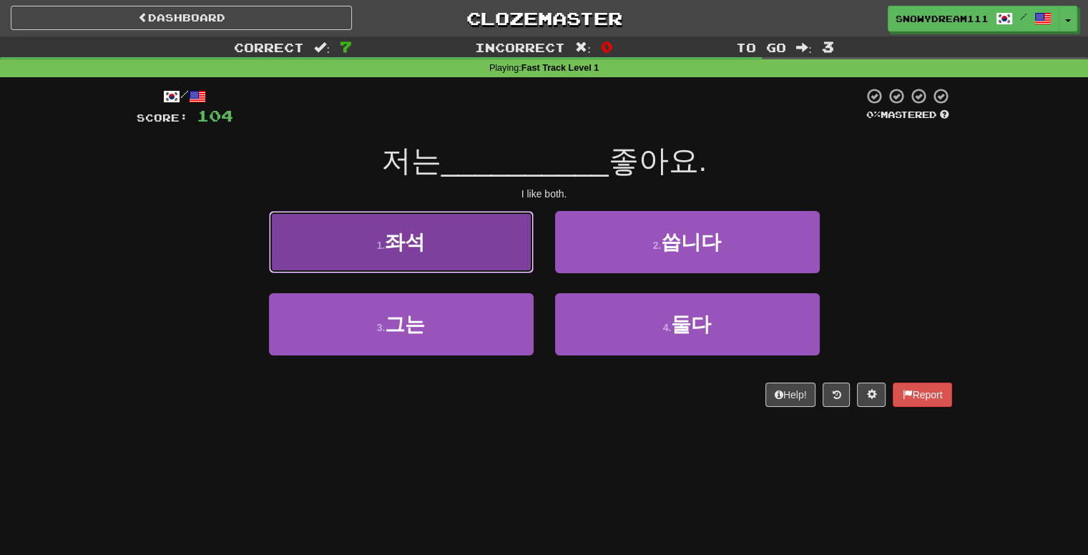
click at [486, 263] on button "1 . 좌석" at bounding box center [401, 242] width 265 height 62
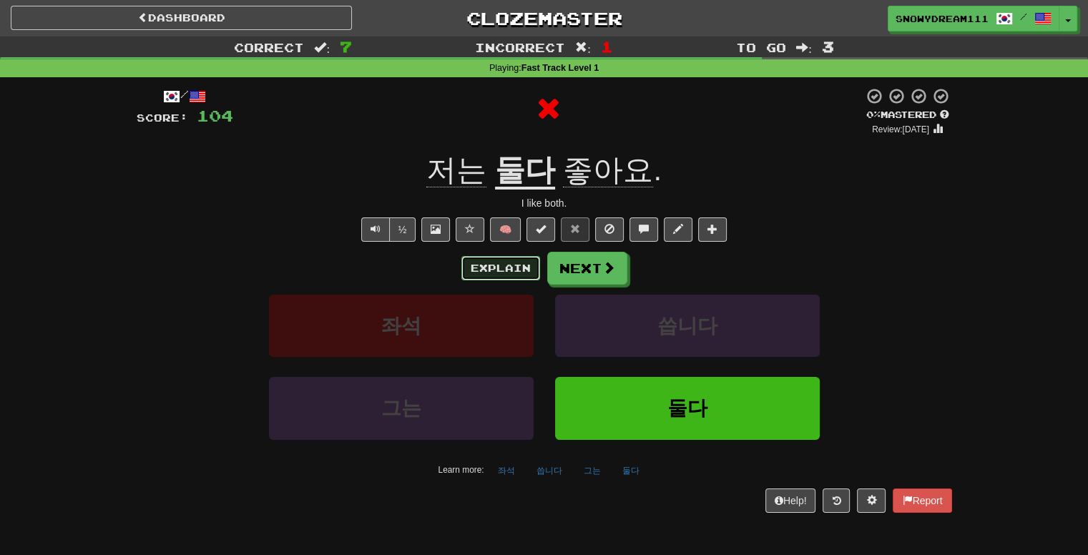
click at [530, 268] on button "Explain" at bounding box center [501, 268] width 79 height 24
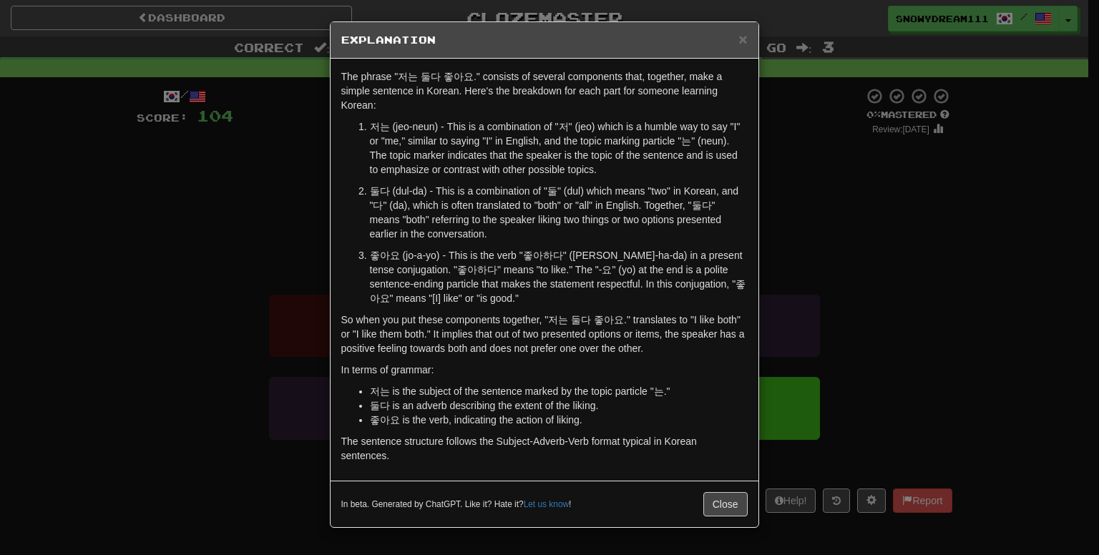
click at [724, 491] on div "In beta. Generated by ChatGPT. Like it? Hate it? Let us know ! Close" at bounding box center [545, 504] width 428 height 47
click at [728, 512] on button "Close" at bounding box center [725, 504] width 44 height 24
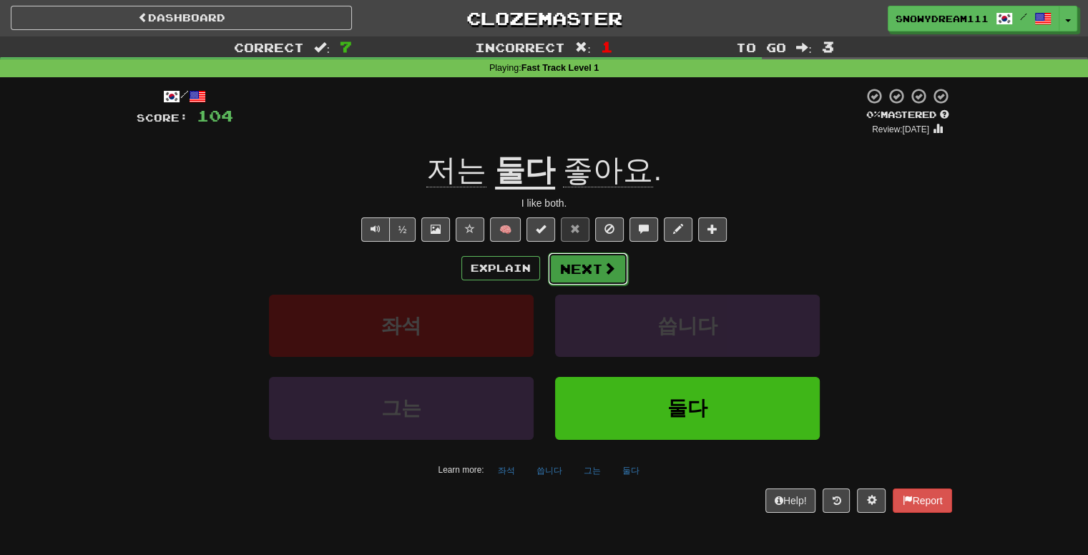
click at [590, 278] on button "Next" at bounding box center [588, 269] width 80 height 33
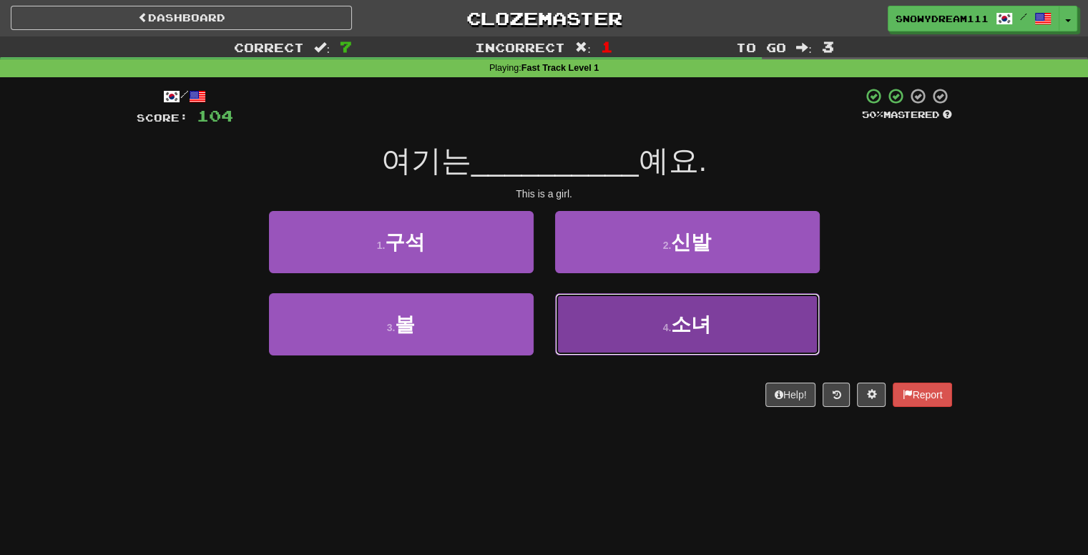
click at [701, 330] on span "소녀" at bounding box center [691, 324] width 40 height 22
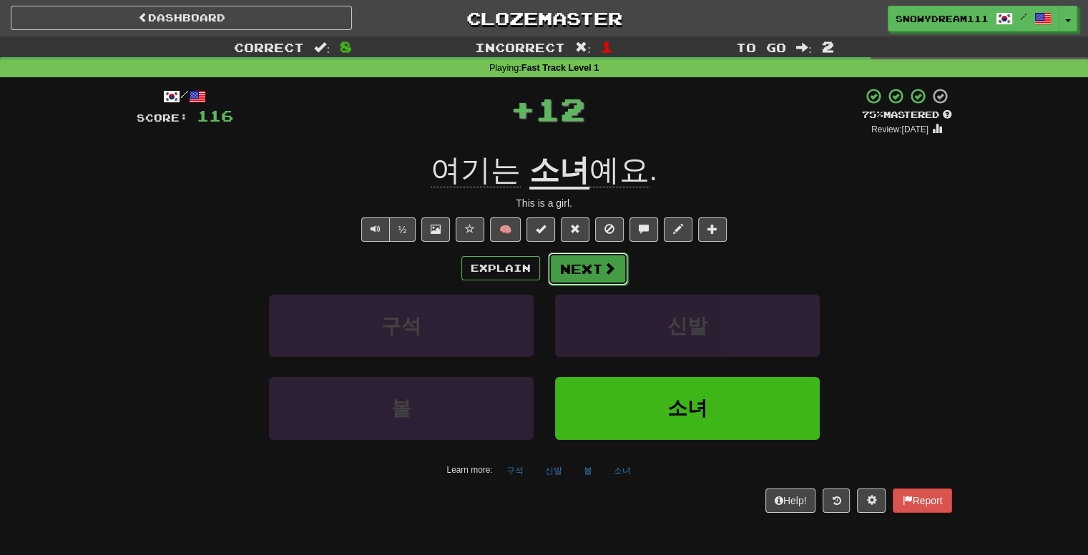
click at [575, 270] on button "Next" at bounding box center [588, 269] width 80 height 33
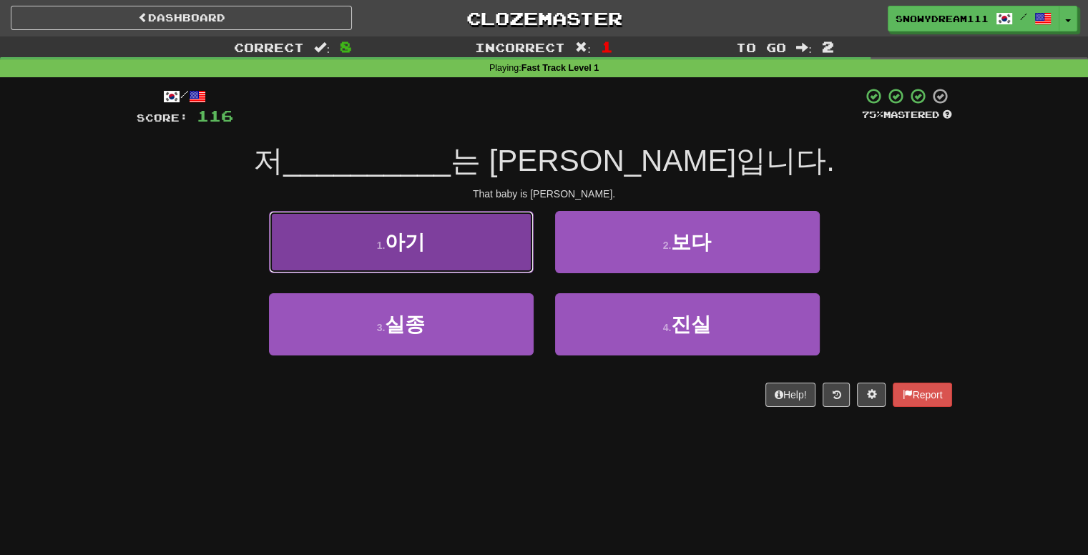
click at [429, 246] on button "1 . 아기" at bounding box center [401, 242] width 265 height 62
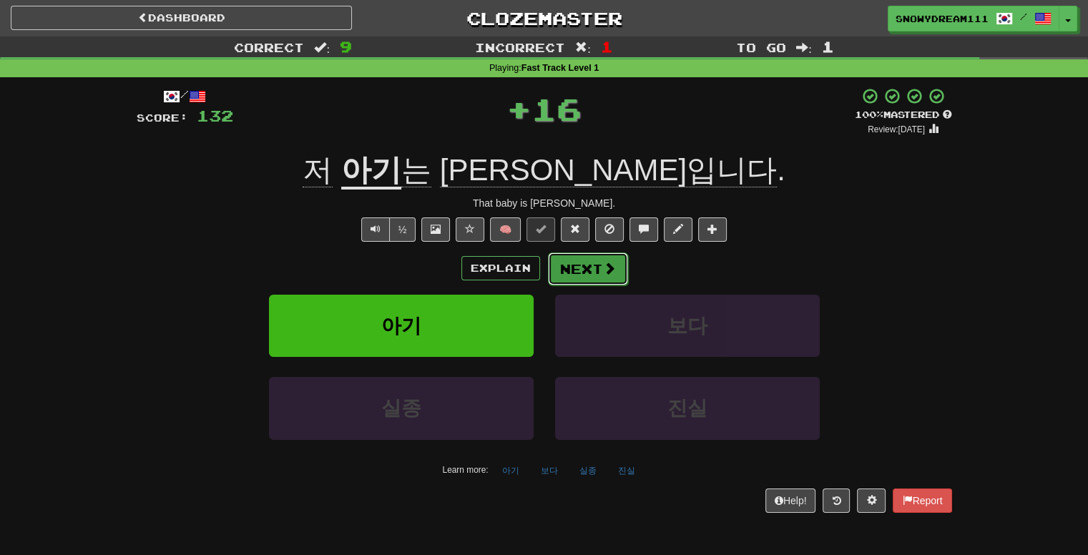
click at [580, 265] on button "Next" at bounding box center [588, 269] width 80 height 33
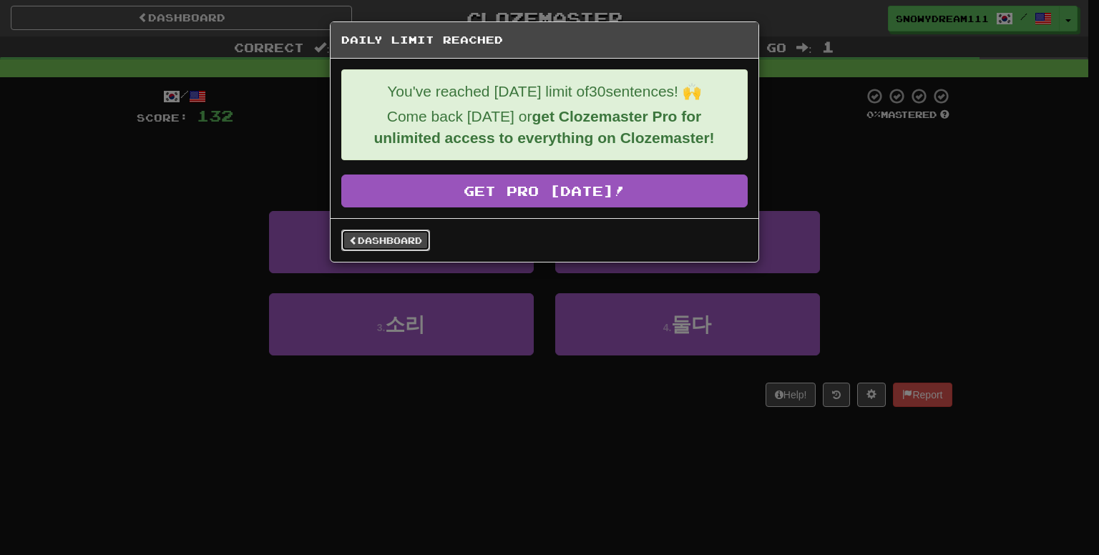
click at [389, 230] on link "Dashboard" at bounding box center [385, 240] width 89 height 21
